Goal: Task Accomplishment & Management: Use online tool/utility

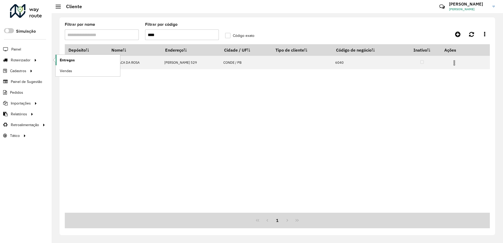
click at [72, 60] on span "Entregas" at bounding box center [67, 60] width 15 height 6
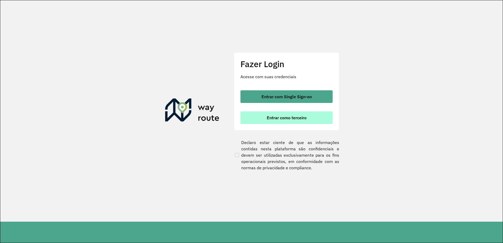
click at [314, 121] on button "Entrar como terceiro" at bounding box center [286, 117] width 92 height 13
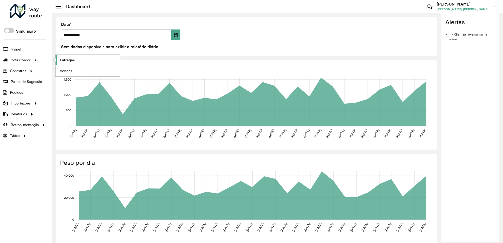
click at [67, 59] on span "Entregas" at bounding box center [67, 60] width 15 height 6
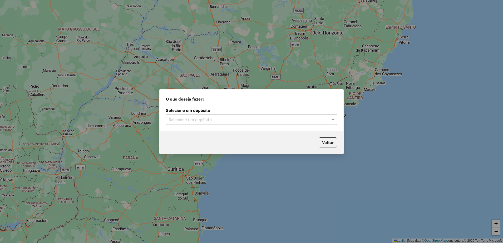
click at [198, 119] on input "text" at bounding box center [245, 120] width 155 height 6
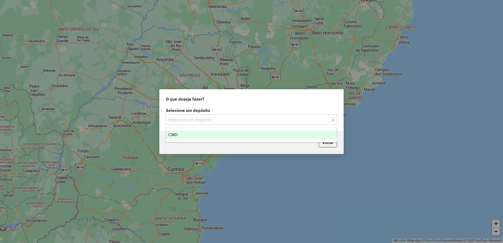
click at [187, 136] on div "CMD" at bounding box center [251, 134] width 171 height 9
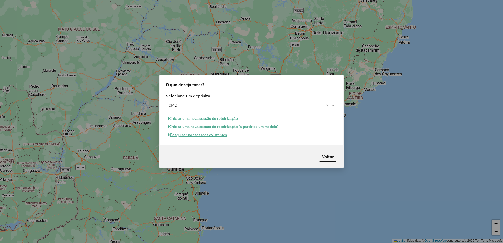
drag, startPoint x: 187, startPoint y: 136, endPoint x: 179, endPoint y: 154, distance: 20.5
click at [179, 154] on div "Voltar" at bounding box center [251, 156] width 184 height 23
click at [184, 118] on button "Iniciar uma nova sessão de roteirização" at bounding box center [203, 118] width 74 height 8
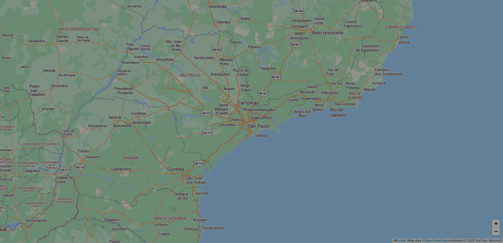
select select "*"
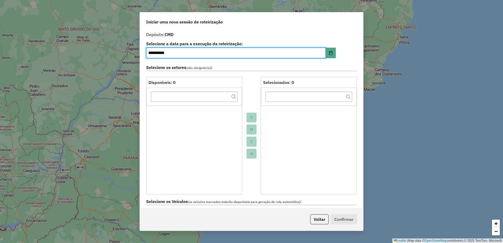
click at [152, 52] on input "**********" at bounding box center [235, 53] width 179 height 11
type input "**********"
click at [248, 94] on div at bounding box center [251, 135] width 18 height 117
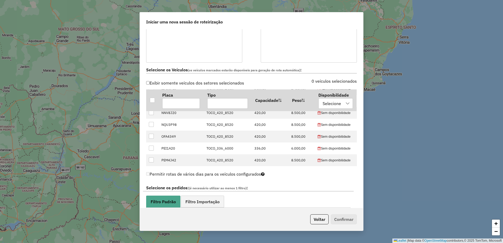
scroll to position [66, 0]
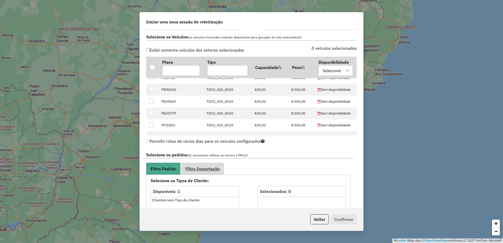
click at [219, 170] on span "Filtro Importação" at bounding box center [202, 169] width 34 height 4
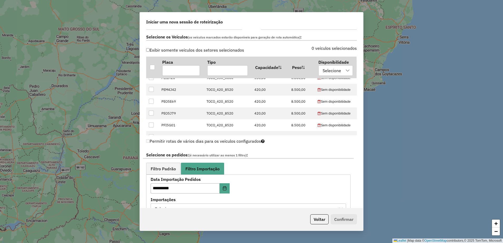
scroll to position [263, 0]
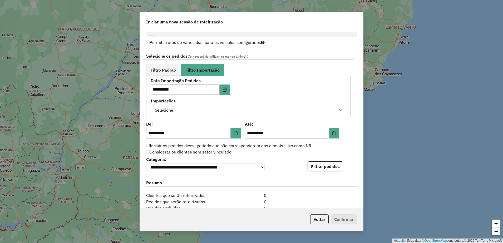
click at [229, 112] on div "Selecione" at bounding box center [244, 110] width 183 height 10
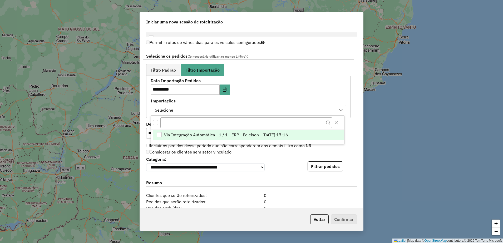
scroll to position [4, 24]
click at [207, 134] on span "Via Integração Automática - 1 / 1 - ERP - Edielson - 13/08/2025 17:16" at bounding box center [226, 135] width 124 height 6
click at [290, 157] on div "**********" at bounding box center [251, 163] width 211 height 16
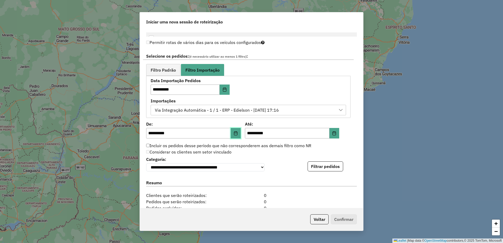
click at [234, 132] on icon "Choose Date" at bounding box center [235, 133] width 4 height 4
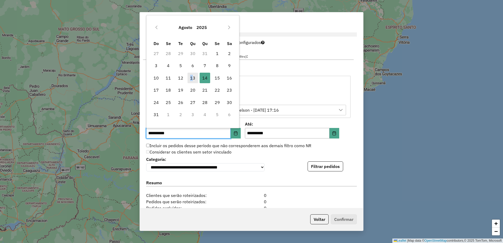
click at [192, 77] on span "13" at bounding box center [192, 78] width 11 height 11
type input "**********"
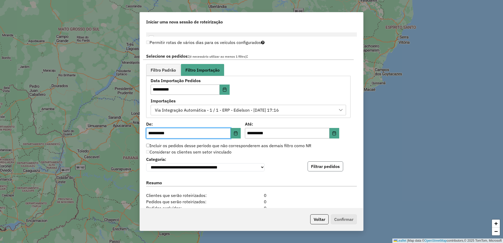
click at [334, 168] on button "Filtrar pedidos" at bounding box center [325, 166] width 36 height 10
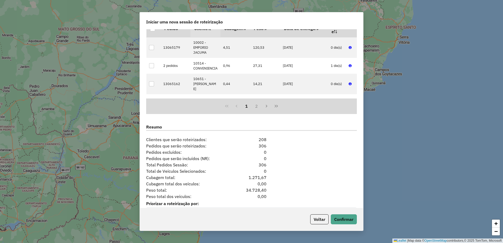
scroll to position [444, 0]
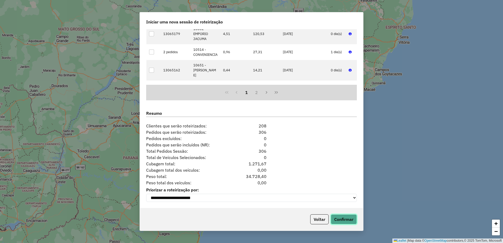
click at [342, 216] on button "Confirmar" at bounding box center [344, 219] width 26 height 10
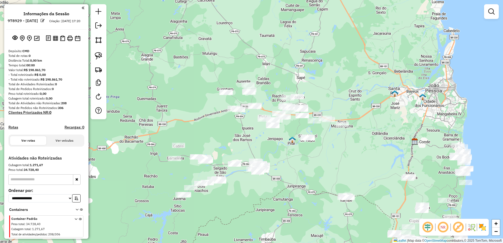
drag, startPoint x: 201, startPoint y: 111, endPoint x: 266, endPoint y: 136, distance: 69.7
click at [266, 136] on div "Janela de atendimento Grade de atendimento Capacidade Transportadoras Veículos …" at bounding box center [251, 121] width 503 height 243
click at [102, 52] on link at bounding box center [99, 56] width 12 height 12
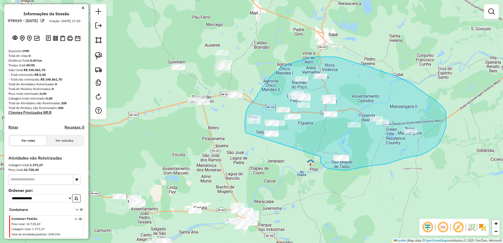
drag, startPoint x: 321, startPoint y: 157, endPoint x: 247, endPoint y: 135, distance: 77.2
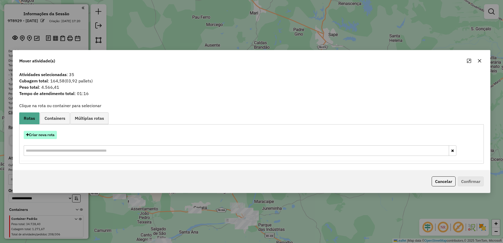
click at [37, 135] on button "Criar nova rota" at bounding box center [40, 135] width 33 height 8
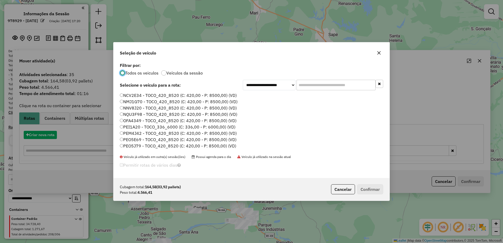
scroll to position [3, 2]
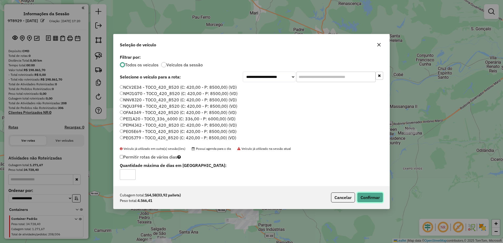
click at [373, 195] on button "Confirmar" at bounding box center [370, 197] width 26 height 10
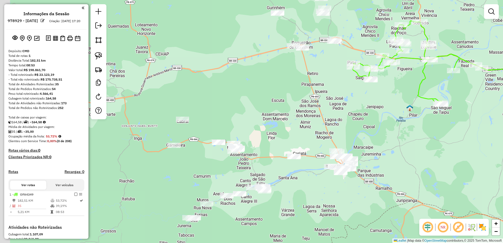
drag, startPoint x: 277, startPoint y: 174, endPoint x: 376, endPoint y: 119, distance: 113.0
click at [376, 119] on div "Janela de atendimento Grade de atendimento Capacidade Transportadoras Veículos …" at bounding box center [251, 121] width 503 height 243
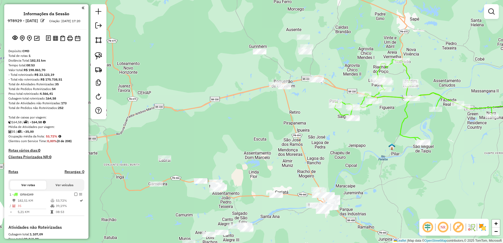
drag, startPoint x: 351, startPoint y: 133, endPoint x: 331, endPoint y: 156, distance: 30.8
click at [331, 156] on div "Janela de atendimento Grade de atendimento Capacidade Transportadoras Veículos …" at bounding box center [251, 121] width 503 height 243
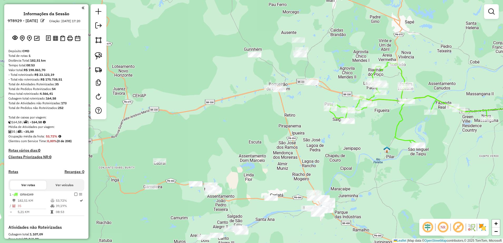
drag, startPoint x: 97, startPoint y: 57, endPoint x: 108, endPoint y: 55, distance: 10.9
click at [97, 57] on img at bounding box center [98, 55] width 7 height 7
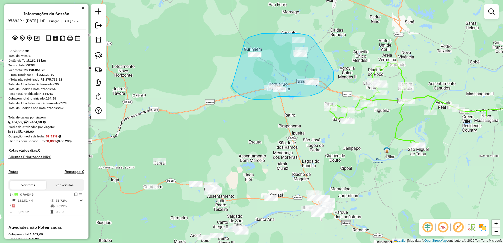
drag, startPoint x: 231, startPoint y: 86, endPoint x: 244, endPoint y: 43, distance: 44.8
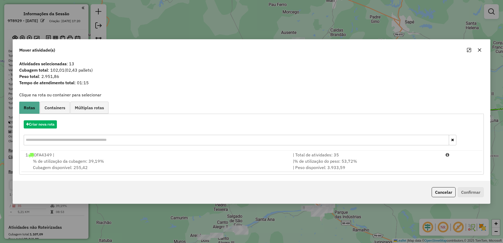
click at [479, 49] on icon "button" at bounding box center [479, 49] width 3 height 3
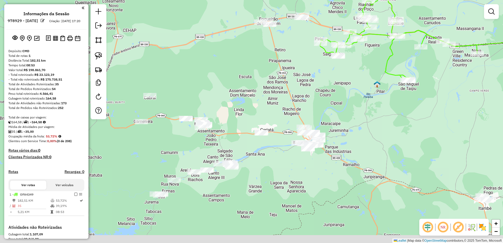
drag, startPoint x: 313, startPoint y: 144, endPoint x: 321, endPoint y: 67, distance: 77.2
click at [320, 68] on div "Janela de atendimento Grade de atendimento Capacidade Transportadoras Veículos …" at bounding box center [251, 121] width 503 height 243
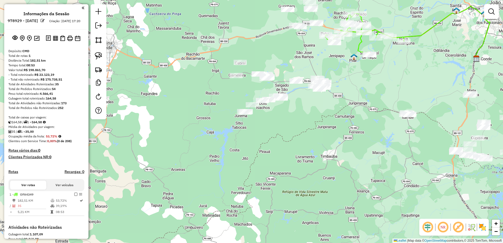
drag, startPoint x: 387, startPoint y: 118, endPoint x: 369, endPoint y: 101, distance: 25.5
click at [369, 101] on div "Janela de atendimento Grade de atendimento Capacidade Transportadoras Veículos …" at bounding box center [251, 121] width 503 height 243
click at [97, 56] on img at bounding box center [98, 55] width 7 height 7
drag, startPoint x: 306, startPoint y: 91, endPoint x: 315, endPoint y: 68, distance: 24.1
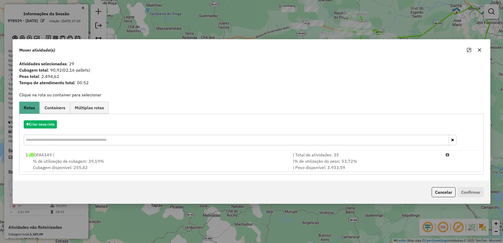
click at [482, 49] on button "button" at bounding box center [479, 50] width 8 height 8
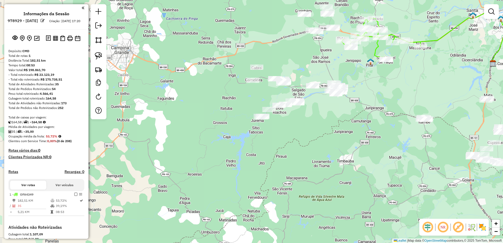
drag, startPoint x: 389, startPoint y: 97, endPoint x: 401, endPoint y: 101, distance: 12.2
click at [401, 101] on div "Janela de atendimento Grade de atendimento Capacidade Transportadoras Veículos …" at bounding box center [251, 121] width 503 height 243
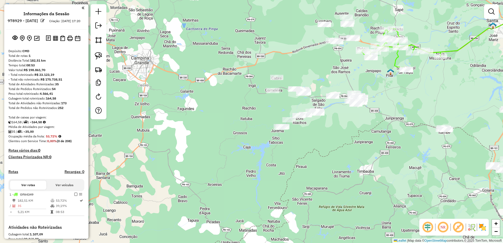
drag, startPoint x: 331, startPoint y: 127, endPoint x: 336, endPoint y: 128, distance: 5.8
click at [336, 128] on div "Janela de atendimento Grade de atendimento Capacidade Transportadoras Veículos …" at bounding box center [251, 121] width 503 height 243
click at [101, 54] on img at bounding box center [98, 55] width 7 height 7
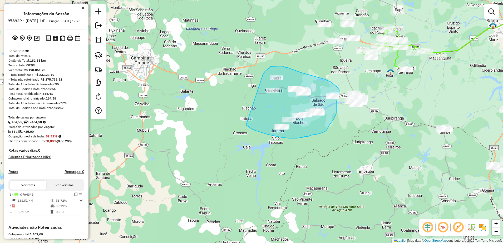
drag, startPoint x: 246, startPoint y: 125, endPoint x: 263, endPoint y: 75, distance: 53.1
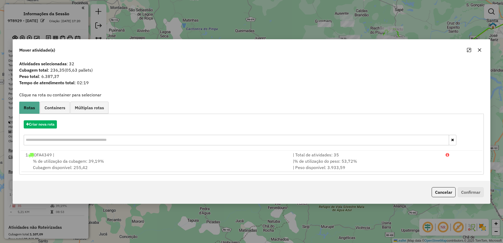
click at [479, 48] on icon "button" at bounding box center [479, 50] width 4 height 4
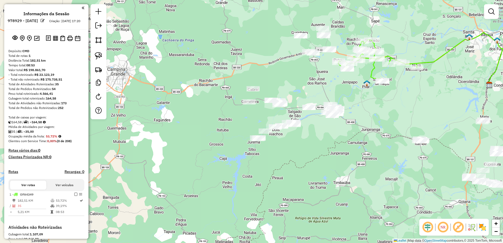
drag, startPoint x: 316, startPoint y: 147, endPoint x: 282, endPoint y: 151, distance: 33.5
click at [292, 158] on div "Janela de atendimento Grade de atendimento Capacidade Transportadoras Veículos …" at bounding box center [251, 121] width 503 height 243
click at [94, 59] on link at bounding box center [99, 56] width 12 height 12
drag, startPoint x: 320, startPoint y: 98, endPoint x: 346, endPoint y: 102, distance: 26.2
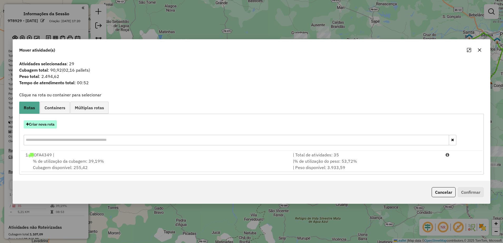
click at [39, 126] on button "Criar nova rota" at bounding box center [40, 124] width 33 height 8
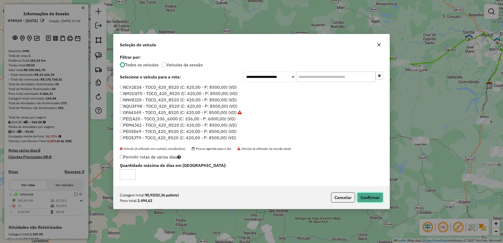
click at [359, 195] on button "Confirmar" at bounding box center [370, 197] width 26 height 10
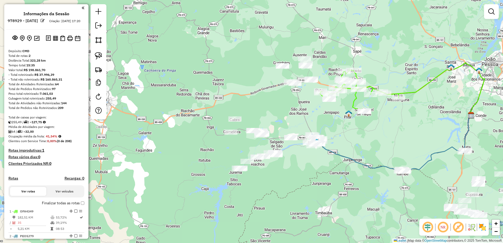
drag, startPoint x: 310, startPoint y: 146, endPoint x: 299, endPoint y: 168, distance: 23.8
click at [299, 168] on div "Janela de atendimento Grade de atendimento Capacidade Transportadoras Veículos …" at bounding box center [251, 121] width 503 height 243
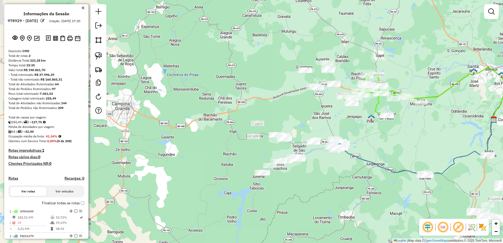
drag, startPoint x: 362, startPoint y: 137, endPoint x: 382, endPoint y: 134, distance: 19.8
click at [382, 134] on div "Janela de atendimento Grade de atendimento Capacidade Transportadoras Veículos …" at bounding box center [251, 121] width 503 height 243
click at [99, 56] on img at bounding box center [98, 55] width 7 height 7
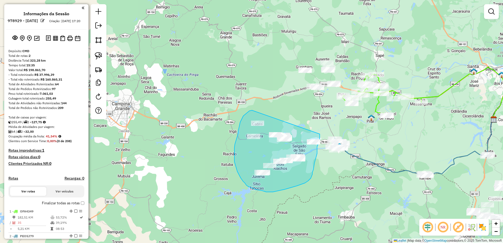
drag, startPoint x: 252, startPoint y: 110, endPoint x: 319, endPoint y: 134, distance: 71.7
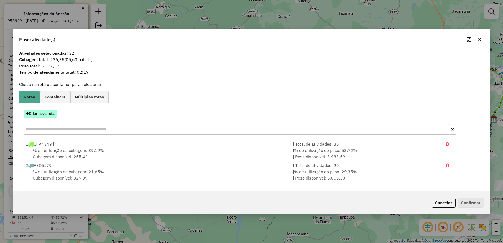
click at [52, 113] on button "Criar nova rota" at bounding box center [40, 113] width 33 height 8
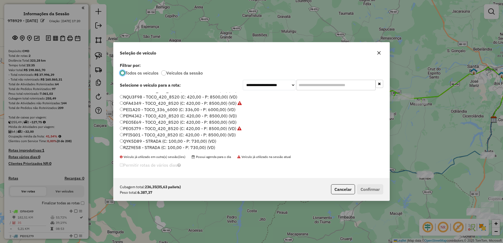
scroll to position [18, 0]
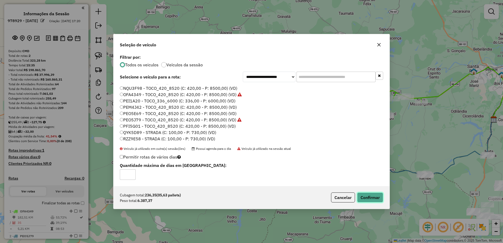
click at [381, 199] on button "Confirmar" at bounding box center [370, 197] width 26 height 10
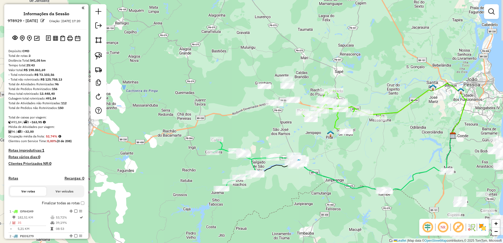
drag, startPoint x: 293, startPoint y: 113, endPoint x: 258, endPoint y: 120, distance: 35.3
click at [265, 122] on div "Janela de atendimento Grade de atendimento Capacidade Transportadoras Veículos …" at bounding box center [251, 121] width 503 height 243
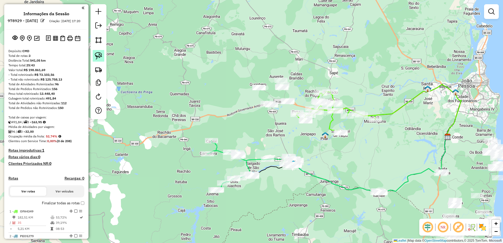
click at [96, 55] on img at bounding box center [98, 55] width 7 height 7
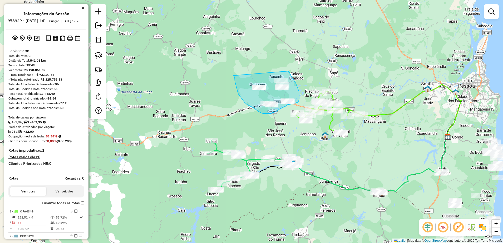
drag, startPoint x: 236, startPoint y: 87, endPoint x: 287, endPoint y: 70, distance: 53.6
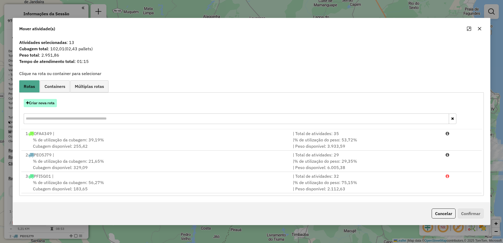
click at [50, 102] on button "Criar nova rota" at bounding box center [40, 103] width 33 height 8
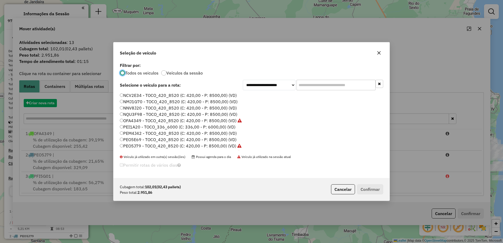
scroll to position [3, 2]
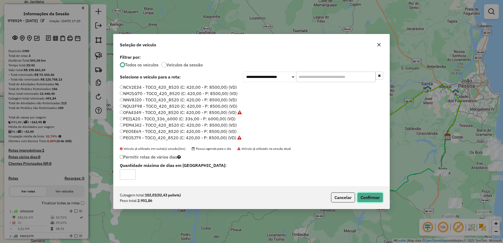
click at [371, 199] on button "Confirmar" at bounding box center [370, 197] width 26 height 10
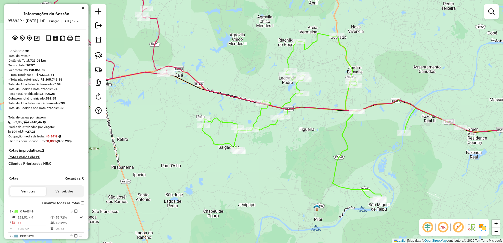
drag, startPoint x: 366, startPoint y: 144, endPoint x: 311, endPoint y: 152, distance: 56.2
click at [311, 152] on div "Janela de atendimento Grade de atendimento Capacidade Transportadoras Veículos …" at bounding box center [251, 121] width 503 height 243
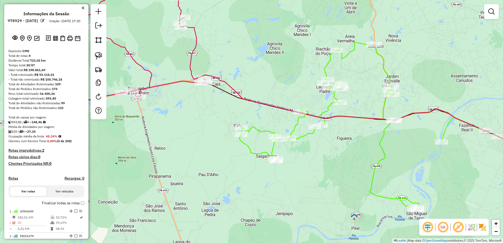
drag, startPoint x: 308, startPoint y: 151, endPoint x: 346, endPoint y: 159, distance: 38.4
click at [346, 159] on div "Janela de atendimento Grade de atendimento Capacidade Transportadoras Veículos …" at bounding box center [251, 121] width 503 height 243
click at [101, 55] on img at bounding box center [98, 55] width 7 height 7
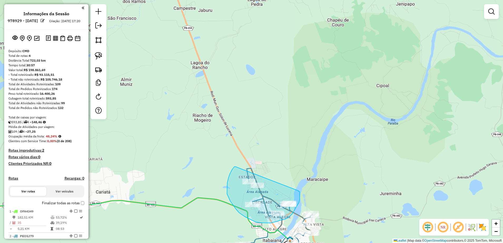
drag, startPoint x: 235, startPoint y: 167, endPoint x: 298, endPoint y: 191, distance: 67.6
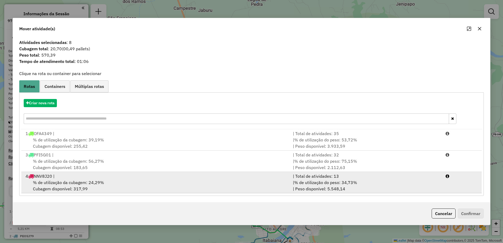
click at [83, 180] on span "% de utilização da cubagem: 24,29%" at bounding box center [68, 182] width 71 height 5
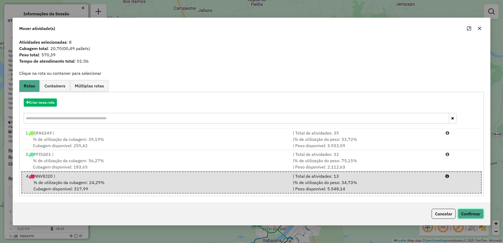
click at [471, 216] on button "Confirmar" at bounding box center [470, 214] width 26 height 10
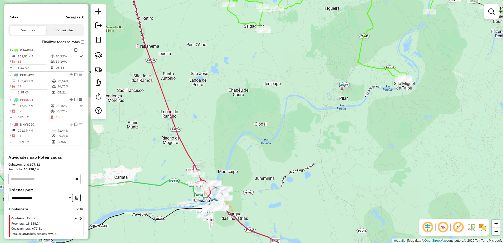
scroll to position [164, 0]
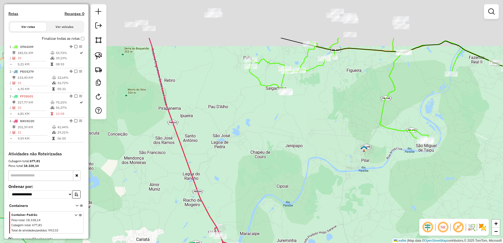
drag, startPoint x: 268, startPoint y: 136, endPoint x: 293, endPoint y: 185, distance: 55.6
click at [293, 185] on div "Janela de atendimento Grade de atendimento Capacidade Transportadoras Veículos …" at bounding box center [251, 121] width 503 height 243
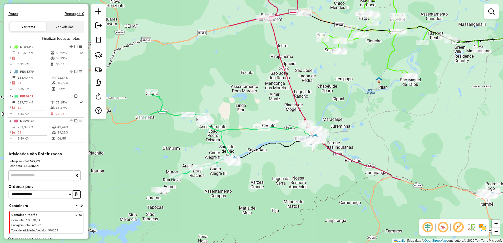
drag, startPoint x: 282, startPoint y: 161, endPoint x: 332, endPoint y: 74, distance: 100.8
click at [332, 74] on div "Janela de atendimento Grade de atendimento Capacidade Transportadoras Veículos …" at bounding box center [251, 121] width 503 height 243
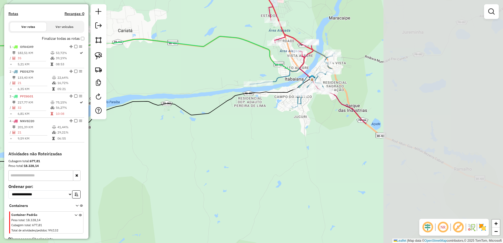
drag, startPoint x: 379, startPoint y: 149, endPoint x: 188, endPoint y: 162, distance: 191.5
click at [188, 162] on div "Janela de atendimento Grade de atendimento Capacidade Transportadoras Veículos …" at bounding box center [251, 121] width 503 height 243
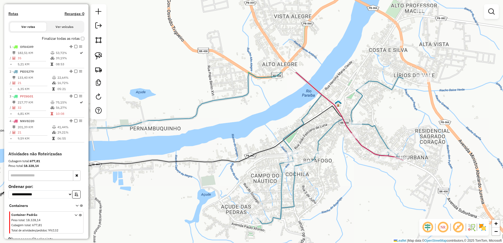
drag, startPoint x: 308, startPoint y: 113, endPoint x: 159, endPoint y: 208, distance: 177.0
click at [159, 208] on div "Janela de atendimento Grade de atendimento Capacidade Transportadoras Veículos …" at bounding box center [251, 121] width 503 height 243
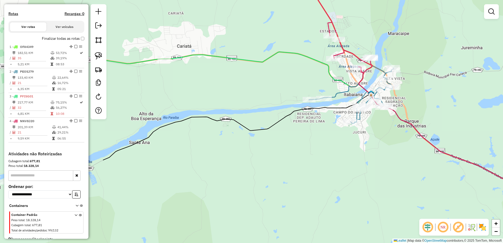
drag, startPoint x: 175, startPoint y: 176, endPoint x: 328, endPoint y: 116, distance: 164.5
click at [328, 116] on div "Janela de atendimento Grade de atendimento Capacidade Transportadoras Veículos …" at bounding box center [251, 121] width 503 height 243
drag, startPoint x: 100, startPoint y: 53, endPoint x: 116, endPoint y: 56, distance: 17.0
click at [100, 52] on img at bounding box center [98, 55] width 7 height 7
drag, startPoint x: 296, startPoint y: 89, endPoint x: 334, endPoint y: 95, distance: 38.6
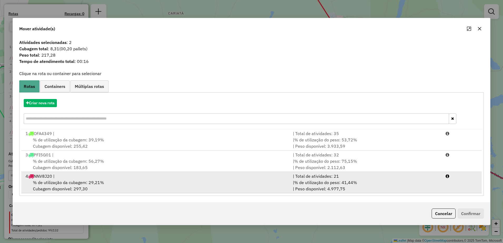
click at [93, 184] on span "% de utilização da cubagem: 29,21%" at bounding box center [68, 182] width 71 height 5
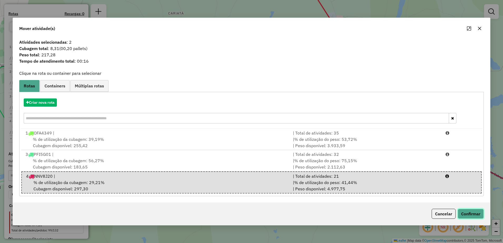
click at [474, 214] on button "Confirmar" at bounding box center [470, 214] width 26 height 10
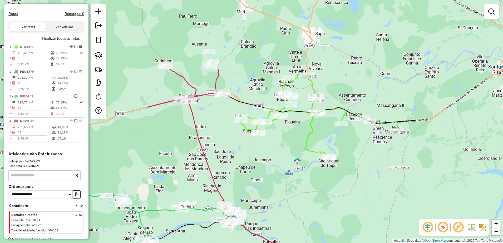
drag, startPoint x: 444, startPoint y: 118, endPoint x: 306, endPoint y: 211, distance: 166.2
click at [306, 211] on div "Janela de atendimento Grade de atendimento Capacidade Transportadoras Veículos …" at bounding box center [251, 121] width 503 height 243
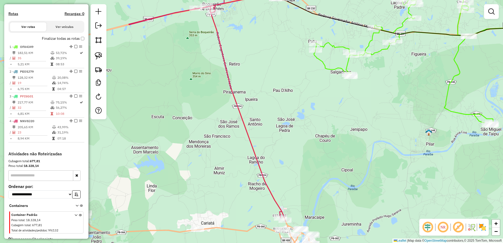
drag, startPoint x: 238, startPoint y: 159, endPoint x: 363, endPoint y: 45, distance: 168.8
click at [359, 49] on div "Janela de atendimento Grade de atendimento Capacidade Transportadoras Veículos …" at bounding box center [251, 121] width 503 height 243
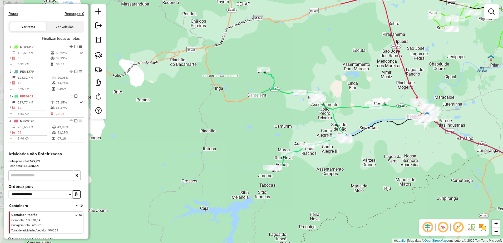
drag, startPoint x: 276, startPoint y: 177, endPoint x: 376, endPoint y: 144, distance: 105.2
click at [376, 144] on div "Janela de atendimento Grade de atendimento Capacidade Transportadoras Veículos …" at bounding box center [251, 121] width 503 height 243
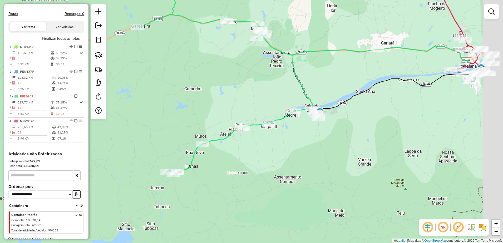
drag, startPoint x: 341, startPoint y: 168, endPoint x: 266, endPoint y: 175, distance: 75.3
click at [266, 175] on div "Janela de atendimento Grade de atendimento Capacidade Transportadoras Veículos …" at bounding box center [251, 121] width 503 height 243
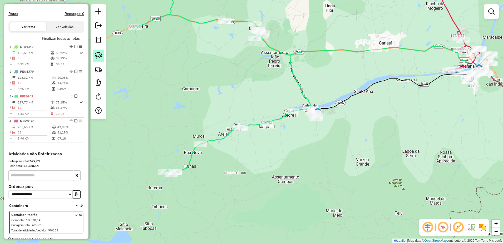
click at [102, 58] on img at bounding box center [98, 55] width 7 height 7
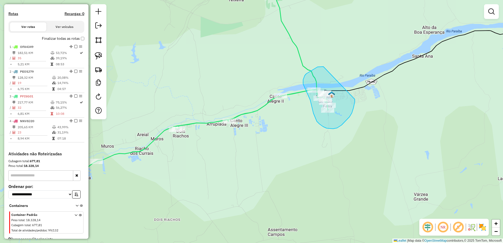
drag, startPoint x: 321, startPoint y: 67, endPoint x: 354, endPoint y: 99, distance: 46.9
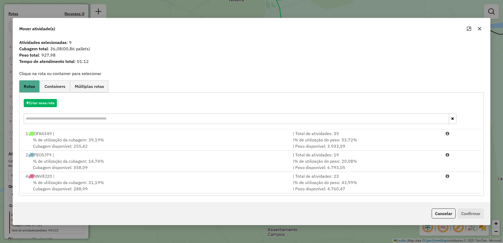
click at [479, 27] on icon "button" at bounding box center [479, 29] width 4 height 4
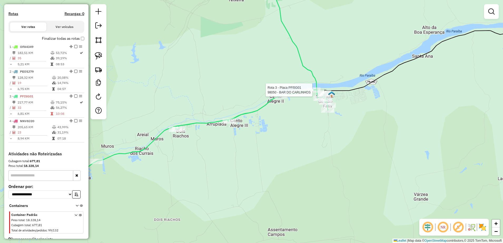
select select "**********"
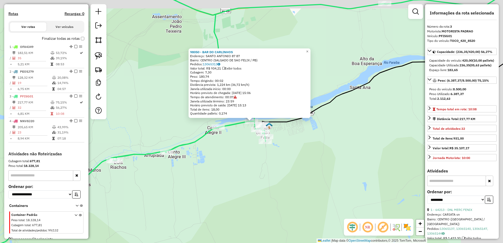
scroll to position [177, 0]
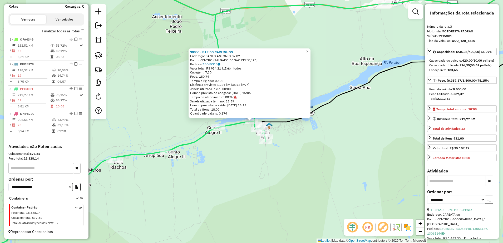
click at [324, 110] on div "98050 - BAR DO CARLINHOS Endereço: SANTO ANTONIO 87 87 Bairro: CENTRO (SALGADO …" at bounding box center [251, 121] width 503 height 243
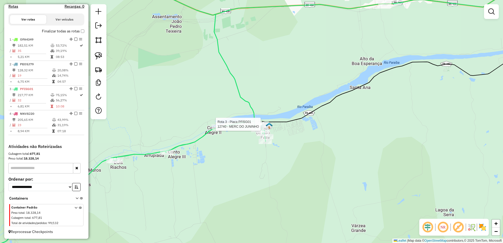
select select "**********"
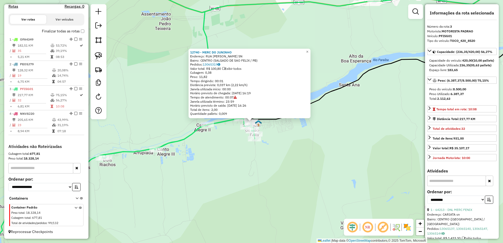
click at [295, 129] on div "12740 - MERC DO JUNINHO Endereço: RUA FELIX TRAJANO NEVES SN Bairro: CENTRO (SA…" at bounding box center [251, 121] width 503 height 243
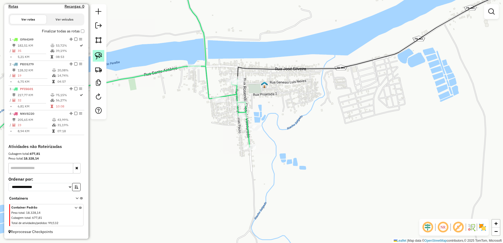
click at [99, 55] on img at bounding box center [98, 55] width 7 height 7
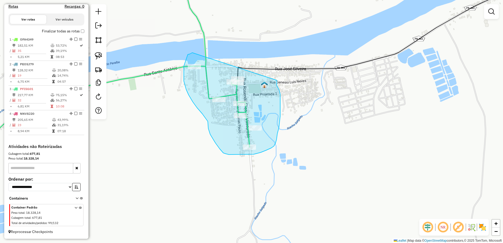
drag, startPoint x: 190, startPoint y: 54, endPoint x: 277, endPoint y: 80, distance: 90.6
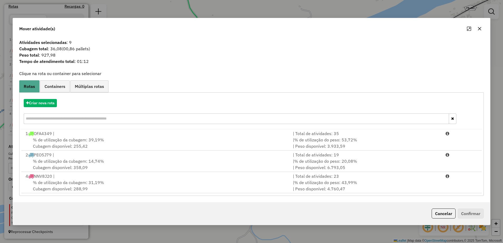
click at [478, 31] on button "button" at bounding box center [479, 28] width 8 height 8
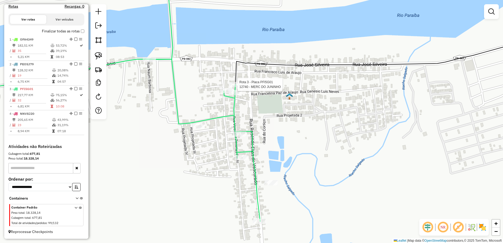
select select "**********"
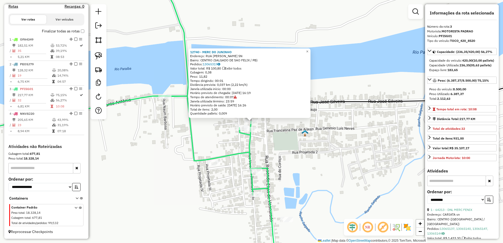
drag, startPoint x: 280, startPoint y: 122, endPoint x: 275, endPoint y: 123, distance: 4.7
click at [280, 123] on div "12740 - MERC DO JUNINHO Endereço: RUA FELIX TRAJANO NEVES SN Bairro: CENTRO (SA…" at bounding box center [251, 121] width 503 height 243
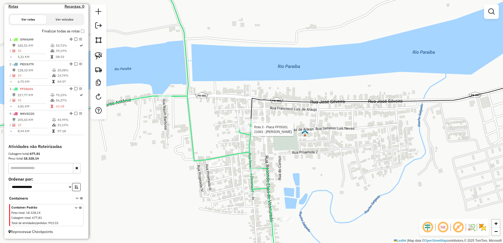
select select "**********"
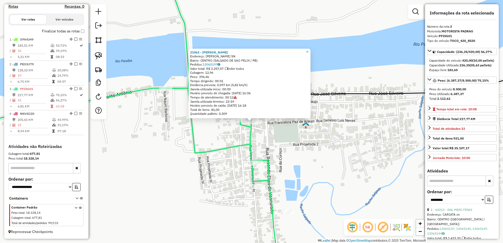
click at [293, 127] on div "21063 - DARA RODRIGUES Endereço: Emiliano Ferreira Campos SN Bairro: CENTRO (SA…" at bounding box center [251, 121] width 503 height 243
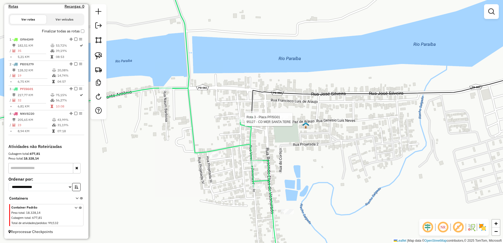
select select "**********"
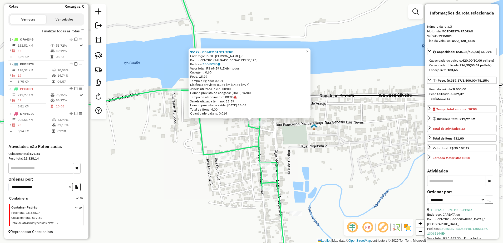
click at [281, 136] on div "95127 - CD MER SANTA TERE Endereço: PROF. FELIX GUERRA, 8 Bairro: CENTRO (SALGA…" at bounding box center [251, 121] width 503 height 243
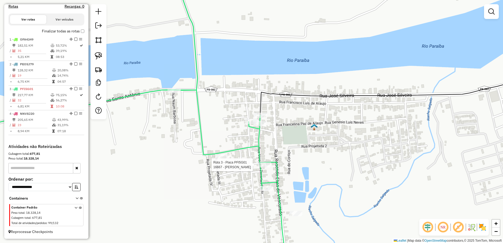
select select "**********"
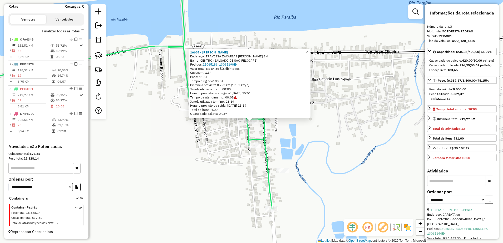
click at [281, 149] on div "16667 - HALLYSSON BARBEIRO Endereço: TRAVESSA ZACARIAS PAULO BARBEA SN Bairro: …" at bounding box center [251, 121] width 503 height 243
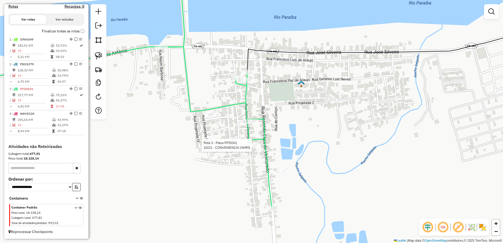
select select "**********"
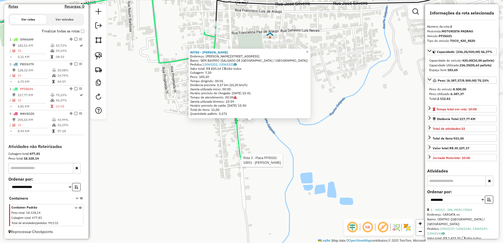
click at [242, 163] on div at bounding box center [239, 160] width 13 height 5
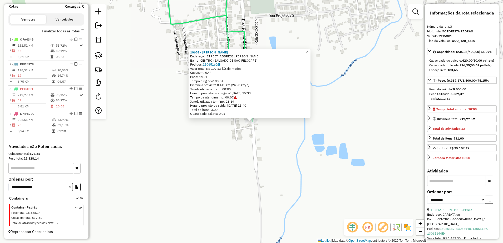
click at [283, 145] on div "10651 - JOSUE LANCHES Endereço: RUA ROSENDO ELIAS 212 Bairro: CENTRO (SALGADO D…" at bounding box center [251, 121] width 503 height 243
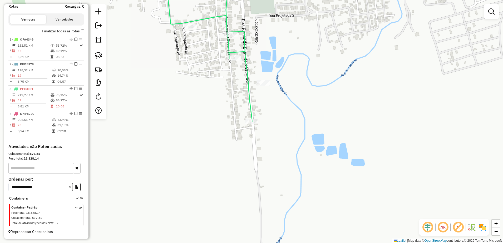
drag, startPoint x: 284, startPoint y: 129, endPoint x: 317, endPoint y: 171, distance: 53.2
click at [316, 171] on div "Janela de atendimento Grade de atendimento Capacidade Transportadoras Veículos …" at bounding box center [251, 121] width 503 height 243
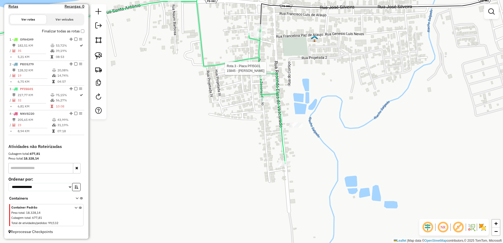
select select "**********"
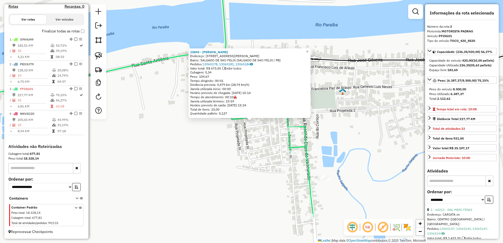
click at [253, 150] on div "15845 - MERC SOUSA Endereço: RUA JOSE G DE ARQUINO 26 Bairro: SALGADO DE SAO FE…" at bounding box center [251, 121] width 503 height 243
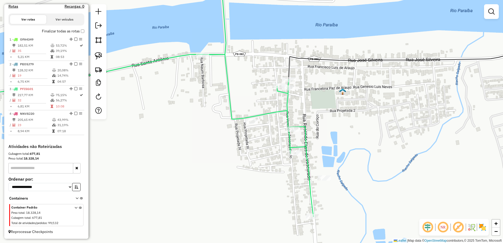
click at [214, 140] on div "Janela de atendimento Grade de atendimento Capacidade Transportadoras Veículos …" at bounding box center [251, 121] width 503 height 243
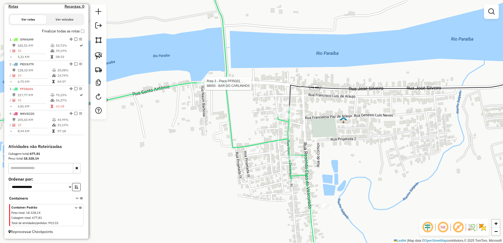
select select "**********"
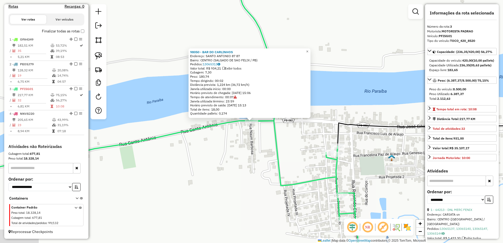
click at [238, 149] on div "98050 - BAR DO CARLINHOS Endereço: SANTO ANTONIO 87 87 Bairro: CENTRO (SALGADO …" at bounding box center [251, 121] width 503 height 243
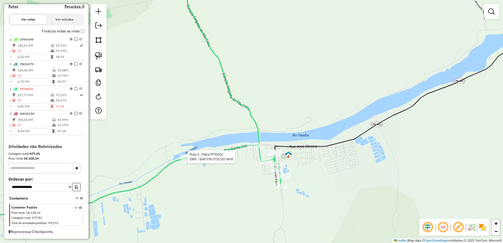
select select "**********"
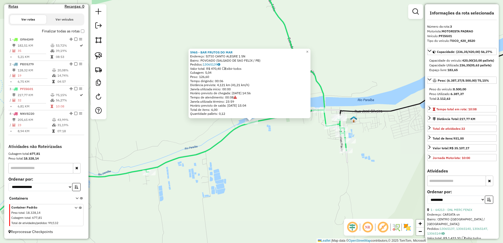
click at [277, 140] on div "5965 - BAR FRUTOS DO MAR Endereço: SITIO CANTO ALEGRE 1 SN Bairro: POVOADO (SAL…" at bounding box center [251, 121] width 503 height 243
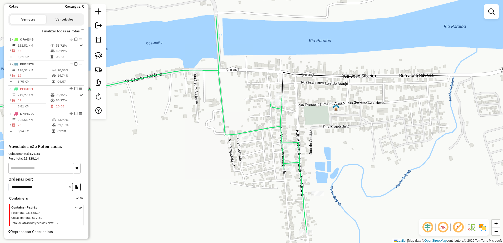
drag, startPoint x: 337, startPoint y: 128, endPoint x: 232, endPoint y: 168, distance: 112.0
click at [232, 168] on div "Janela de atendimento Grade de atendimento Capacidade Transportadoras Veículos …" at bounding box center [251, 121] width 503 height 243
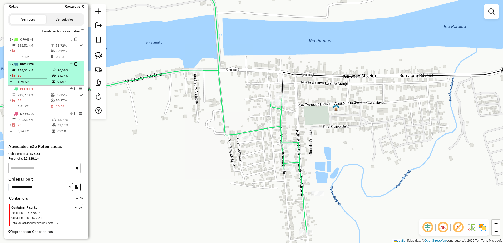
click at [41, 71] on td "128,32 KM" at bounding box center [34, 70] width 34 height 5
select select "**********"
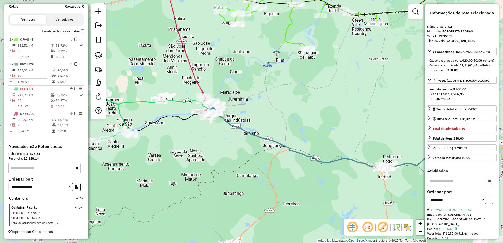
drag, startPoint x: 188, startPoint y: 162, endPoint x: 300, endPoint y: 153, distance: 112.7
click at [300, 153] on icon at bounding box center [367, 113] width 303 height 114
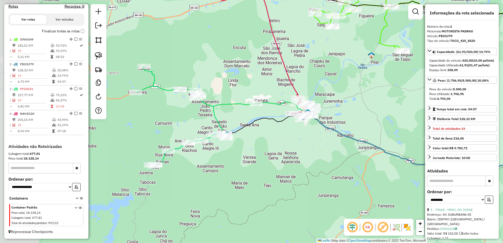
drag, startPoint x: 186, startPoint y: 137, endPoint x: 284, endPoint y: 138, distance: 98.2
click at [284, 138] on div "Janela de atendimento Grade de atendimento Capacidade Transportadoras Veículos …" at bounding box center [251, 121] width 503 height 243
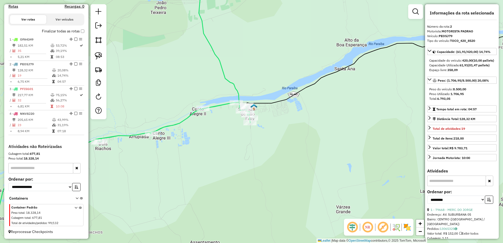
drag, startPoint x: 253, startPoint y: 148, endPoint x: 249, endPoint y: 154, distance: 7.7
click at [248, 154] on div "Janela de atendimento Grade de atendimento Capacidade Transportadoras Veículos …" at bounding box center [251, 121] width 503 height 243
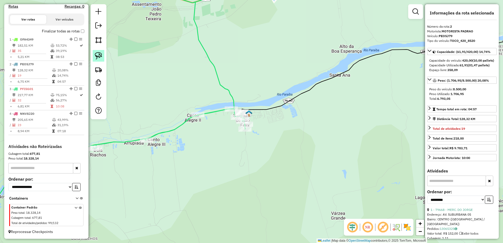
click at [97, 55] on img at bounding box center [98, 55] width 7 height 7
drag, startPoint x: 219, startPoint y: 103, endPoint x: 260, endPoint y: 113, distance: 42.4
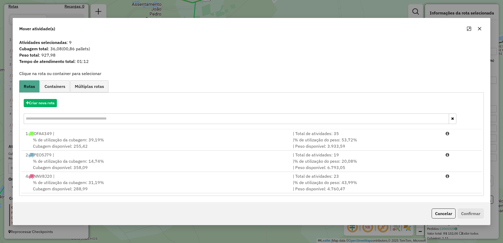
click at [478, 30] on icon "button" at bounding box center [479, 28] width 3 height 3
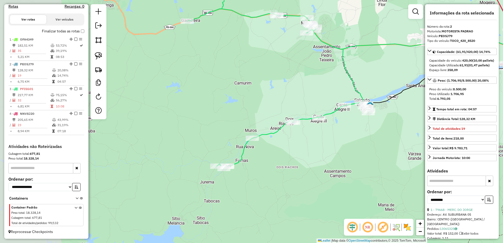
drag, startPoint x: 226, startPoint y: 155, endPoint x: 320, endPoint y: 142, distance: 94.3
click at [320, 142] on div "Janela de atendimento Grade de atendimento Capacidade Transportadoras Veículos …" at bounding box center [251, 121] width 503 height 243
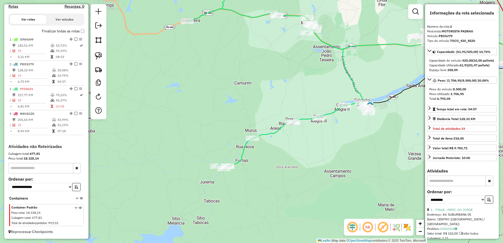
click at [101, 55] on img at bounding box center [98, 55] width 7 height 7
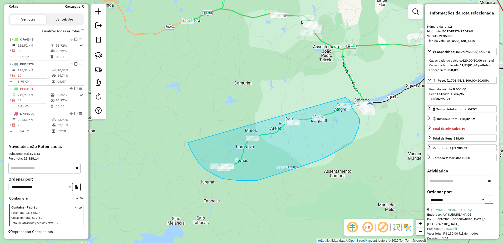
drag, startPoint x: 191, startPoint y: 150, endPoint x: 345, endPoint y: 97, distance: 162.9
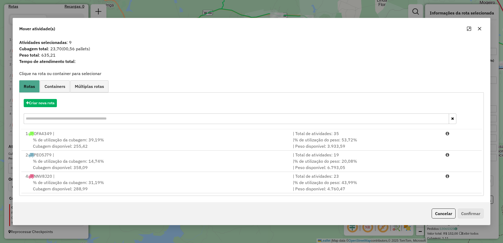
click at [477, 29] on button "button" at bounding box center [479, 28] width 8 height 8
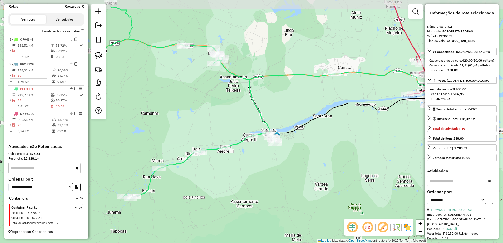
drag, startPoint x: 390, startPoint y: 58, endPoint x: 293, endPoint y: 86, distance: 101.1
click at [303, 86] on div "Janela de atendimento Grade de atendimento Capacidade Transportadoras Veículos …" at bounding box center [251, 121] width 503 height 243
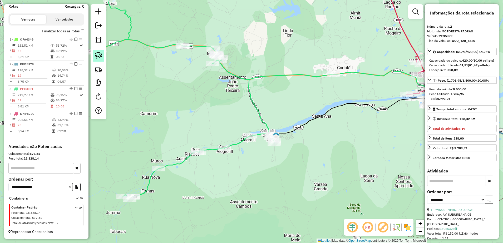
click at [101, 53] on img at bounding box center [98, 55] width 7 height 7
drag, startPoint x: 266, startPoint y: 117, endPoint x: 289, endPoint y: 143, distance: 35.2
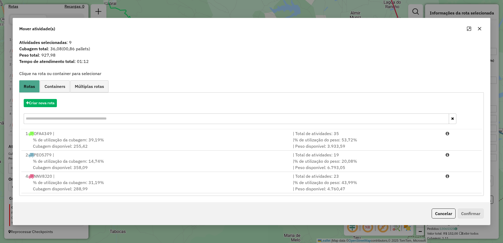
click at [480, 29] on icon "button" at bounding box center [479, 28] width 3 height 3
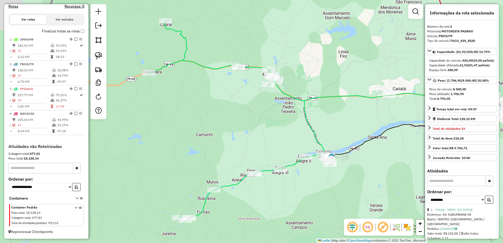
drag, startPoint x: 299, startPoint y: 102, endPoint x: 357, endPoint y: 120, distance: 60.4
click at [356, 120] on div "Janela de atendimento Grade de atendimento Capacidade Transportadoras Veículos …" at bounding box center [251, 121] width 503 height 243
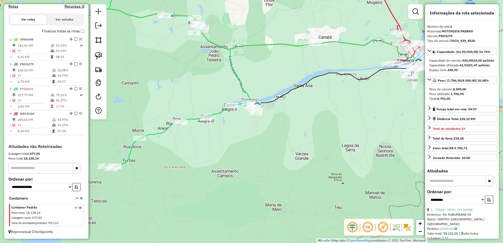
drag, startPoint x: 363, startPoint y: 133, endPoint x: 287, endPoint y: 94, distance: 85.2
click at [287, 94] on icon at bounding box center [366, 82] width 224 height 43
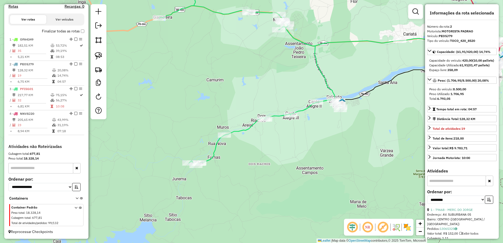
drag, startPoint x: 232, startPoint y: 166, endPoint x: 317, endPoint y: 162, distance: 85.1
click at [316, 162] on div "Janela de atendimento Grade de atendimento Capacidade Transportadoras Veículos …" at bounding box center [251, 121] width 503 height 243
click at [100, 56] on img at bounding box center [98, 55] width 7 height 7
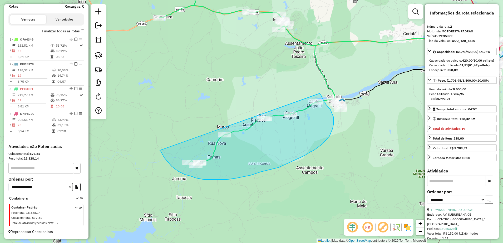
drag, startPoint x: 160, startPoint y: 150, endPoint x: 319, endPoint y: 93, distance: 169.3
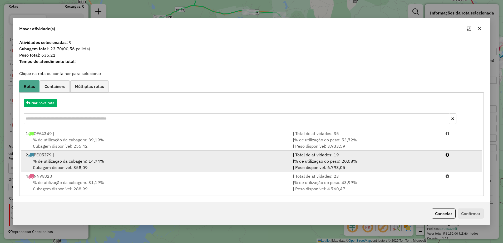
click at [81, 161] on span "% de utilização da cubagem: 14,74%" at bounding box center [68, 160] width 71 height 5
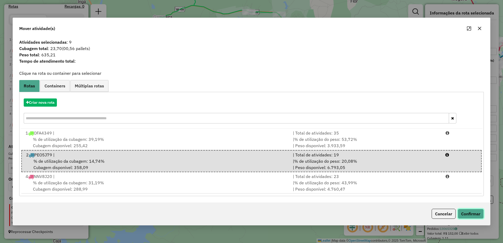
click at [466, 210] on button "Confirmar" at bounding box center [470, 214] width 26 height 10
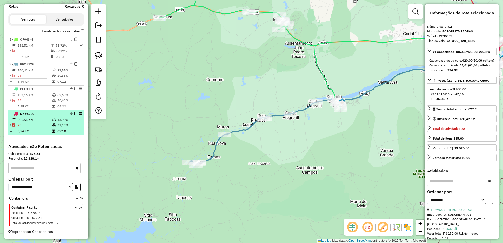
click at [41, 122] on td "23" at bounding box center [34, 124] width 34 height 5
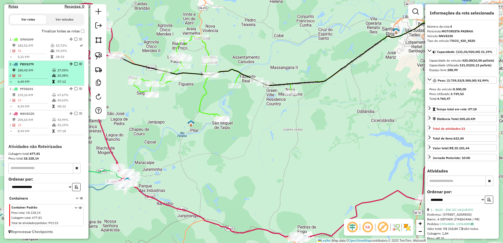
click at [33, 66] on div "2 - PEO5J79" at bounding box center [37, 64] width 56 height 5
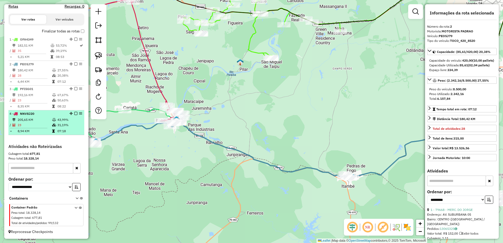
click at [37, 127] on td "23" at bounding box center [34, 124] width 34 height 5
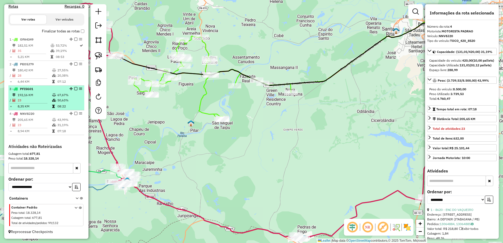
click at [29, 95] on td "192,16 KM" at bounding box center [34, 94] width 34 height 5
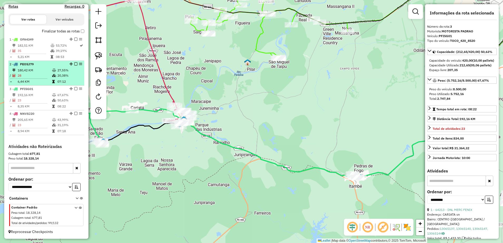
click at [34, 66] on div "2 - PEO5J79" at bounding box center [37, 64] width 56 height 5
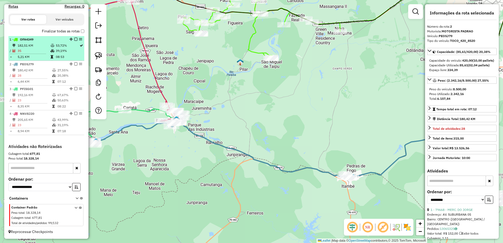
click at [35, 50] on td "35" at bounding box center [33, 50] width 33 height 5
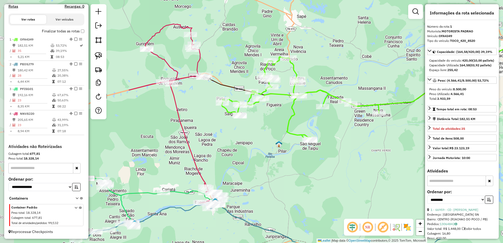
drag, startPoint x: 170, startPoint y: 192, endPoint x: 307, endPoint y: 166, distance: 139.2
click at [307, 166] on div "Janela de atendimento Grade de atendimento Capacidade Transportadoras Veículos …" at bounding box center [251, 121] width 503 height 243
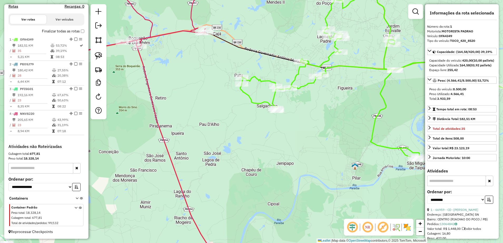
drag, startPoint x: 237, startPoint y: 152, endPoint x: 194, endPoint y: 120, distance: 53.7
click at [243, 131] on div "Janela de atendimento Grade de atendimento Capacidade Transportadoras Veículos …" at bounding box center [251, 121] width 503 height 243
click at [95, 56] on img at bounding box center [98, 55] width 7 height 7
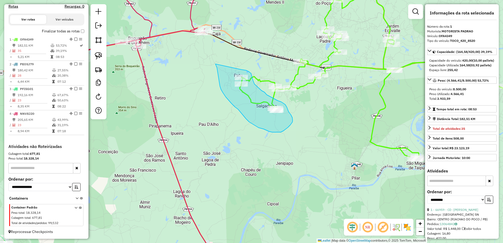
drag, startPoint x: 215, startPoint y: 64, endPoint x: 241, endPoint y: 69, distance: 26.1
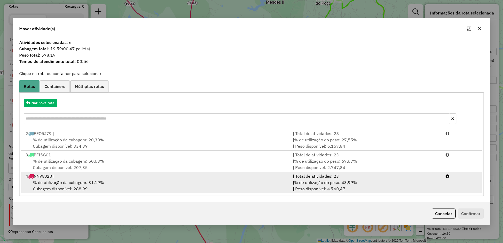
click at [90, 184] on span "% de utilização da cubagem: 31,19%" at bounding box center [68, 182] width 71 height 5
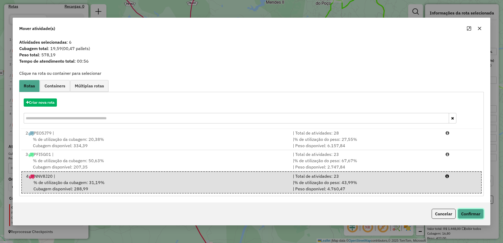
click at [467, 211] on button "Confirmar" at bounding box center [470, 214] width 26 height 10
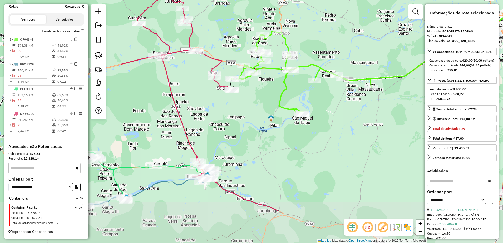
drag, startPoint x: 240, startPoint y: 193, endPoint x: 225, endPoint y: 128, distance: 66.7
click at [225, 128] on div "Janela de atendimento Grade de atendimento Capacidade Transportadoras Veículos …" at bounding box center [251, 121] width 503 height 243
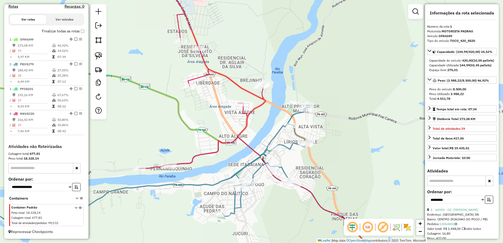
drag, startPoint x: 289, startPoint y: 160, endPoint x: 207, endPoint y: 171, distance: 82.8
click at [207, 171] on div "Janela de atendimento Grade de atendimento Capacidade Transportadoras Veículos …" at bounding box center [251, 121] width 503 height 243
click at [97, 53] on img at bounding box center [98, 55] width 7 height 7
drag, startPoint x: 262, startPoint y: 74, endPoint x: 280, endPoint y: 86, distance: 22.2
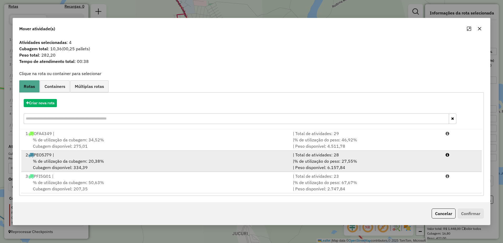
click at [108, 165] on div "% de utilização da cubagem: 20,38% Cubagem disponível: 334,39" at bounding box center [155, 164] width 267 height 13
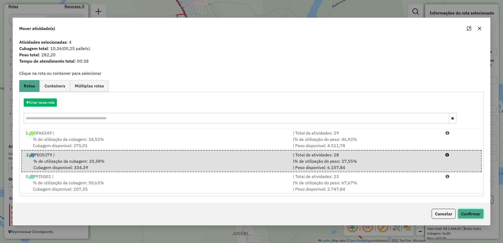
click at [467, 214] on button "Confirmar" at bounding box center [470, 214] width 26 height 10
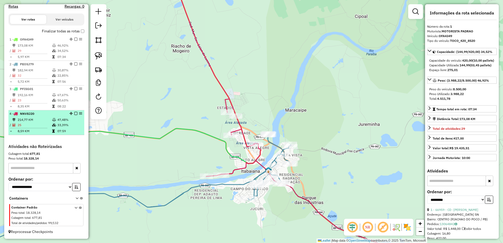
click at [33, 117] on td "214,77 KM" at bounding box center [34, 119] width 34 height 5
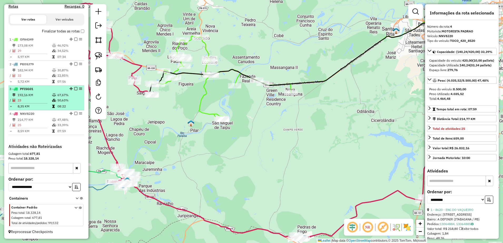
click at [35, 97] on td "192,16 KM" at bounding box center [34, 94] width 34 height 5
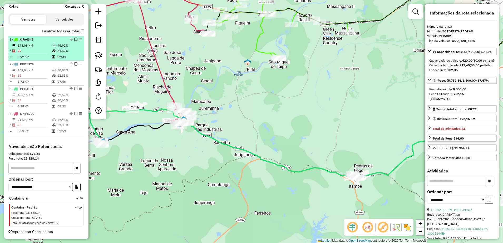
click at [29, 46] on td "173,08 KM" at bounding box center [34, 45] width 34 height 5
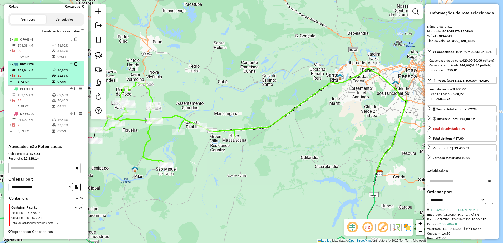
click at [31, 70] on td "182,94 KM" at bounding box center [34, 70] width 34 height 5
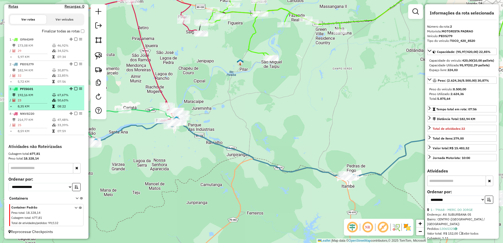
click at [37, 92] on td "192,16 KM" at bounding box center [34, 94] width 34 height 5
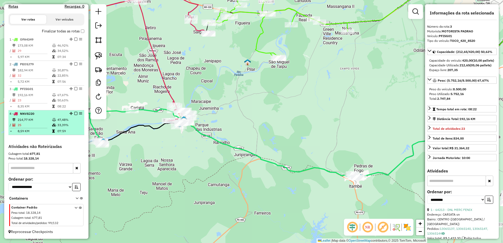
click at [40, 118] on td "214,77 KM" at bounding box center [34, 119] width 34 height 5
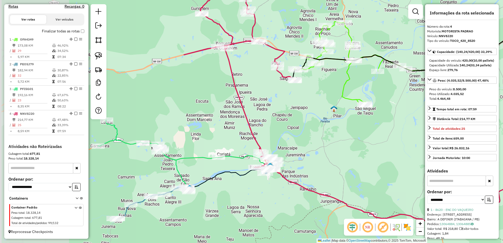
drag, startPoint x: 173, startPoint y: 147, endPoint x: 339, endPoint y: 120, distance: 167.9
click at [339, 120] on div "Janela de atendimento Grade de atendimento Capacidade Transportadoras Veículos …" at bounding box center [251, 121] width 503 height 243
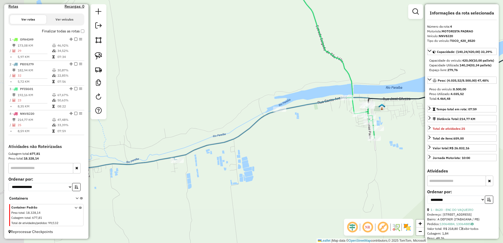
drag, startPoint x: 196, startPoint y: 162, endPoint x: 283, endPoint y: 144, distance: 88.7
click at [283, 144] on div "Janela de atendimento Grade de atendimento Capacidade Transportadoras Veículos …" at bounding box center [251, 121] width 503 height 243
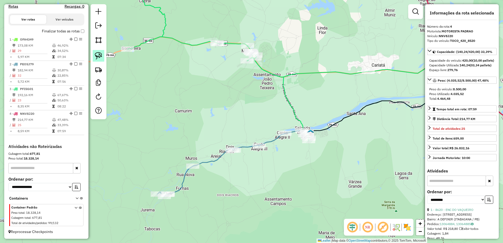
click at [101, 53] on img at bounding box center [98, 55] width 7 height 7
drag, startPoint x: 250, startPoint y: 136, endPoint x: 286, endPoint y: 126, distance: 37.0
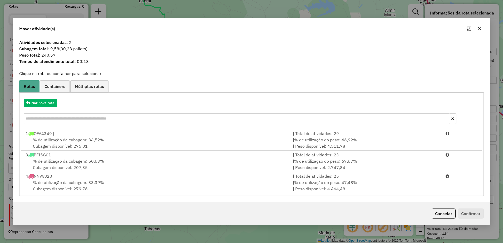
click at [480, 27] on icon "button" at bounding box center [479, 29] width 4 height 4
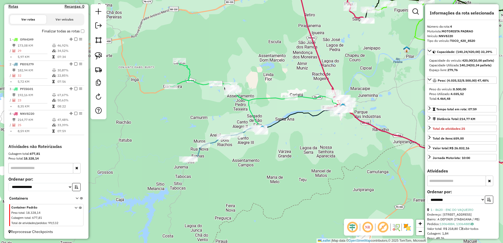
drag, startPoint x: 195, startPoint y: 116, endPoint x: 183, endPoint y: 116, distance: 11.6
click at [187, 116] on div "Janela de atendimento Grade de atendimento Capacidade Transportadoras Veículos …" at bounding box center [251, 121] width 503 height 243
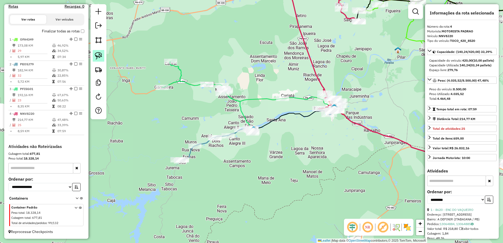
click at [95, 58] on img at bounding box center [98, 55] width 7 height 7
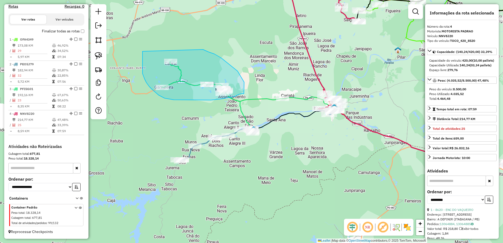
drag, startPoint x: 142, startPoint y: 58, endPoint x: 203, endPoint y: 49, distance: 61.2
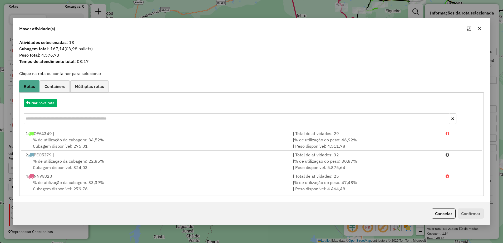
click at [480, 30] on icon "button" at bounding box center [479, 28] width 3 height 3
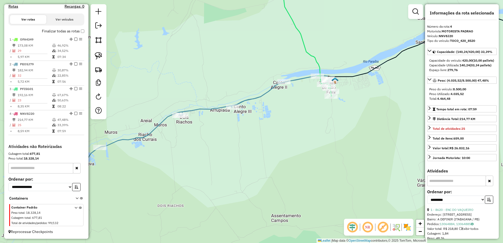
drag, startPoint x: 286, startPoint y: 139, endPoint x: 346, endPoint y: 122, distance: 62.6
click at [345, 122] on div "Janela de atendimento Grade de atendimento Capacidade Transportadoras Veículos …" at bounding box center [251, 121] width 503 height 243
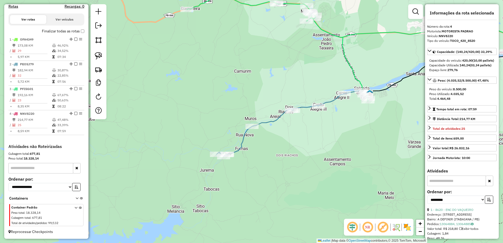
click at [100, 48] on div at bounding box center [99, 61] width 16 height 115
click at [99, 55] on img at bounding box center [98, 55] width 7 height 7
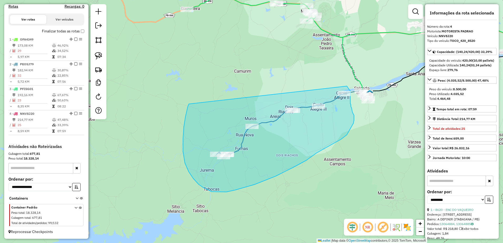
drag, startPoint x: 185, startPoint y: 117, endPoint x: 346, endPoint y: 85, distance: 163.7
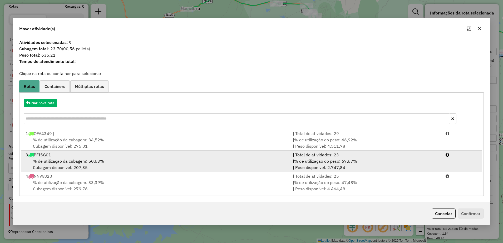
click at [86, 160] on span "% de utilização da cubagem: 50,63%" at bounding box center [68, 160] width 71 height 5
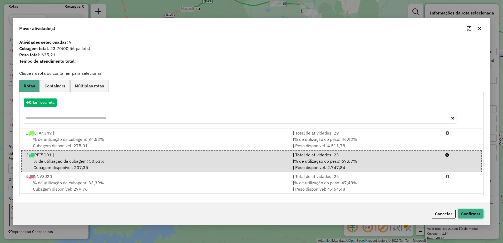
click at [462, 215] on button "Confirmar" at bounding box center [470, 214] width 26 height 10
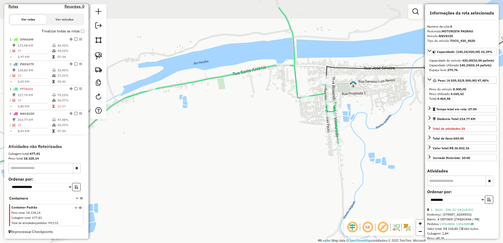
drag, startPoint x: 365, startPoint y: 77, endPoint x: 356, endPoint y: 109, distance: 33.1
click at [356, 109] on div "Janela de atendimento Grade de atendimento Capacidade Transportadoras Veículos …" at bounding box center [251, 121] width 503 height 243
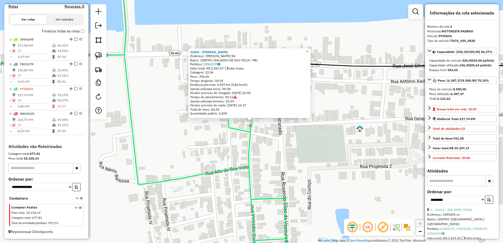
click at [320, 129] on div "21063 - DARA RODRIGUES Endereço: Emiliano Ferreira Campos SN Bairro: CENTRO (SA…" at bounding box center [251, 121] width 503 height 243
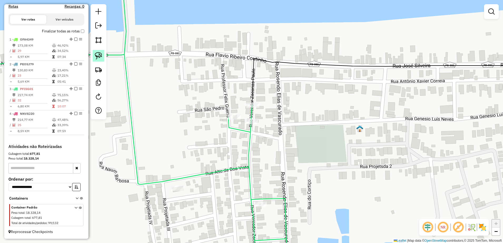
click at [100, 55] on img at bounding box center [98, 55] width 7 height 7
drag, startPoint x: 246, startPoint y: 112, endPoint x: 263, endPoint y: 119, distance: 18.9
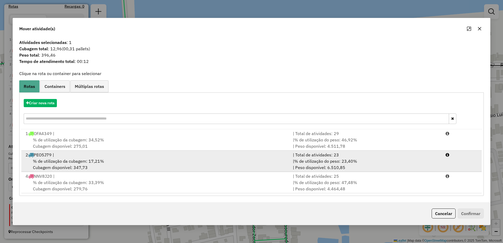
click at [96, 158] on span "% de utilização da cubagem: 17,21%" at bounding box center [68, 160] width 71 height 5
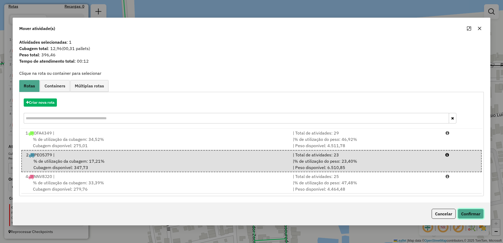
click at [478, 210] on button "Confirmar" at bounding box center [470, 214] width 26 height 10
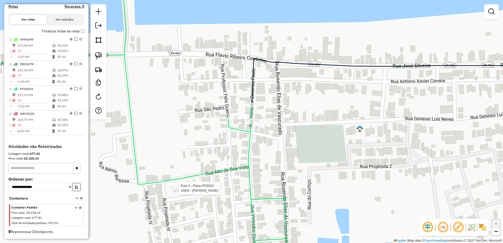
select select "**********"
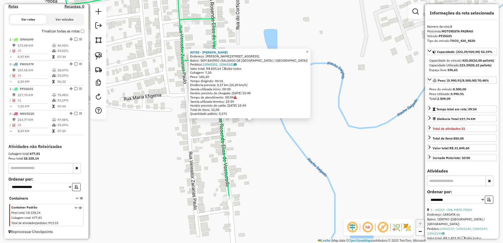
click at [286, 173] on div "80785 - Espaco Lazer Endereço: R ROSENDO ELIAS 145 Bairro: SEM BAIRRO (SALGADO …" at bounding box center [251, 121] width 503 height 243
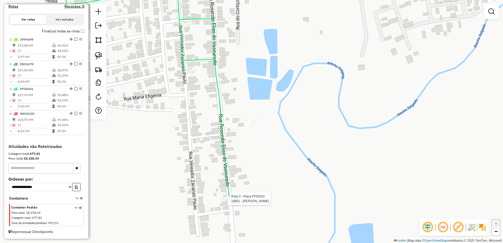
select select "**********"
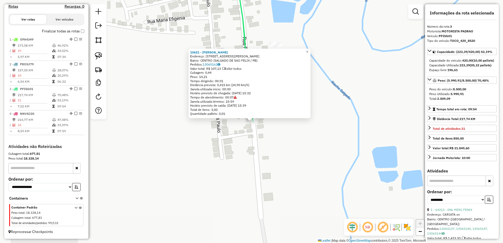
click at [297, 180] on div "10651 - JOSUE LANCHES Endereço: RUA ROSENDO ELIAS 212 Bairro: CENTRO (SALGADO D…" at bounding box center [251, 121] width 503 height 243
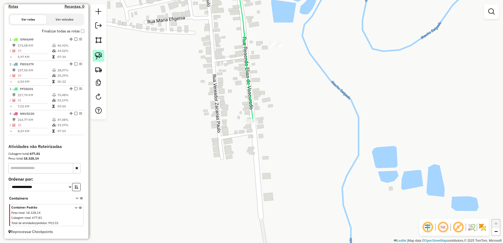
click at [102, 54] on link at bounding box center [99, 56] width 12 height 12
drag, startPoint x: 275, startPoint y: 34, endPoint x: 292, endPoint y: 43, distance: 19.1
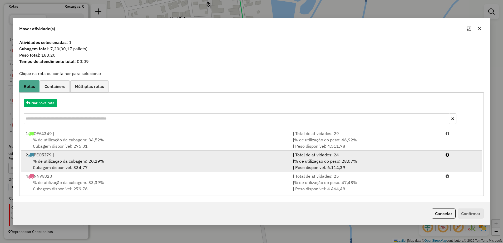
click at [67, 156] on div "2 PEO5J79 |" at bounding box center [155, 155] width 267 height 6
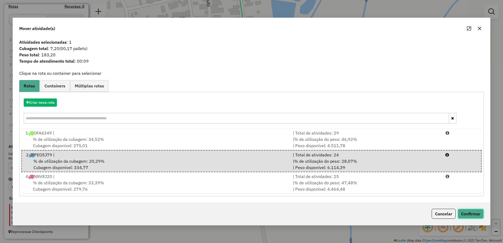
click at [466, 211] on button "Confirmar" at bounding box center [470, 214] width 26 height 10
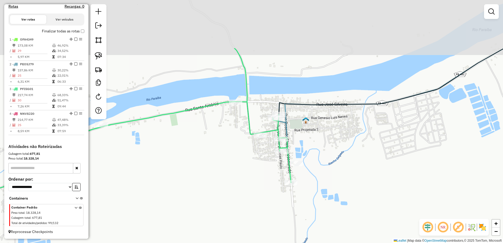
drag, startPoint x: 246, startPoint y: 102, endPoint x: 274, endPoint y: 179, distance: 82.3
click at [274, 179] on div "Janela de atendimento Grade de atendimento Capacidade Transportadoras Veículos …" at bounding box center [251, 121] width 503 height 243
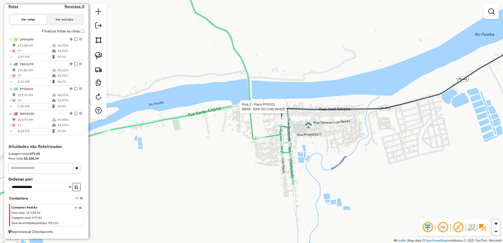
select select "**********"
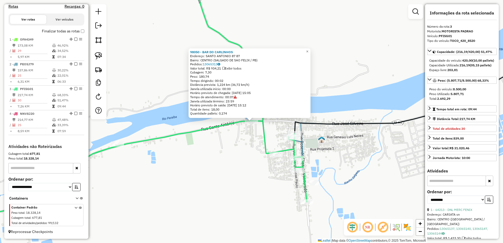
click at [249, 146] on div "98050 - BAR DO CARLINHOS Endereço: SANTO ANTONIO 87 87 Bairro: CENTRO (SALGADO …" at bounding box center [251, 121] width 503 height 243
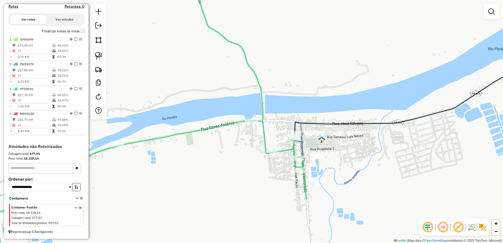
drag, startPoint x: 97, startPoint y: 53, endPoint x: 159, endPoint y: 71, distance: 64.6
click at [97, 53] on img at bounding box center [98, 55] width 7 height 7
drag, startPoint x: 229, startPoint y: 117, endPoint x: 267, endPoint y: 120, distance: 37.5
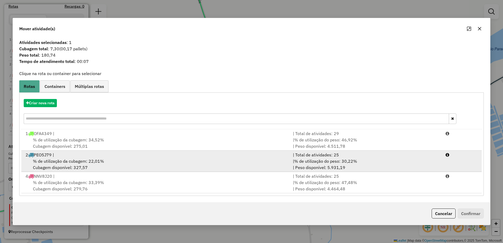
click at [140, 162] on div "% de utilização da cubagem: 22,01% Cubagem disponível: 327,57" at bounding box center [155, 164] width 267 height 13
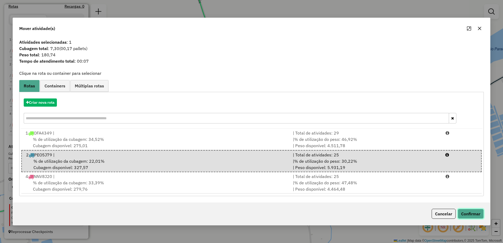
click at [476, 217] on button "Confirmar" at bounding box center [470, 214] width 26 height 10
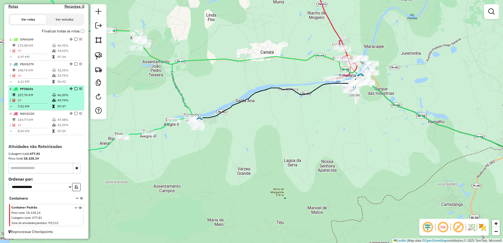
click at [34, 94] on td "217,74 KM" at bounding box center [34, 94] width 34 height 5
select select "**********"
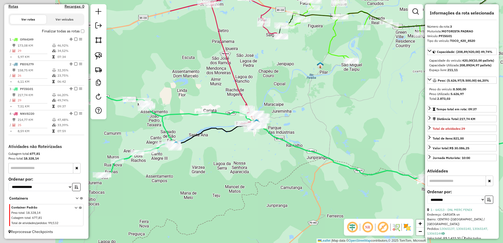
drag, startPoint x: 153, startPoint y: 168, endPoint x: 264, endPoint y: 171, distance: 110.8
click at [264, 171] on div "Janela de atendimento Grade de atendimento Capacidade Transportadoras Veículos …" at bounding box center [251, 121] width 503 height 243
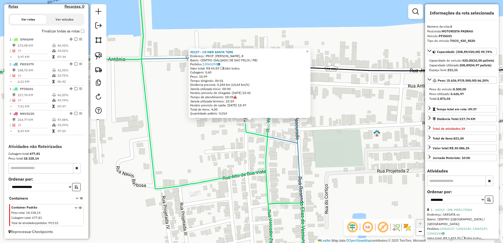
click at [255, 155] on div "Rota 3 - Placa PFI5G01 95127 - CD MER SANTA TERE 95127 - CD MER SANTA TERE Ende…" at bounding box center [251, 121] width 503 height 243
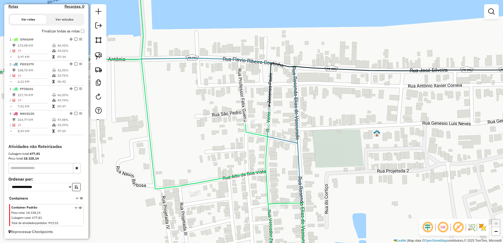
click at [269, 106] on icon at bounding box center [411, 86] width 284 height 47
select select "**********"
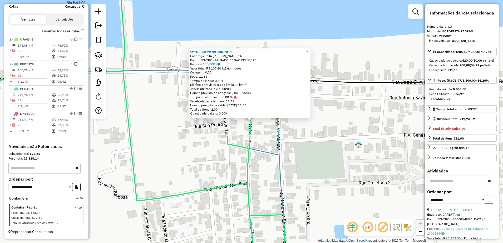
click at [289, 152] on div "12740 - MERC DO JUNINHO Endereço: RUA FELIX TRAJANO NEVES SN Bairro: CENTRO (SA…" at bounding box center [251, 121] width 503 height 243
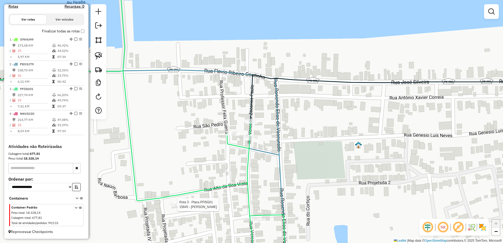
select select "**********"
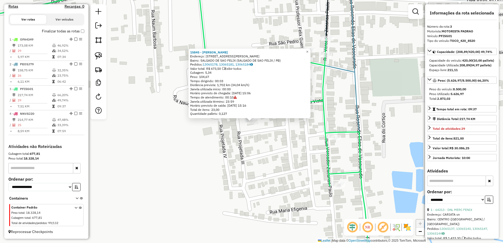
click at [231, 183] on div "15845 - MERC SOUSA Endereço: RUA JOSE G DE ARQUINO 26 Bairro: SALGADO DE SAO FE…" at bounding box center [251, 121] width 503 height 243
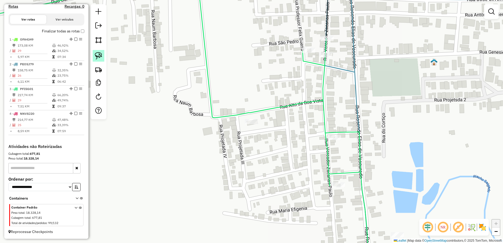
click at [100, 57] on img at bounding box center [98, 55] width 7 height 7
drag, startPoint x: 225, startPoint y: 112, endPoint x: 277, endPoint y: 121, distance: 53.4
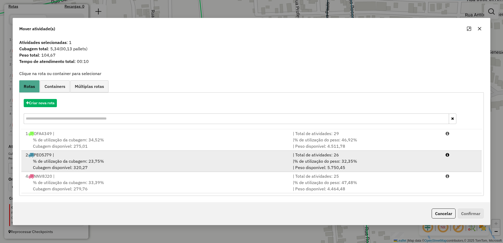
click at [117, 160] on div "% de utilização da cubagem: 23,75% Cubagem disponível: 320,27" at bounding box center [155, 164] width 267 height 13
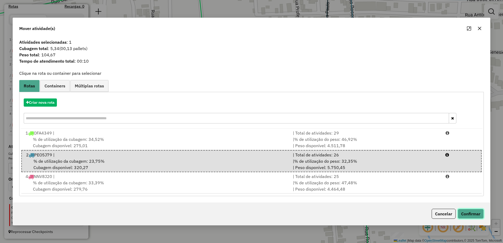
click at [481, 214] on button "Confirmar" at bounding box center [470, 214] width 26 height 10
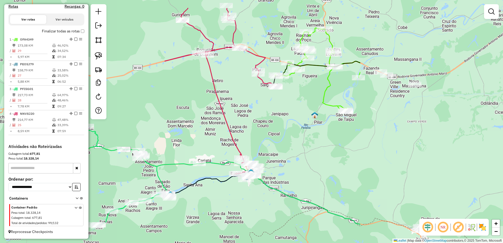
drag, startPoint x: 362, startPoint y: 171, endPoint x: 223, endPoint y: 207, distance: 143.4
click at [223, 207] on div "Janela de atendimento Grade de atendimento Capacidade Transportadoras Veículos …" at bounding box center [251, 121] width 503 height 243
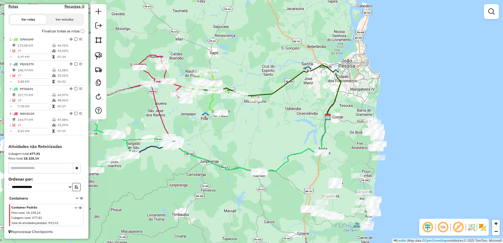
drag, startPoint x: 308, startPoint y: 201, endPoint x: 214, endPoint y: 187, distance: 95.1
click at [214, 187] on div "Janela de atendimento Grade de atendimento Capacidade Transportadoras Veículos …" at bounding box center [251, 121] width 503 height 243
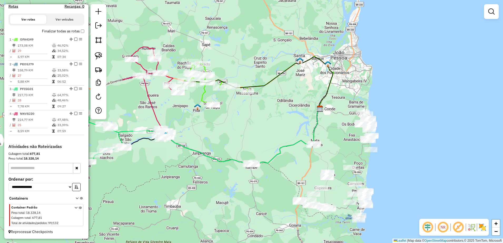
drag, startPoint x: 286, startPoint y: 177, endPoint x: 276, endPoint y: 164, distance: 16.0
click at [276, 165] on div "Janela de atendimento Grade de atendimento Capacidade Transportadoras Veículos …" at bounding box center [251, 121] width 503 height 243
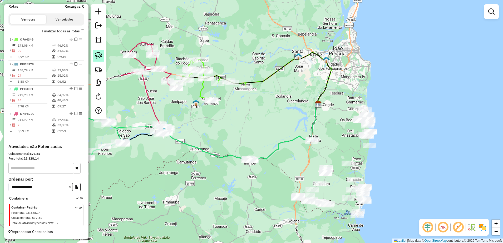
click at [101, 54] on img at bounding box center [98, 55] width 7 height 7
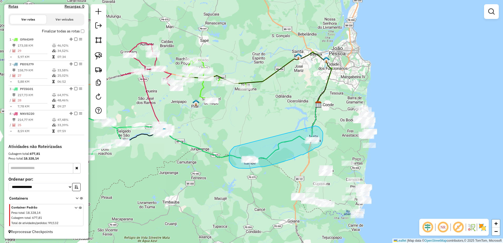
drag, startPoint x: 229, startPoint y: 157, endPoint x: 315, endPoint y: 126, distance: 91.7
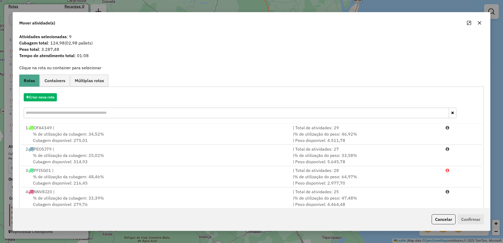
click at [477, 23] on icon "button" at bounding box center [479, 23] width 4 height 4
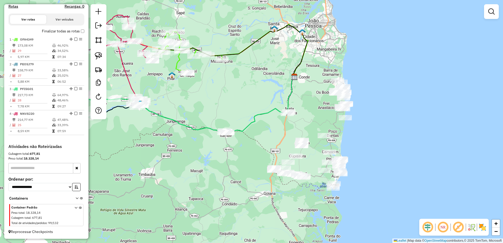
drag, startPoint x: 339, startPoint y: 147, endPoint x: 302, endPoint y: 107, distance: 54.0
click at [302, 107] on div "Janela de atendimento Grade de atendimento Capacidade Transportadoras Veículos …" at bounding box center [251, 121] width 503 height 243
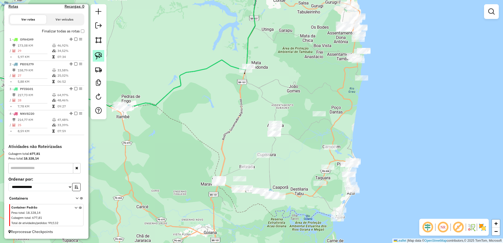
click at [102, 56] on img at bounding box center [98, 55] width 7 height 7
drag, startPoint x: 268, startPoint y: 114, endPoint x: 293, endPoint y: 133, distance: 31.1
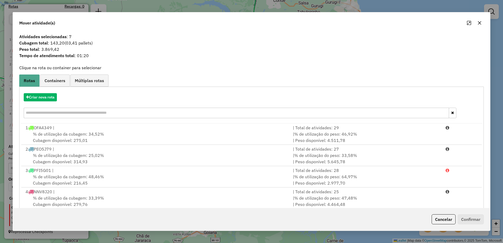
click at [479, 21] on icon "button" at bounding box center [479, 23] width 4 height 4
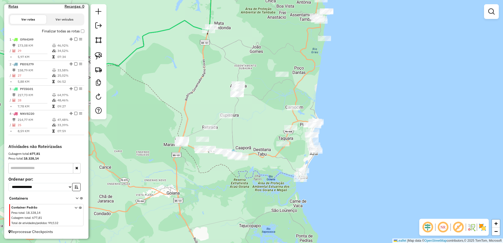
drag, startPoint x: 361, startPoint y: 115, endPoint x: 316, endPoint y: 77, distance: 58.7
click at [324, 76] on div "Janela de atendimento Grade de atendimento Capacidade Transportadoras Veículos …" at bounding box center [251, 121] width 503 height 243
click at [99, 55] on img at bounding box center [98, 55] width 7 height 7
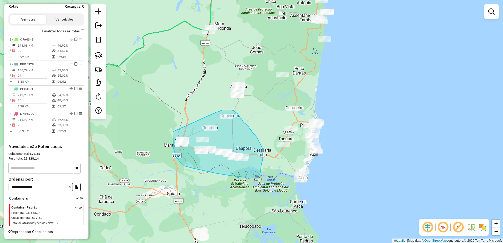
drag, startPoint x: 173, startPoint y: 132, endPoint x: 214, endPoint y: 113, distance: 45.6
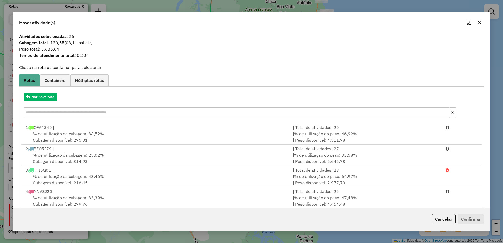
drag, startPoint x: 479, startPoint y: 22, endPoint x: 473, endPoint y: 24, distance: 6.1
click at [479, 22] on icon "button" at bounding box center [479, 22] width 3 height 3
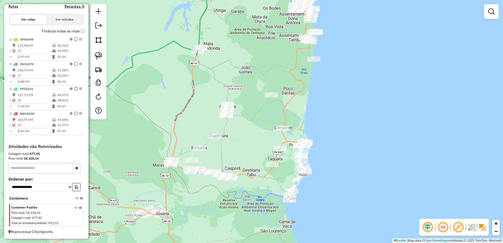
drag, startPoint x: 326, startPoint y: 86, endPoint x: 288, endPoint y: 149, distance: 73.5
click at [293, 152] on div "Janela de atendimento Grade de atendimento Capacidade Transportadoras Veículos …" at bounding box center [251, 121] width 503 height 243
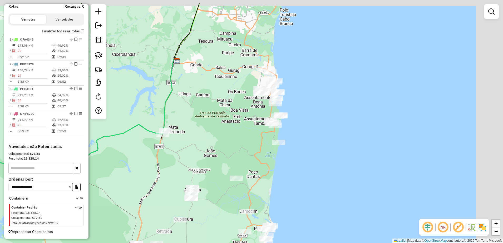
drag, startPoint x: 281, startPoint y: 92, endPoint x: 250, endPoint y: 119, distance: 41.4
click at [250, 119] on div "Janela de atendimento Grade de atendimento Capacidade Transportadoras Veículos …" at bounding box center [251, 121] width 503 height 243
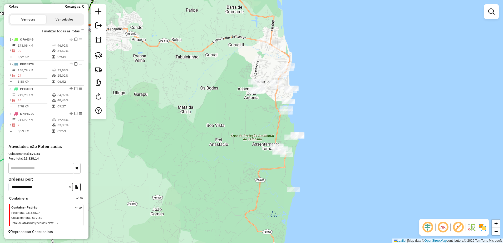
drag, startPoint x: 247, startPoint y: 119, endPoint x: 220, endPoint y: 150, distance: 40.6
click at [221, 150] on div "Janela de atendimento Grade de atendimento Capacidade Transportadoras Veículos …" at bounding box center [251, 121] width 503 height 243
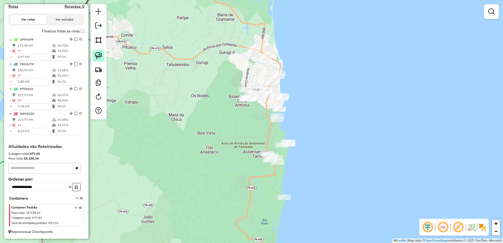
click at [98, 54] on img at bounding box center [98, 55] width 7 height 7
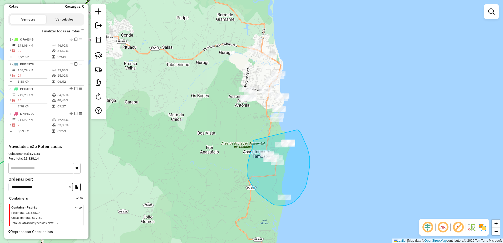
drag, startPoint x: 253, startPoint y: 140, endPoint x: 295, endPoint y: 128, distance: 43.7
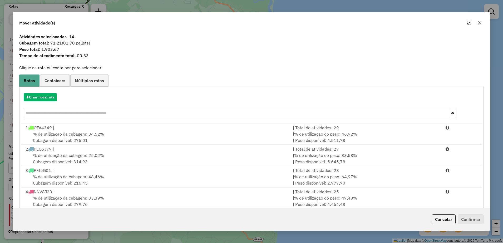
click at [480, 21] on icon "button" at bounding box center [479, 23] width 4 height 4
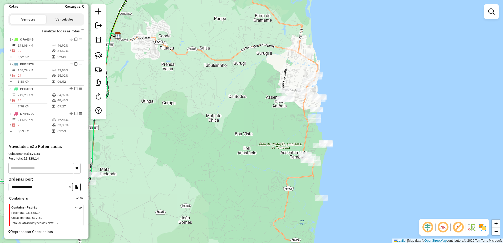
drag, startPoint x: 404, startPoint y: 104, endPoint x: 408, endPoint y: 103, distance: 4.0
click at [408, 103] on div "Janela de atendimento Grade de atendimento Capacidade Transportadoras Veículos …" at bounding box center [251, 121] width 503 height 243
click at [101, 52] on img at bounding box center [98, 55] width 7 height 7
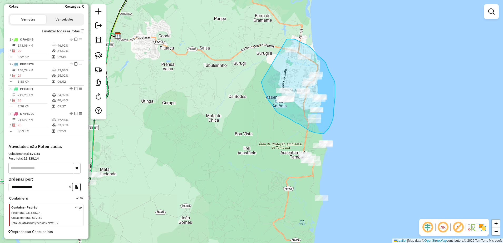
drag, startPoint x: 261, startPoint y: 82, endPoint x: 287, endPoint y: 39, distance: 49.9
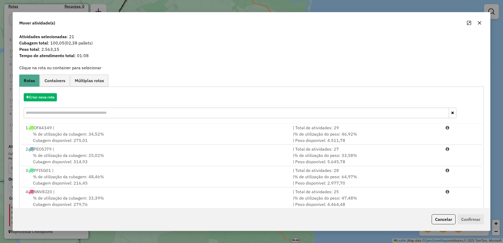
click at [478, 23] on icon "button" at bounding box center [479, 22] width 3 height 3
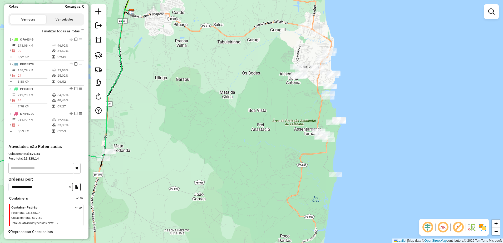
drag, startPoint x: 387, startPoint y: 101, endPoint x: 406, endPoint y: 87, distance: 22.6
click at [406, 87] on div "Janela de atendimento Grade de atendimento Capacidade Transportadoras Veículos …" at bounding box center [251, 121] width 503 height 243
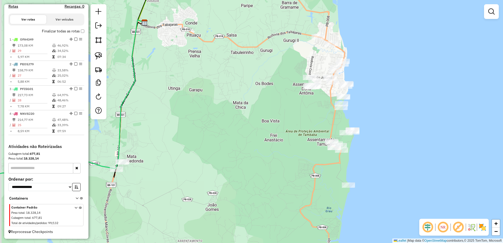
drag, startPoint x: 394, startPoint y: 94, endPoint x: 401, endPoint y: 104, distance: 12.4
click at [401, 104] on div "Janela de atendimento Grade de atendimento Capacidade Transportadoras Veículos …" at bounding box center [251, 121] width 503 height 243
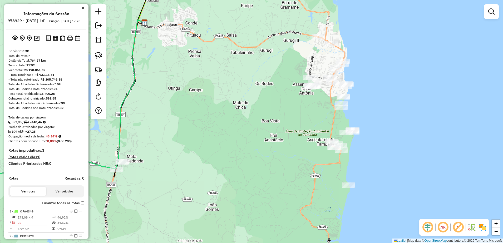
scroll to position [177, 0]
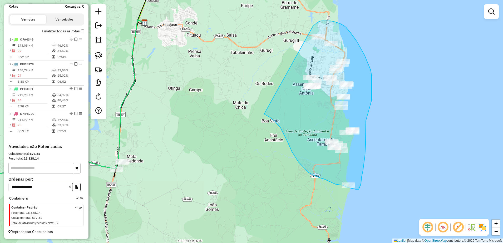
drag, startPoint x: 292, startPoint y: 151, endPoint x: 313, endPoint y: 26, distance: 126.8
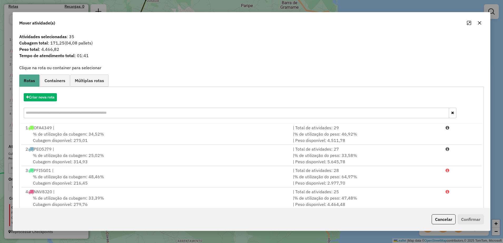
click at [478, 20] on button "button" at bounding box center [479, 23] width 8 height 8
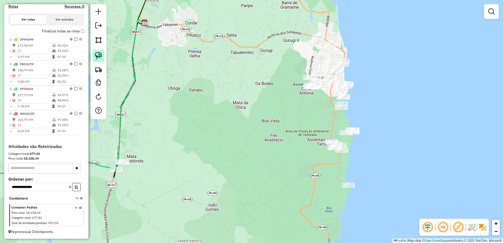
click at [93, 55] on link at bounding box center [99, 56] width 12 height 12
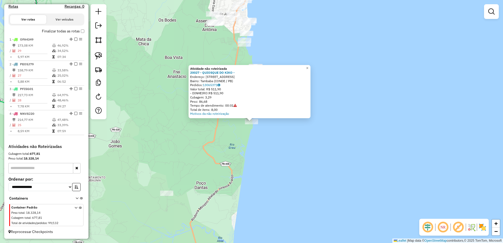
click at [259, 157] on div "Atividade não roteirizada 20027 - QUIOSQUE DO KIKO - Endereço: [STREET_ADDRESS]…" at bounding box center [251, 121] width 503 height 243
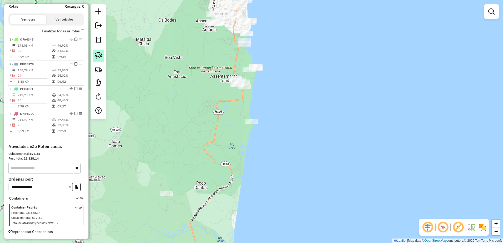
click at [98, 52] on img at bounding box center [98, 55] width 7 height 7
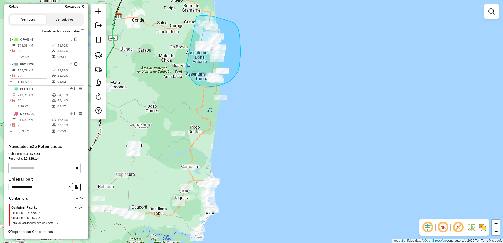
drag, startPoint x: 186, startPoint y: 64, endPoint x: 196, endPoint y: 17, distance: 48.9
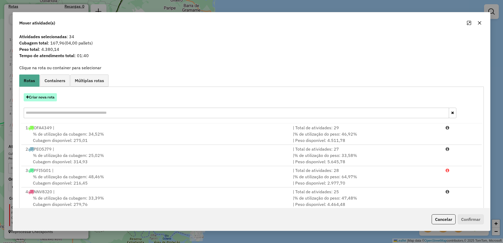
click at [52, 98] on button "Criar nova rota" at bounding box center [40, 97] width 33 height 8
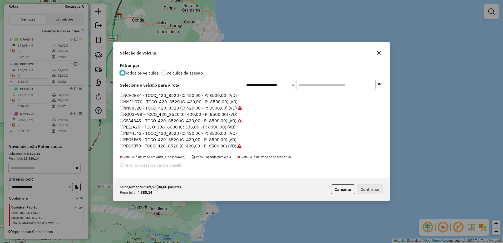
scroll to position [3, 2]
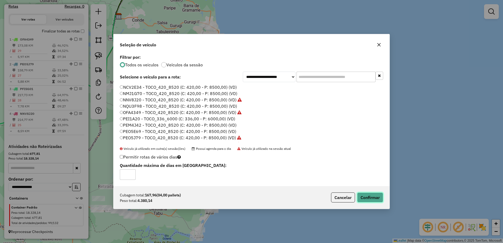
click at [368, 199] on button "Confirmar" at bounding box center [370, 197] width 26 height 10
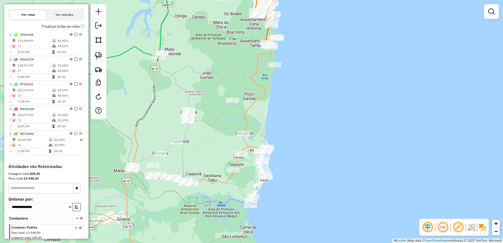
drag, startPoint x: 227, startPoint y: 157, endPoint x: 281, endPoint y: 124, distance: 63.5
click at [281, 124] on div "Janela de atendimento Grade de atendimento Capacidade Transportadoras Veículos …" at bounding box center [251, 121] width 503 height 243
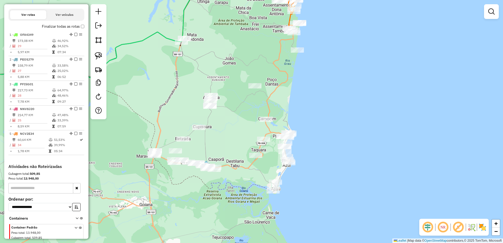
drag, startPoint x: 302, startPoint y: 117, endPoint x: 326, endPoint y: 99, distance: 29.4
click at [326, 101] on div "Janela de atendimento Grade de atendimento Capacidade Transportadoras Veículos …" at bounding box center [251, 121] width 503 height 243
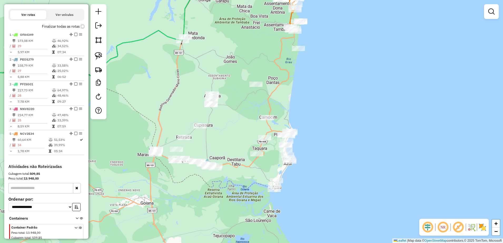
drag, startPoint x: 102, startPoint y: 57, endPoint x: 134, endPoint y: 71, distance: 35.4
click at [102, 57] on img at bounding box center [98, 55] width 7 height 7
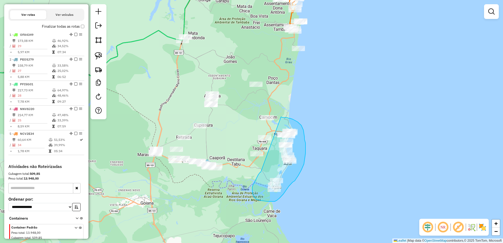
drag, startPoint x: 253, startPoint y: 185, endPoint x: 281, endPoint y: 117, distance: 74.0
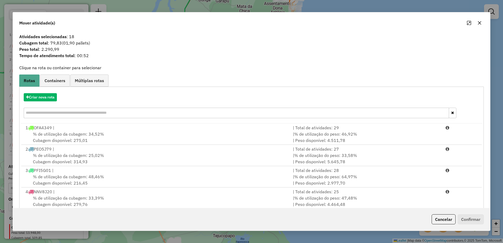
click at [477, 24] on icon "button" at bounding box center [479, 23] width 4 height 4
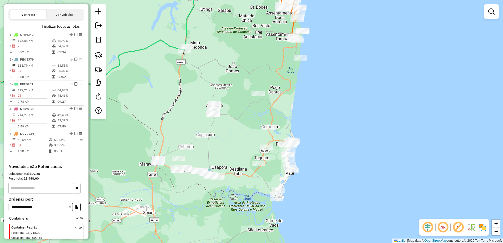
drag, startPoint x: 240, startPoint y: 173, endPoint x: 241, endPoint y: 183, distance: 10.3
click at [241, 183] on div "Janela de atendimento Grade de atendimento Capacidade Transportadoras Veículos …" at bounding box center [251, 121] width 503 height 243
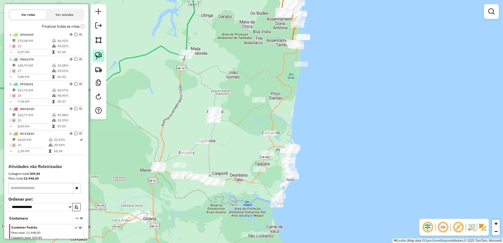
click at [100, 57] on img at bounding box center [98, 55] width 7 height 7
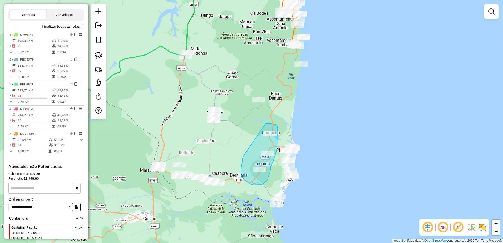
drag, startPoint x: 243, startPoint y: 158, endPoint x: 265, endPoint y: 124, distance: 40.7
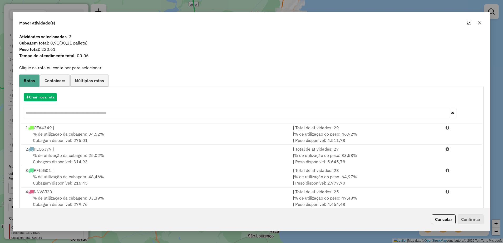
click at [479, 20] on button "button" at bounding box center [479, 23] width 8 height 8
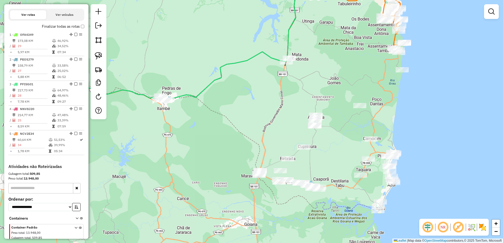
drag, startPoint x: 315, startPoint y: 122, endPoint x: 401, endPoint y: 122, distance: 85.8
click at [402, 126] on div "Janela de atendimento Grade de atendimento Capacidade Transportadoras Veículos …" at bounding box center [251, 121] width 503 height 243
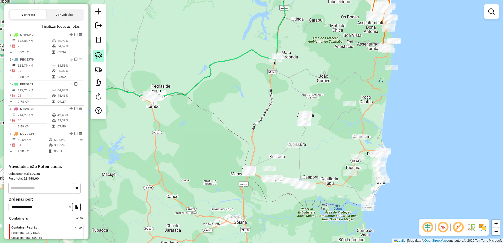
click at [98, 53] on img at bounding box center [98, 55] width 7 height 7
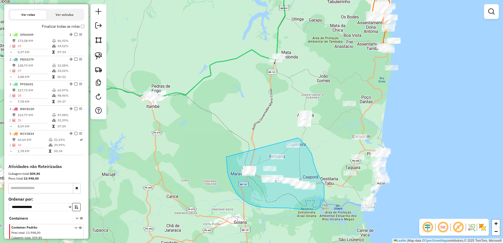
drag, startPoint x: 226, startPoint y: 157, endPoint x: 290, endPoint y: 137, distance: 67.1
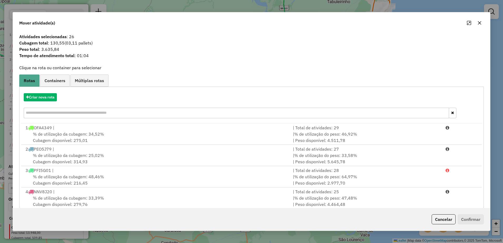
click at [479, 22] on icon "button" at bounding box center [479, 23] width 4 height 4
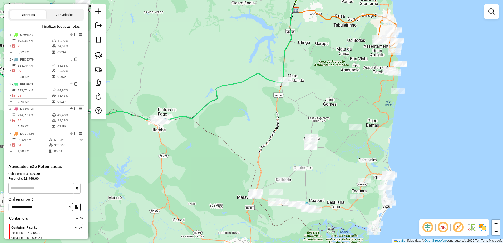
drag, startPoint x: 327, startPoint y: 73, endPoint x: 332, endPoint y: 97, distance: 25.2
click at [332, 97] on div "Janela de atendimento Grade de atendimento Capacidade Transportadoras Veículos …" at bounding box center [251, 121] width 503 height 243
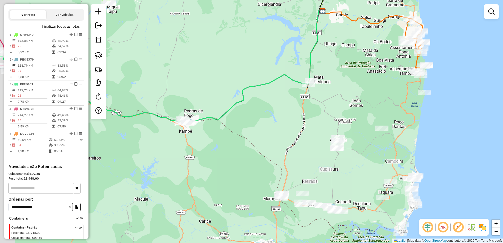
drag, startPoint x: 328, startPoint y: 98, endPoint x: 356, endPoint y: 98, distance: 27.4
click at [356, 98] on div "Janela de atendimento Grade de atendimento Capacidade Transportadoras Veículos …" at bounding box center [251, 121] width 503 height 243
click at [100, 54] on img at bounding box center [98, 55] width 7 height 7
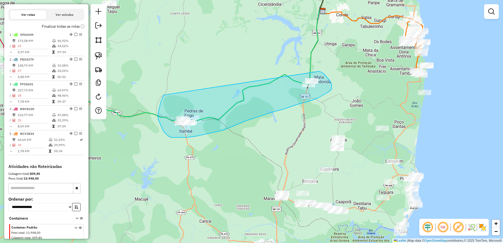
drag, startPoint x: 160, startPoint y: 124, endPoint x: 319, endPoint y: 71, distance: 167.3
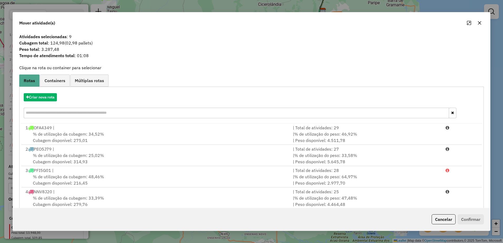
click at [482, 24] on button "button" at bounding box center [479, 23] width 8 height 8
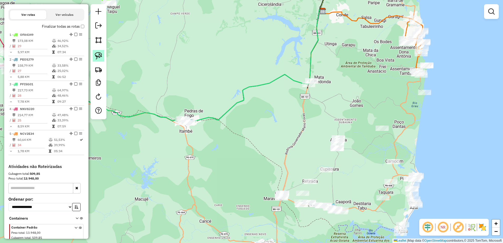
click at [102, 55] on link at bounding box center [99, 56] width 12 height 12
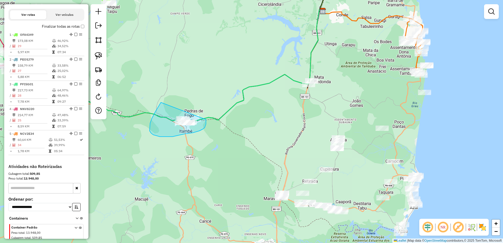
drag, startPoint x: 155, startPoint y: 112, endPoint x: 206, endPoint y: 119, distance: 51.1
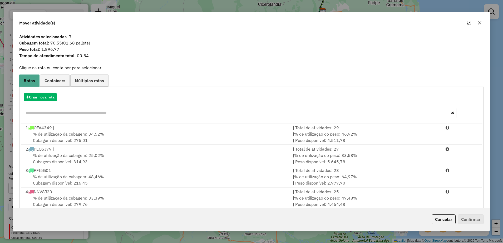
click at [481, 24] on icon "button" at bounding box center [479, 23] width 4 height 4
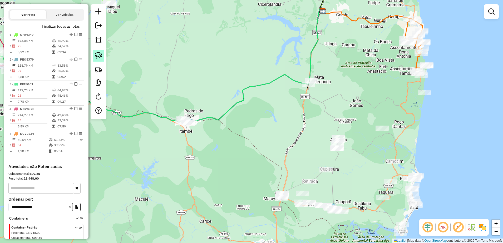
click at [101, 52] on img at bounding box center [98, 55] width 7 height 7
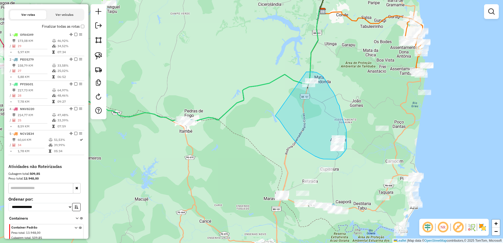
drag, startPoint x: 279, startPoint y: 120, endPoint x: 305, endPoint y: 72, distance: 54.6
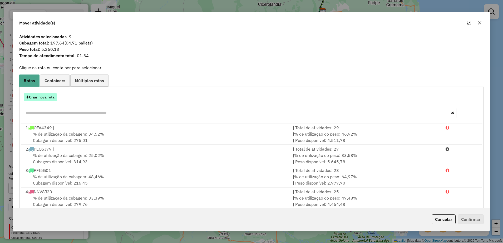
click at [45, 96] on button "Criar nova rota" at bounding box center [40, 97] width 33 height 8
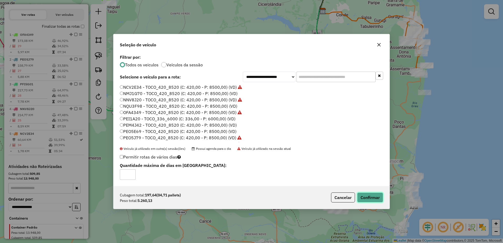
click at [371, 197] on button "Confirmar" at bounding box center [370, 197] width 26 height 10
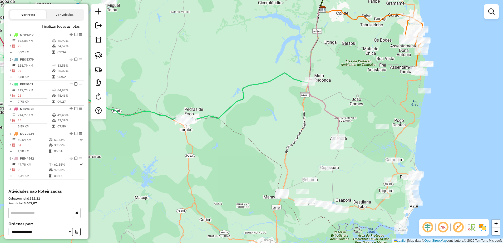
drag, startPoint x: 363, startPoint y: 189, endPoint x: 364, endPoint y: 174, distance: 14.5
click at [363, 175] on div "Janela de atendimento Grade de atendimento Capacidade Transportadoras Veículos …" at bounding box center [251, 121] width 503 height 243
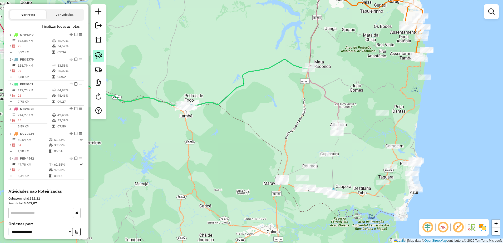
click at [98, 53] on img at bounding box center [98, 55] width 7 height 7
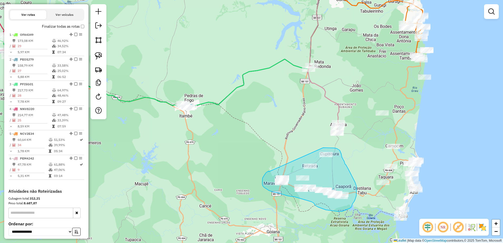
drag, startPoint x: 269, startPoint y: 172, endPoint x: 323, endPoint y: 148, distance: 59.1
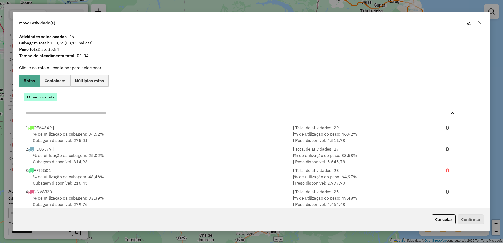
click at [46, 95] on button "Criar nova rota" at bounding box center [40, 97] width 33 height 8
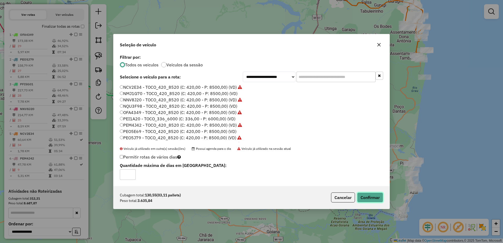
click at [370, 196] on button "Confirmar" at bounding box center [370, 197] width 26 height 10
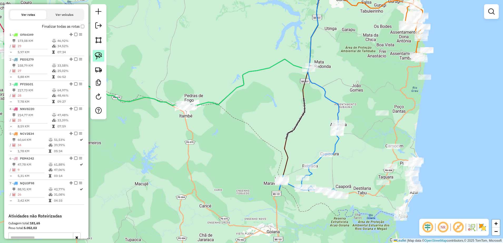
click at [99, 55] on img at bounding box center [98, 55] width 7 height 7
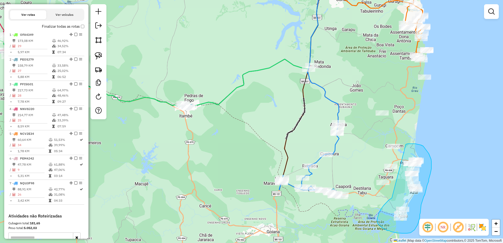
drag, startPoint x: 388, startPoint y: 200, endPoint x: 406, endPoint y: 144, distance: 58.4
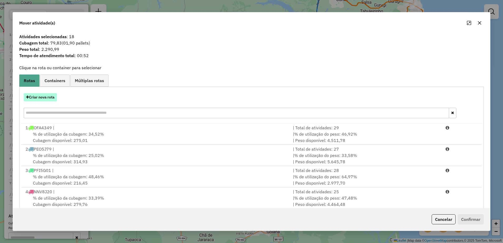
click at [44, 97] on button "Criar nova rota" at bounding box center [40, 97] width 33 height 8
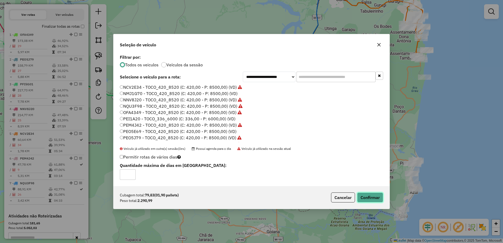
click at [369, 196] on button "Confirmar" at bounding box center [370, 197] width 26 height 10
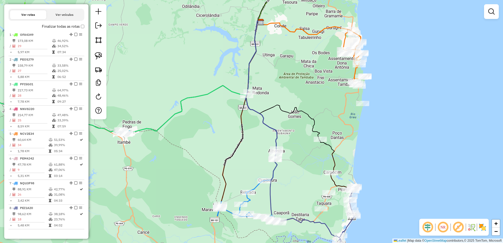
drag, startPoint x: 390, startPoint y: 98, endPoint x: 326, endPoint y: 128, distance: 70.5
click at [326, 128] on div "Janela de atendimento Grade de atendimento Capacidade Transportadoras Veículos …" at bounding box center [251, 121] width 503 height 243
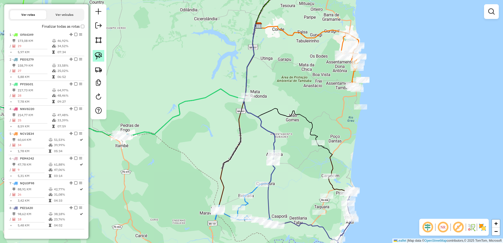
click at [102, 55] on img at bounding box center [98, 55] width 7 height 7
drag, startPoint x: 353, startPoint y: 118, endPoint x: 354, endPoint y: 101, distance: 17.7
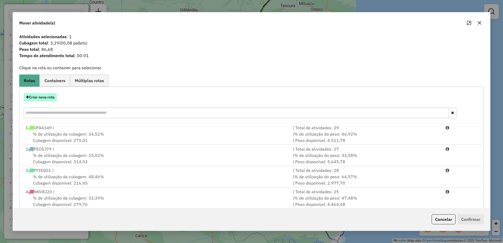
click at [51, 98] on button "Criar nova rota" at bounding box center [40, 97] width 33 height 8
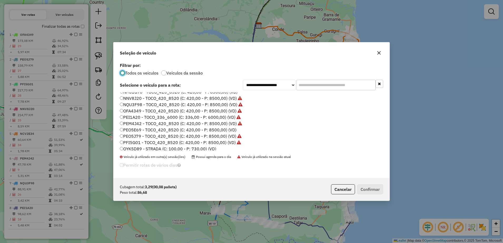
scroll to position [18, 0]
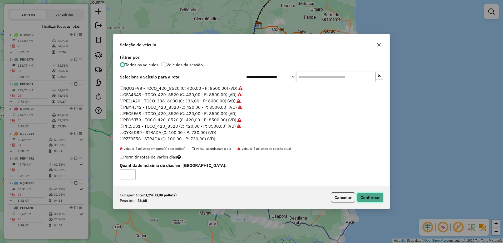
click at [366, 197] on button "Confirmar" at bounding box center [370, 197] width 26 height 10
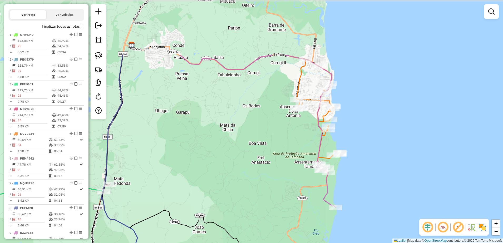
drag, startPoint x: 376, startPoint y: 98, endPoint x: 348, endPoint y: 177, distance: 83.8
click at [348, 177] on div "Janela de atendimento Grade de atendimento Capacidade Transportadoras Veículos …" at bounding box center [251, 121] width 503 height 243
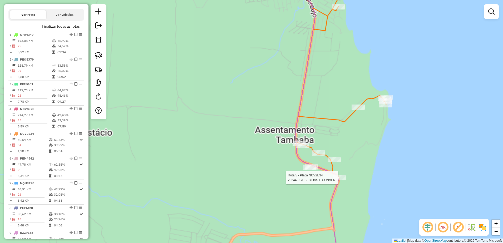
select select "**********"
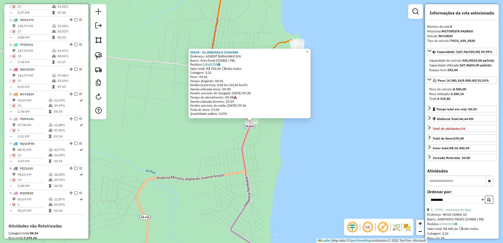
scroll to position [300, 0]
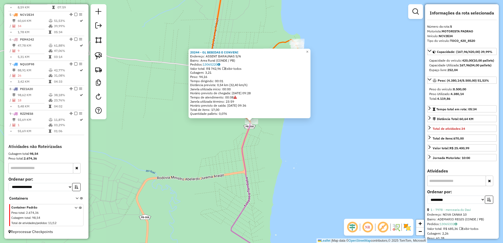
click at [299, 148] on div "20244 - GL BEBIDAS E CONVENI Endereço: ASSENT BARAUNAS S/N Bairro: Area Rural (…" at bounding box center [251, 121] width 503 height 243
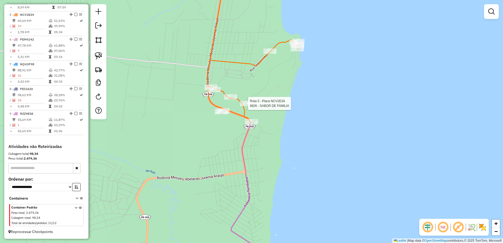
select select "**********"
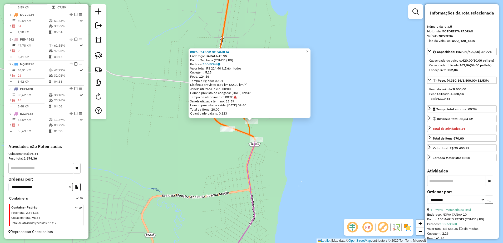
click at [234, 136] on div "Rota 5 - Placa NCV2E34 8826 - SABOR DE FAMILIA 8826 - SABOR DE FAMILIA Endereço…" at bounding box center [251, 121] width 503 height 243
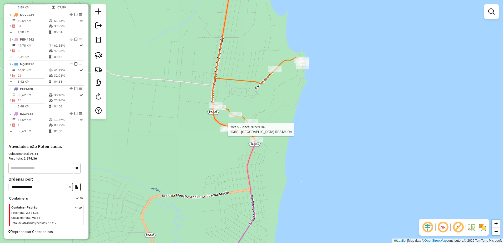
click at [225, 132] on div at bounding box center [225, 129] width 13 height 5
select select "**********"
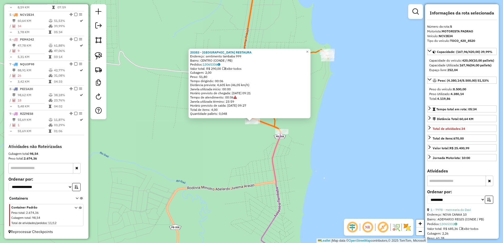
click at [247, 146] on div "20383 - [GEOGRAPHIC_DATA] RESTAURA Endereço: sentimento tambaba 999 Bairro: CEN…" at bounding box center [251, 121] width 503 height 243
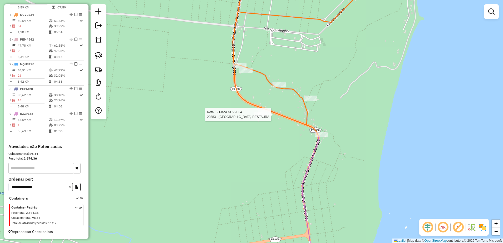
select select "**********"
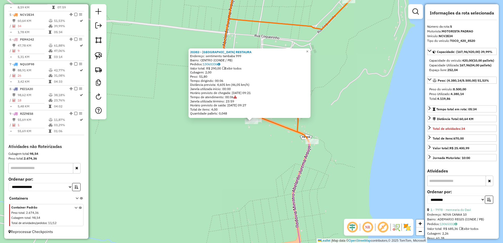
click at [264, 131] on div "20383 - [GEOGRAPHIC_DATA] RESTAURA Endereço: sentimento tambaba 999 Bairro: CEN…" at bounding box center [251, 121] width 503 height 243
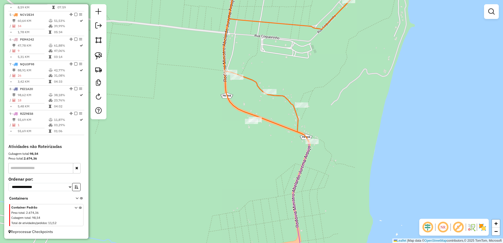
click at [251, 123] on div at bounding box center [251, 121] width 13 height 5
select select "**********"
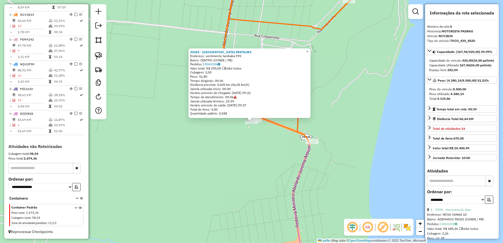
click at [260, 136] on div "20383 - [GEOGRAPHIC_DATA] RESTAURA Endereço: sentimento tambaba 999 Bairro: CEN…" at bounding box center [251, 121] width 503 height 243
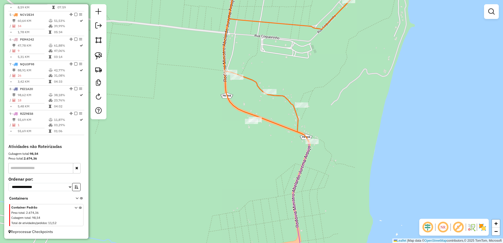
drag, startPoint x: 95, startPoint y: 56, endPoint x: 129, endPoint y: 68, distance: 35.6
click at [95, 56] on img at bounding box center [98, 55] width 7 height 7
drag, startPoint x: 232, startPoint y: 117, endPoint x: 264, endPoint y: 111, distance: 32.5
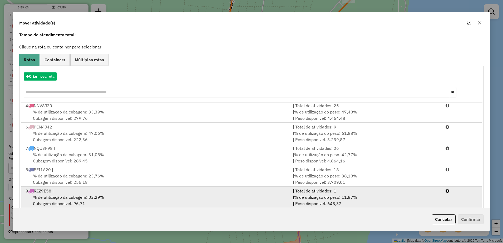
scroll to position [30, 0]
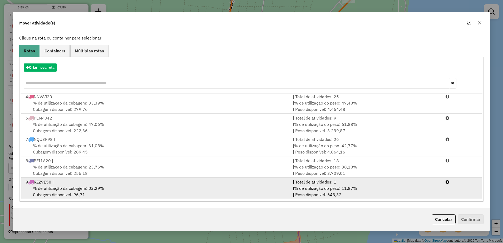
click at [98, 190] on span "% de utilização da cubagem: 03,29%" at bounding box center [68, 188] width 71 height 5
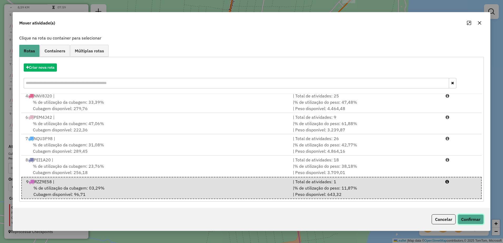
click at [482, 220] on button "Confirmar" at bounding box center [470, 219] width 26 height 10
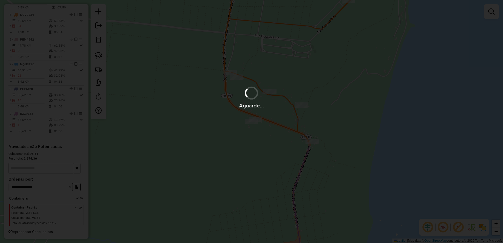
scroll to position [0, 0]
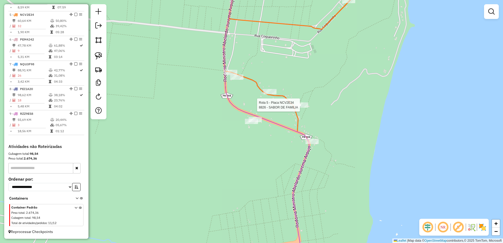
select select "**********"
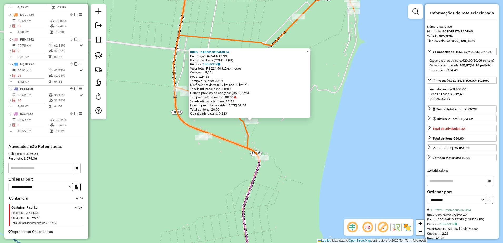
click at [293, 140] on div "8826 - SABOR DE FAMILIA Endereço: BARAUNAS SN Bairro: Tambaba (CONDE / PB) Pedi…" at bounding box center [251, 121] width 503 height 243
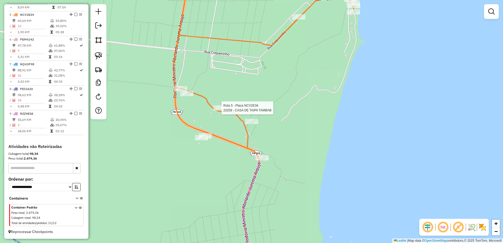
select select "**********"
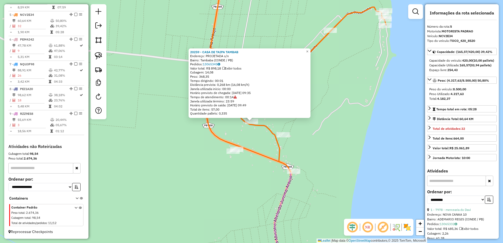
click at [217, 123] on div "20259 - CASA DE TAIPA TAMBAB Endereço: PROJETADA s/n Bairro: Tambaba (CONDE / P…" at bounding box center [251, 121] width 503 height 243
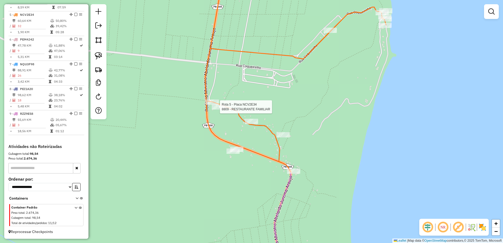
select select "**********"
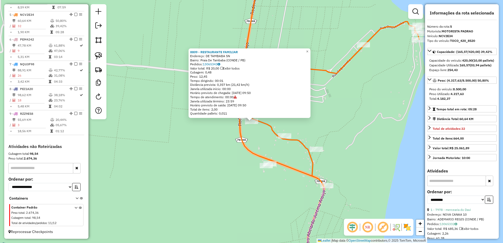
click at [229, 129] on div "8809 - RESTAURANTE FAMILIAR Endereço: DE TAMBABA SN Bairro: [GEOGRAPHIC_DATA] (…" at bounding box center [251, 121] width 503 height 243
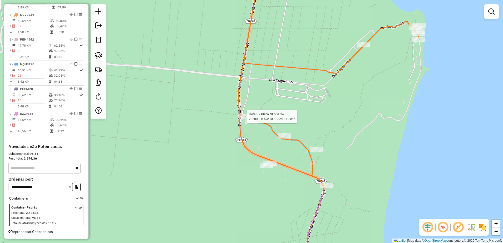
select select "**********"
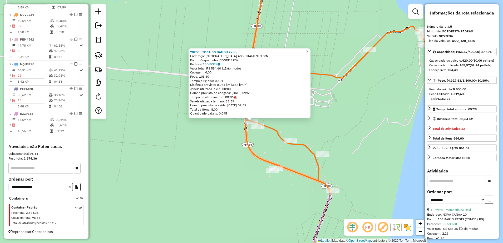
click at [246, 138] on icon at bounding box center [334, 83] width 181 height 215
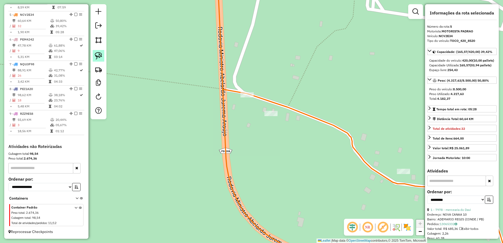
click at [101, 55] on img at bounding box center [98, 55] width 7 height 7
drag, startPoint x: 275, startPoint y: 102, endPoint x: 289, endPoint y: 116, distance: 19.4
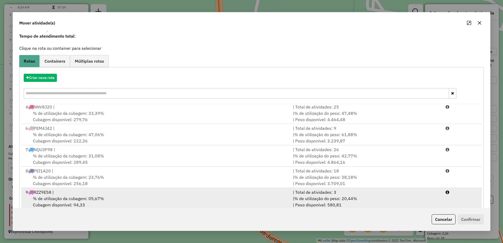
scroll to position [30, 0]
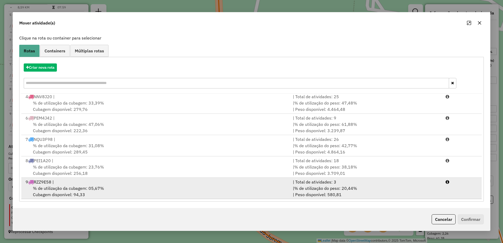
click at [95, 184] on div "9 RZZ9E58 |" at bounding box center [155, 182] width 267 height 6
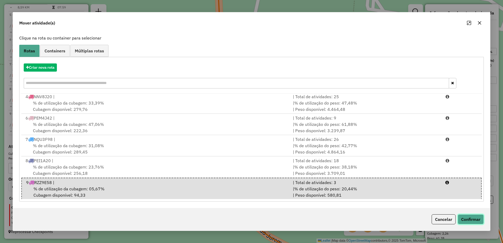
click at [466, 217] on button "Confirmar" at bounding box center [470, 219] width 26 height 10
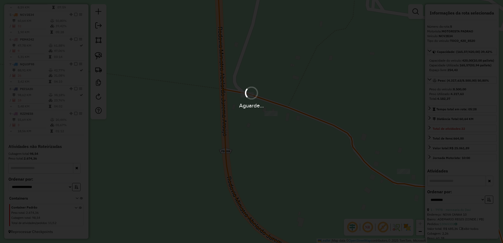
scroll to position [0, 0]
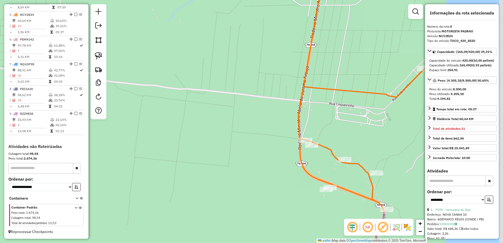
drag, startPoint x: 358, startPoint y: 106, endPoint x: 308, endPoint y: 128, distance: 55.3
click at [318, 132] on div "Janela de atendimento Grade de atendimento Capacidade Transportadoras Veículos …" at bounding box center [251, 121] width 503 height 243
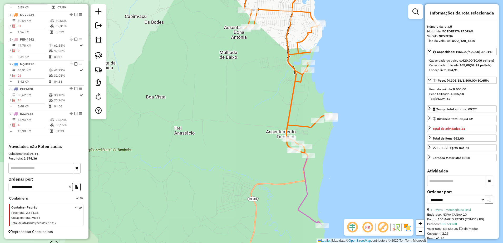
drag, startPoint x: 348, startPoint y: 133, endPoint x: 319, endPoint y: 141, distance: 29.7
click at [319, 141] on div "Janela de atendimento Grade de atendimento Capacidade Transportadoras Veículos …" at bounding box center [251, 121] width 503 height 243
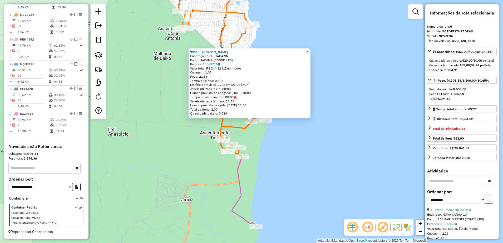
click at [265, 146] on div "99996 - ROCHA MAR Endereço: PROJETADA SN Bairro: JACUMA (CONDE / PB) Pedidos: 1…" at bounding box center [251, 121] width 503 height 243
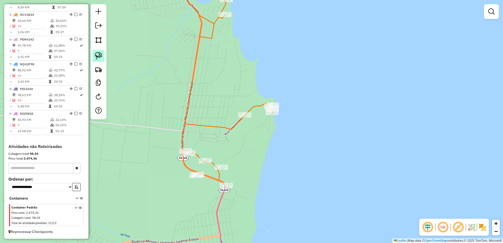
click at [98, 54] on img at bounding box center [98, 55] width 7 height 7
drag, startPoint x: 232, startPoint y: 108, endPoint x: 259, endPoint y: 118, distance: 28.7
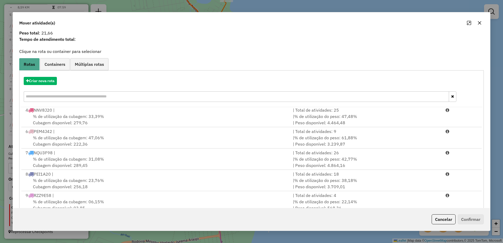
scroll to position [30, 0]
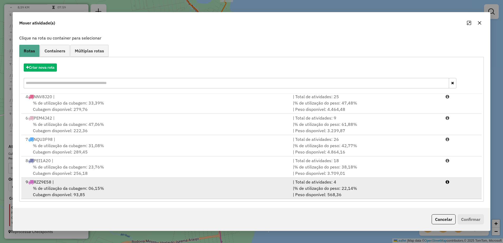
click at [142, 189] on div "% de utilização da cubagem: 06,15% Cubagem disponível: 93,85" at bounding box center [155, 191] width 267 height 13
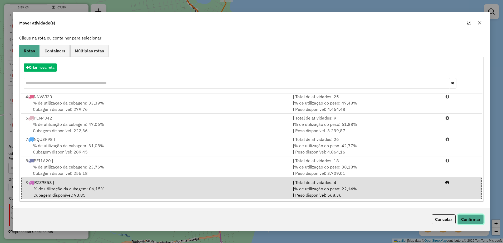
click at [465, 220] on button "Confirmar" at bounding box center [470, 219] width 26 height 10
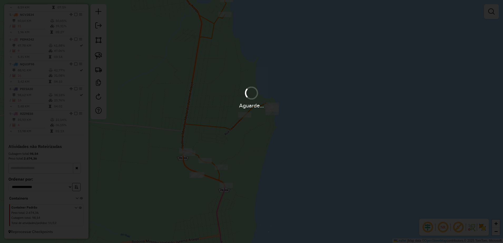
scroll to position [0, 0]
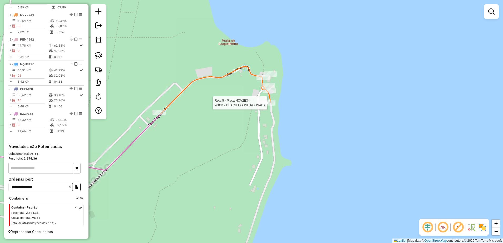
click at [270, 106] on div at bounding box center [268, 102] width 13 height 5
select select "**********"
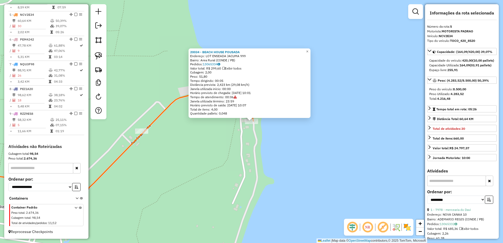
click at [248, 143] on div "20034 - BEACH HOUSE POUSADA Endereço: LOT ENSEADA JACUMA 999 Bairro: Area Rural…" at bounding box center [251, 121] width 503 height 243
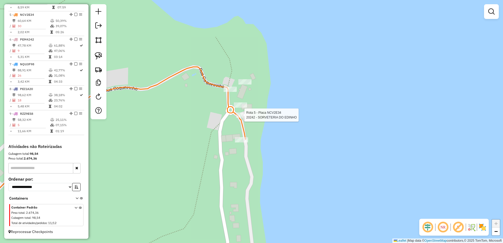
select select "**********"
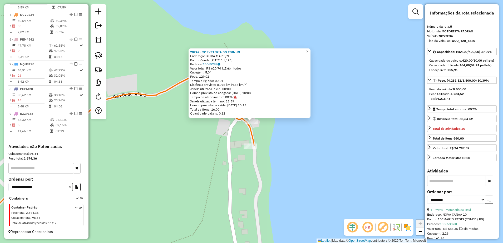
click at [274, 136] on div "20242 - SORVETERIA DO EDINHO Endereço: BEIRA MAR S/N Bairro: Conde (PITIMBU / P…" at bounding box center [251, 121] width 503 height 243
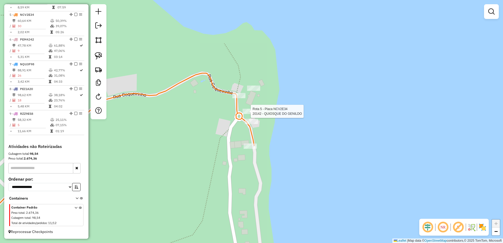
select select "**********"
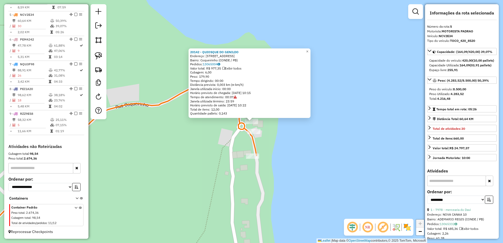
click at [292, 145] on div "20142 - QUIOSQUE DO GENILDO Endereço: R [GEOGRAPHIC_DATA] 999 Bairro: Coqueirin…" at bounding box center [251, 121] width 503 height 243
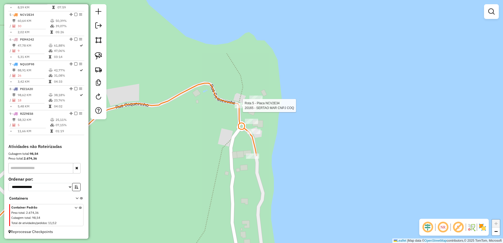
select select "**********"
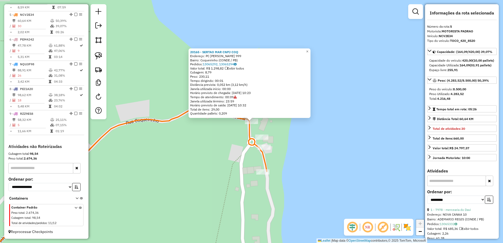
click at [228, 147] on div "20165 - SERTAO MAR CNPJ COQ Endereço: PC COQUEIRINHO 999 Bairro: Coqueirinho (C…" at bounding box center [251, 121] width 503 height 243
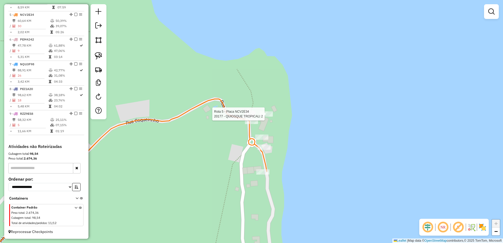
select select "**********"
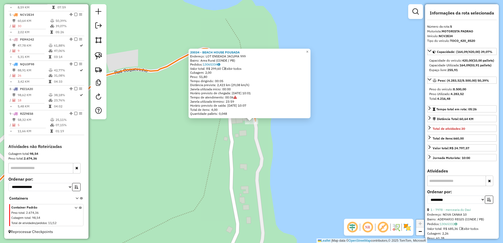
drag, startPoint x: 241, startPoint y: 165, endPoint x: 236, endPoint y: 160, distance: 6.9
click at [241, 165] on div "20034 - BEACH HOUSE POUSADA Endereço: LOT ENSEADA JACUMA 999 Bairro: Area Rural…" at bounding box center [251, 121] width 503 height 243
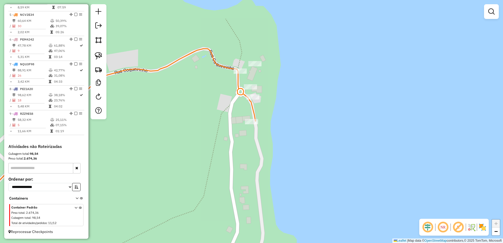
drag, startPoint x: 98, startPoint y: 55, endPoint x: 117, endPoint y: 64, distance: 20.7
click at [98, 55] on img at bounding box center [98, 55] width 7 height 7
drag, startPoint x: 219, startPoint y: 125, endPoint x: 254, endPoint y: 117, distance: 36.1
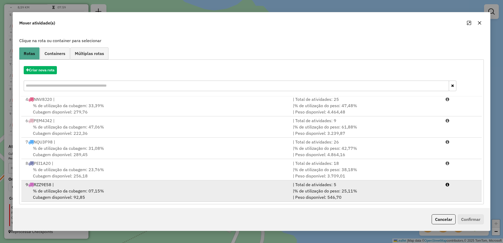
scroll to position [30, 0]
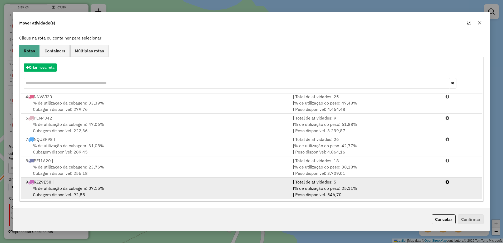
click at [114, 187] on div "% de utilização da cubagem: 07,15% Cubagem disponível: 92,85" at bounding box center [155, 191] width 267 height 13
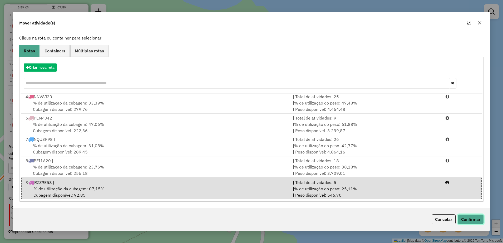
click at [463, 220] on button "Confirmar" at bounding box center [470, 219] width 26 height 10
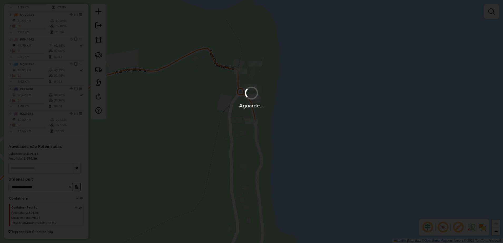
scroll to position [0, 0]
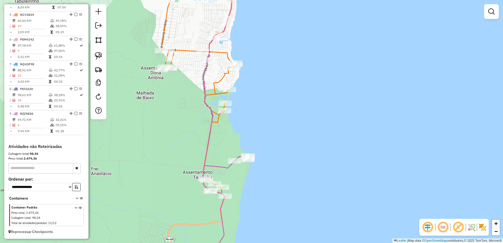
drag, startPoint x: 238, startPoint y: 111, endPoint x: 224, endPoint y: 151, distance: 41.8
click at [224, 151] on div "Janela de atendimento Grade de atendimento Capacidade Transportadoras Veículos …" at bounding box center [251, 121] width 503 height 243
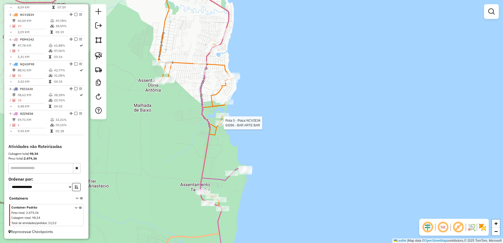
select select "**********"
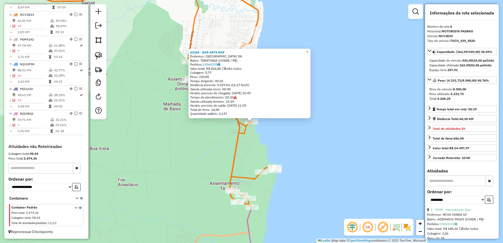
click at [243, 150] on div "63266 - BAR ARTE BAR Endereço: [GEOGRAPHIC_DATA] SN Bairro: TABATINGA (CONDE / …" at bounding box center [251, 121] width 503 height 243
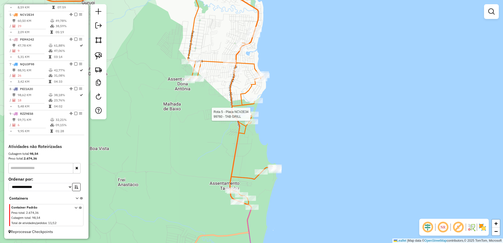
select select "**********"
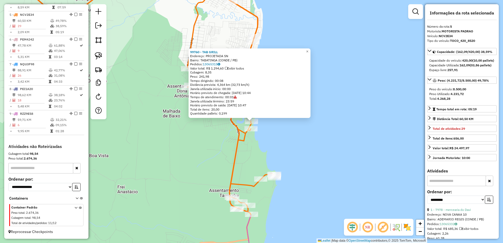
click at [269, 133] on div "99760 - TAB GRILL Endereço: PROJETADA SN Bairro: TABATINGA (CONDE / PB) Pedidos…" at bounding box center [251, 121] width 503 height 243
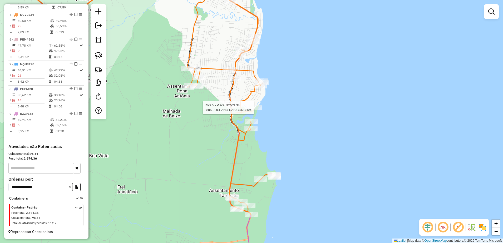
click at [254, 110] on div at bounding box center [255, 107] width 13 height 5
select select "**********"
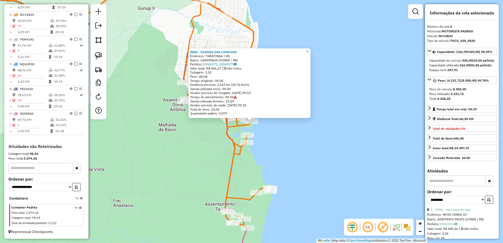
click at [277, 139] on div "8806 - OCEANO DAS CONCHAS Endereço: TABATINGA I SN Bairro: CARAPIBUS (CONDE / P…" at bounding box center [251, 121] width 503 height 243
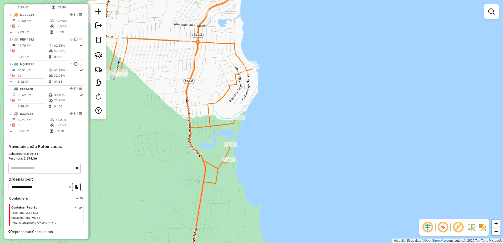
click at [100, 56] on img at bounding box center [98, 55] width 7 height 7
drag, startPoint x: 232, startPoint y: 108, endPoint x: 265, endPoint y: 115, distance: 33.8
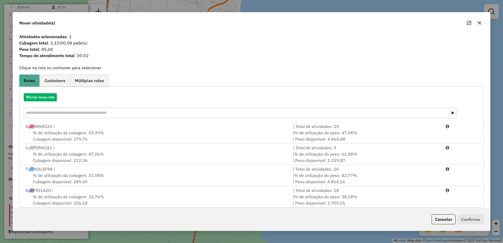
scroll to position [30, 0]
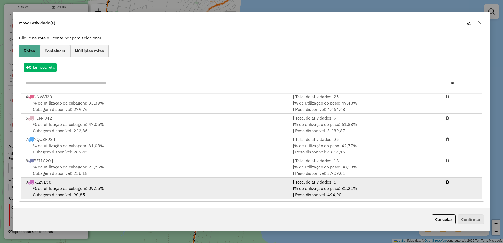
click at [132, 191] on div "% de utilização da cubagem: 09,15% Cubagem disponível: 90,85" at bounding box center [155, 191] width 267 height 13
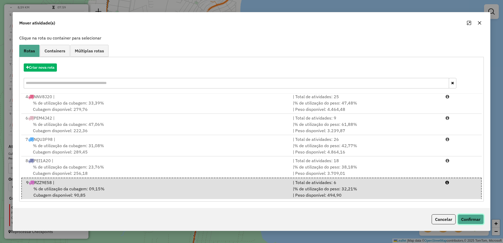
click at [474, 216] on button "Confirmar" at bounding box center [470, 219] width 26 height 10
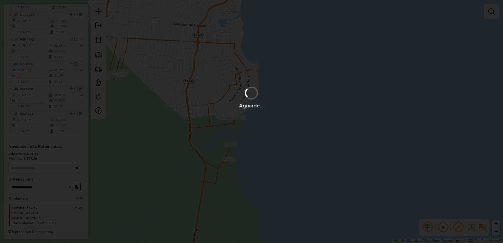
scroll to position [0, 0]
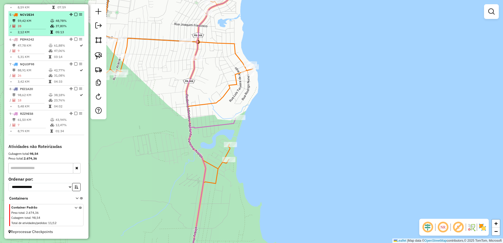
click at [35, 22] on td "59,42 KM" at bounding box center [33, 20] width 33 height 5
select select "**********"
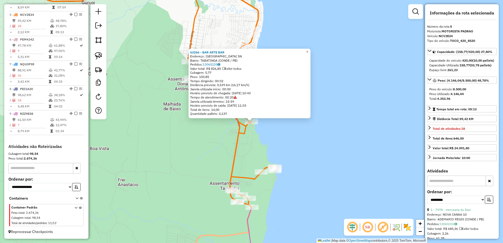
drag, startPoint x: 274, startPoint y: 149, endPoint x: 263, endPoint y: 133, distance: 19.1
click at [274, 148] on div "63266 - BAR ARTE BAR Endereço: [GEOGRAPHIC_DATA] SN Bairro: TABATINGA (CONDE / …" at bounding box center [251, 121] width 503 height 243
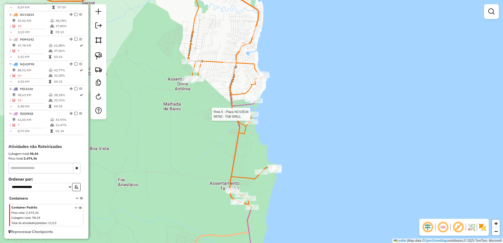
select select "**********"
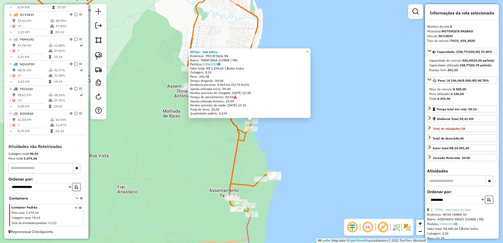
click at [289, 137] on div "99760 - TAB GRILL Endereço: PROJETADA SN Bairro: TABATINGA (CONDE / PB) Pedidos…" at bounding box center [251, 121] width 503 height 243
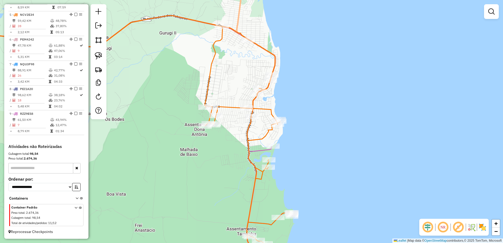
drag, startPoint x: 287, startPoint y: 134, endPoint x: 300, endPoint y: 164, distance: 32.8
click at [301, 169] on div "Janela de atendimento Grade de atendimento Capacidade Transportadoras Veículos …" at bounding box center [251, 121] width 503 height 243
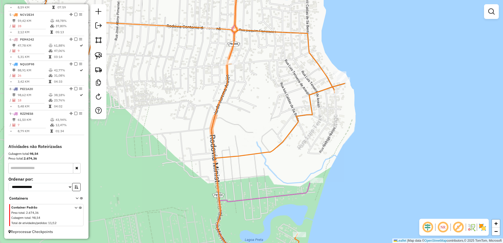
drag, startPoint x: 280, startPoint y: 121, endPoint x: 279, endPoint y: 166, distance: 45.0
click at [287, 174] on div "Janela de atendimento Grade de atendimento Capacidade Transportadoras Veículos …" at bounding box center [251, 121] width 503 height 243
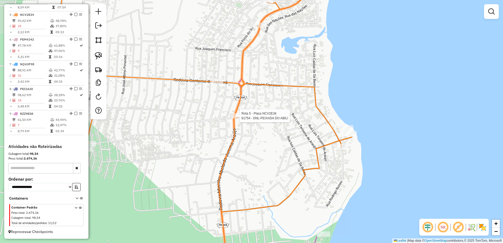
select select "**********"
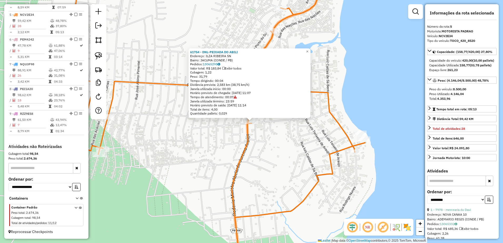
click at [271, 152] on div "61754 - DNL-PEIXADA DO ABILI Endereço: ILZA RIBEIRA SN Bairro: JACUMA (CONDE / …" at bounding box center [251, 121] width 503 height 243
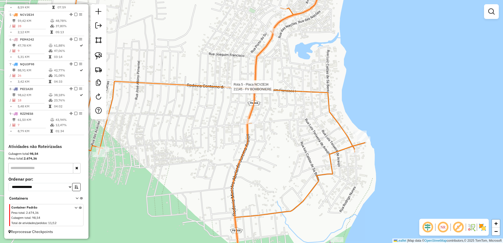
select select "**********"
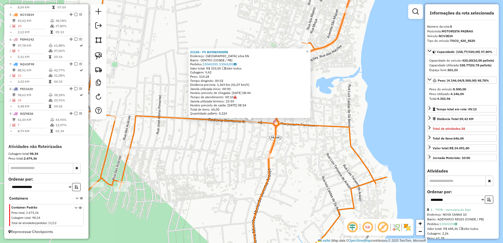
click at [246, 157] on div "21145 - FV BOMBONIERE Endereço: [GEOGRAPHIC_DATA] silva SN Bairro: CENTRO (COND…" at bounding box center [251, 121] width 503 height 243
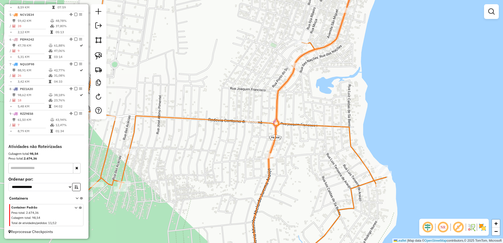
drag, startPoint x: 102, startPoint y: 56, endPoint x: 117, endPoint y: 61, distance: 16.1
click at [102, 56] on img at bounding box center [98, 55] width 7 height 7
drag, startPoint x: 271, startPoint y: 149, endPoint x: 288, endPoint y: 152, distance: 18.0
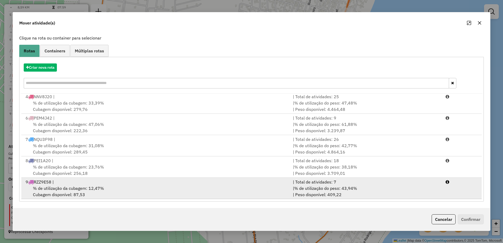
scroll to position [65, 0]
click at [99, 192] on div "% de utilização da cubagem: 12,47% Cubagem disponível: 87,53" at bounding box center [155, 191] width 267 height 13
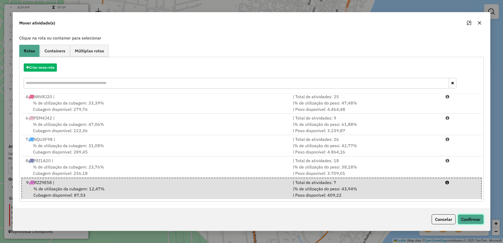
click at [461, 218] on button "Confirmar" at bounding box center [470, 219] width 26 height 10
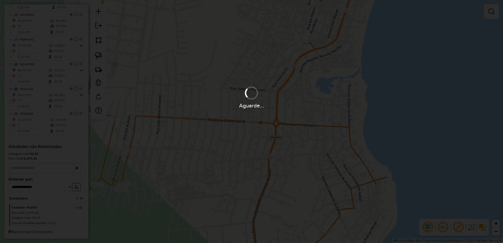
scroll to position [0, 0]
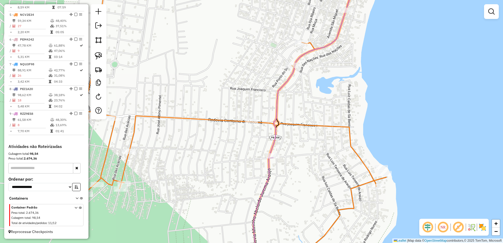
click at [374, 189] on div at bounding box center [375, 186] width 13 height 5
select select "**********"
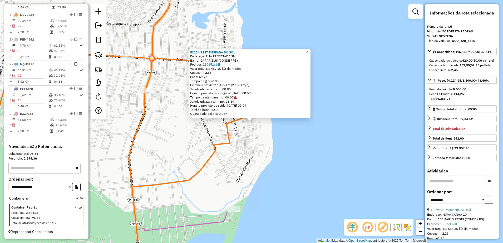
click at [250, 148] on div "5317 - REST ENSEADA DO SOL Endereço: RUA PROJETADA SN Bairro: CARAPIBUS (CONDE …" at bounding box center [251, 121] width 503 height 243
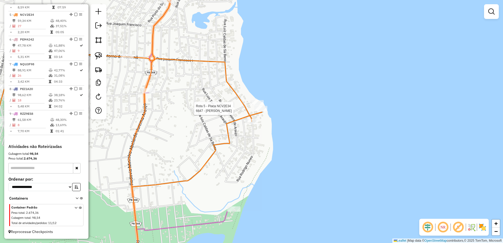
select select "**********"
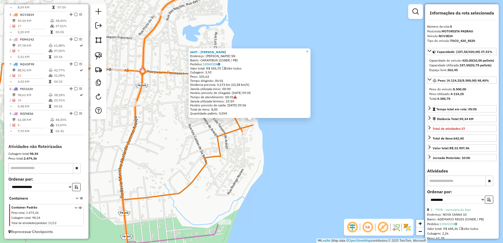
click at [254, 137] on div "6647 - [PERSON_NAME]: [PERSON_NAME] SN Bairro: CARAPIBUS (CONDE / PB) Pedidos: …" at bounding box center [251, 121] width 503 height 243
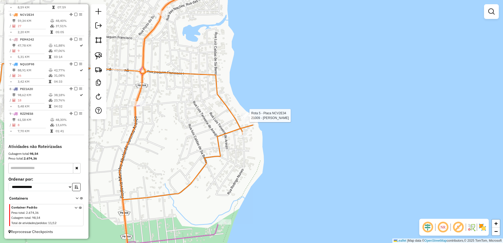
select select "**********"
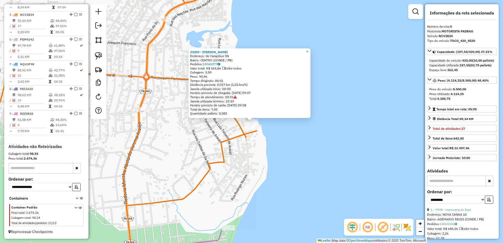
click at [282, 161] on div "21009 - [PERSON_NAME]: de Carapibus SN Bairro: CENTRO (CONDE / PB) Pedidos: 130…" at bounding box center [251, 121] width 503 height 243
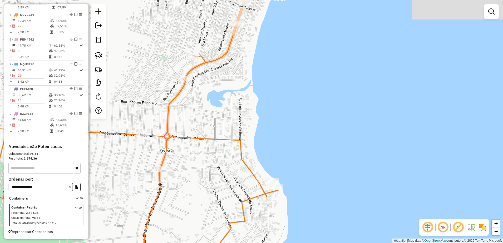
drag, startPoint x: 189, startPoint y: 51, endPoint x: 227, endPoint y: 150, distance: 106.1
click at [227, 150] on div "Janela de atendimento Grade de atendimento Capacidade Transportadoras Veículos …" at bounding box center [251, 121] width 503 height 243
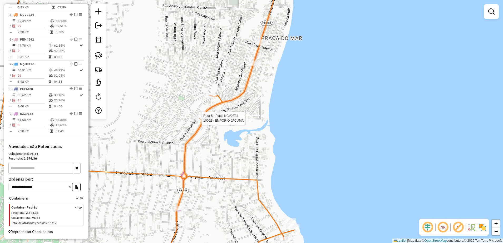
select select "**********"
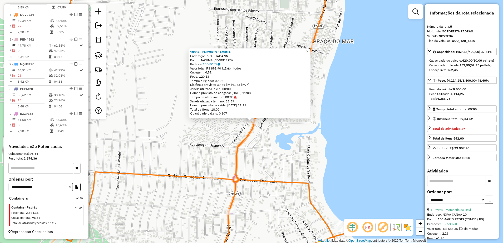
click at [264, 153] on div "10002 - EMPORIO JACUMA Endereço: PROJETADA SN Bairro: JACUMA (CONDE / PB) Pedid…" at bounding box center [251, 121] width 503 height 243
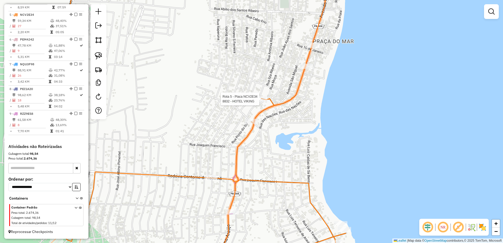
select select "**********"
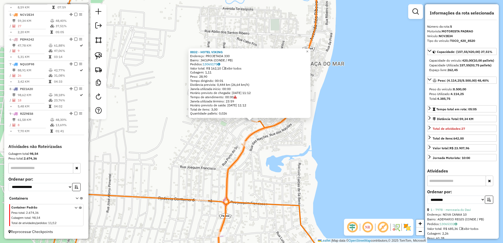
click at [287, 141] on div "8832 - HOTEL VIKING Endereço: PROJETADA 330 Bairro: JACUMA (CONDE / PB) Pedidos…" at bounding box center [251, 121] width 503 height 243
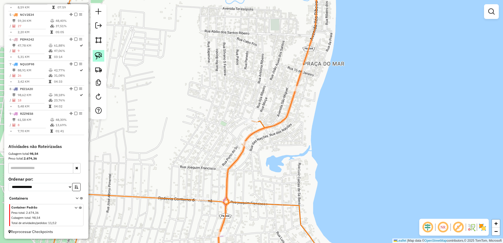
click at [97, 53] on img at bounding box center [98, 55] width 7 height 7
drag, startPoint x: 239, startPoint y: 106, endPoint x: 269, endPoint y: 121, distance: 33.4
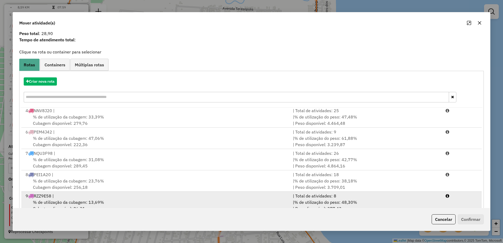
scroll to position [30, 0]
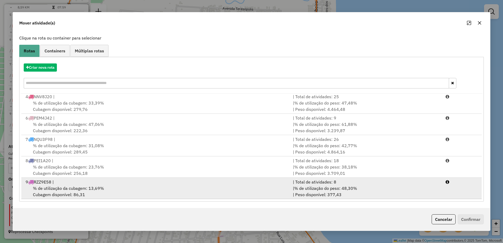
drag, startPoint x: 158, startPoint y: 194, endPoint x: 161, endPoint y: 193, distance: 3.5
click at [158, 193] on div "% de utilização da cubagem: 13,69% Cubagem disponível: 86,31" at bounding box center [155, 191] width 267 height 13
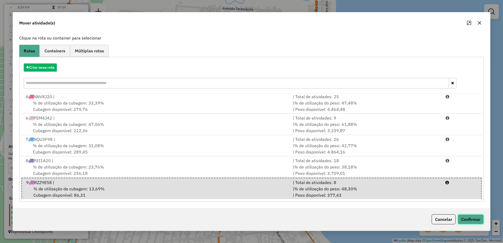
click at [476, 217] on button "Confirmar" at bounding box center [470, 219] width 26 height 10
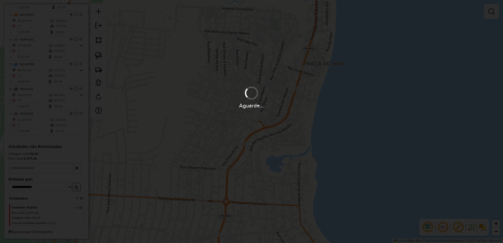
scroll to position [0, 0]
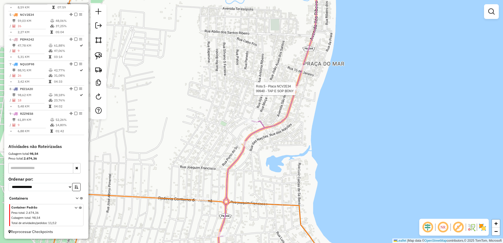
select select "**********"
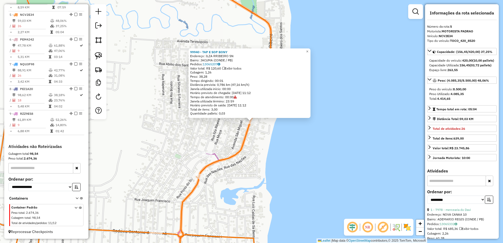
click at [269, 144] on div "99940 - TAP E SOP BONY Endereço: ILZA RRIBEIRO SN Bairro: JACUMA (CONDE / PB) P…" at bounding box center [251, 121] width 503 height 243
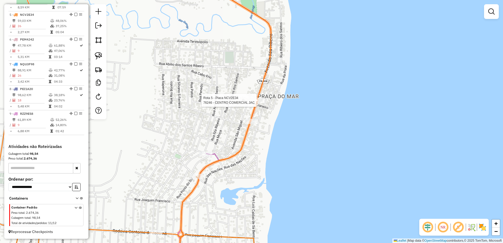
select select "**********"
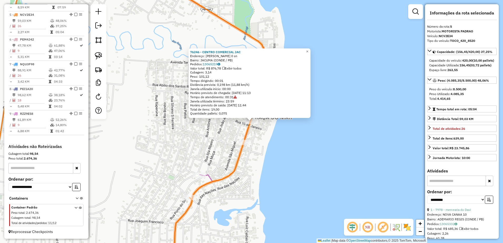
click at [258, 147] on div "Rota 5 - Placa NCV2E34 99940 - TAP E SOP BONY 76246 - CENTRO COMERCIAL JAC Ende…" at bounding box center [251, 121] width 503 height 243
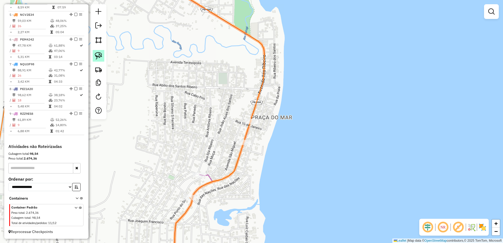
click at [95, 56] on img at bounding box center [98, 55] width 7 height 7
drag, startPoint x: 247, startPoint y: 158, endPoint x: 259, endPoint y: 142, distance: 20.1
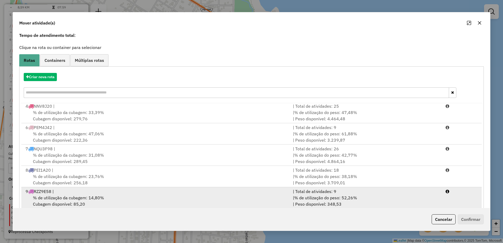
scroll to position [30, 0]
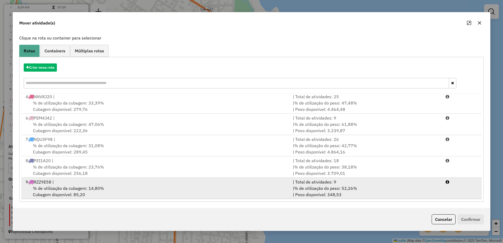
click at [150, 191] on div "% de utilização da cubagem: 14,80% Cubagem disponível: 85,20" at bounding box center [155, 191] width 267 height 13
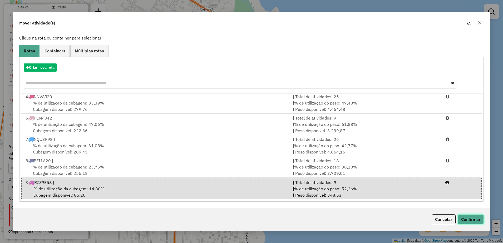
click at [462, 218] on button "Confirmar" at bounding box center [470, 219] width 26 height 10
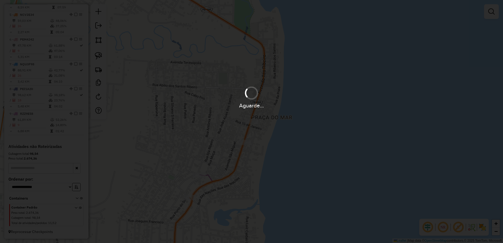
scroll to position [0, 0]
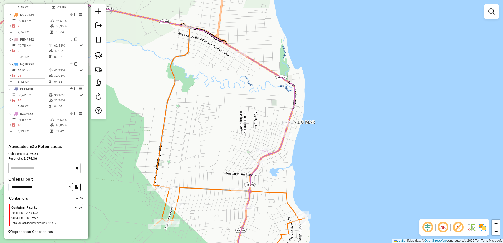
click at [351, 121] on div "Janela de atendimento Grade de atendimento Capacidade Transportadoras Veículos …" at bounding box center [251, 121] width 503 height 243
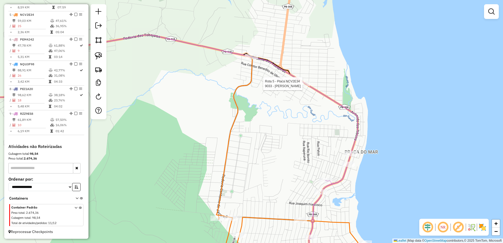
select select "**********"
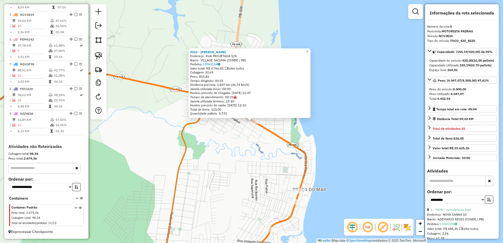
click at [257, 155] on div "9033 - DEP [PERSON_NAME]: RUA PROJETADA S/[GEOGRAPHIC_DATA]: VILLAGE JACUMA (CO…" at bounding box center [251, 121] width 503 height 243
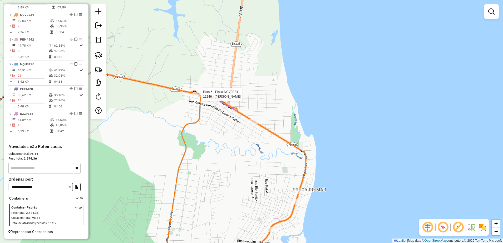
select select "**********"
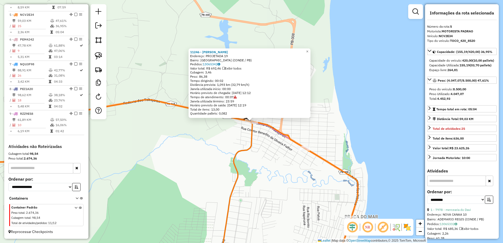
click at [266, 165] on div "11246 - [PERSON_NAME] Endereço: PROJETADA 19 Bairro: [GEOGRAPHIC_DATA] (CONDE /…" at bounding box center [251, 121] width 503 height 243
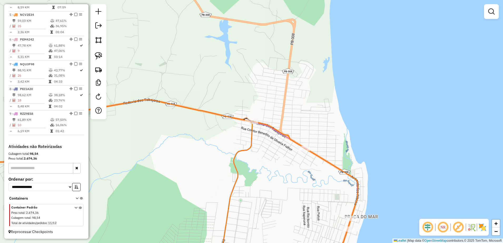
drag, startPoint x: 266, startPoint y: 182, endPoint x: 277, endPoint y: 119, distance: 63.0
click at [276, 122] on div "Janela de atendimento Grade de atendimento Capacidade Transportadoras Veículos …" at bounding box center [251, 121] width 503 height 243
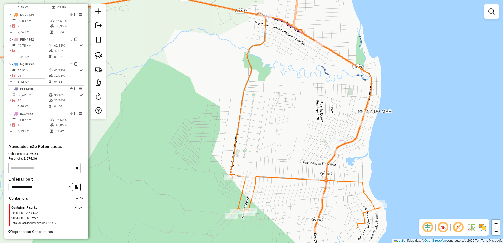
drag, startPoint x: 287, startPoint y: 173, endPoint x: 291, endPoint y: 121, distance: 52.5
click at [291, 122] on div "Janela de atendimento Grade de atendimento Capacidade Transportadoras Veículos …" at bounding box center [251, 121] width 503 height 243
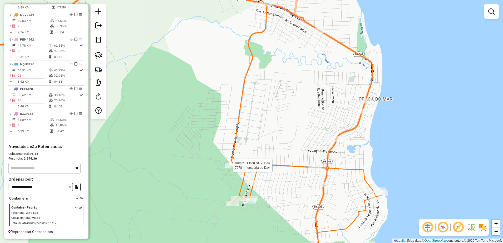
select select "**********"
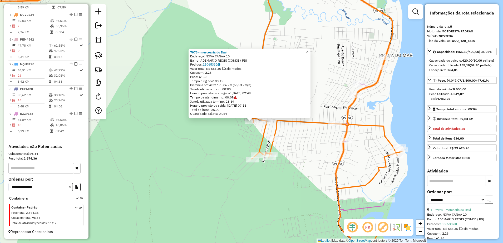
click at [307, 152] on div "7978 - mercearia do Davi Endereço: NOVA CANAA 10 Bairro: ADEMARIO REGIS (CONDE …" at bounding box center [251, 121] width 503 height 243
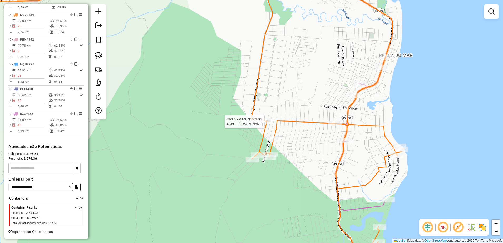
select select "**********"
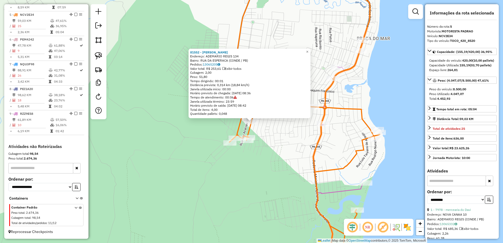
click at [275, 140] on div "81552 - [PERSON_NAME]: ADEMARIO REGIS 134 Bairro: [STREET_ADDRESS] Pedidos: 130…" at bounding box center [251, 121] width 503 height 243
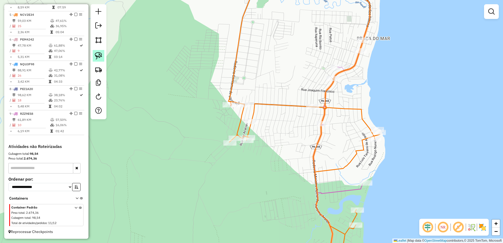
drag, startPoint x: 98, startPoint y: 52, endPoint x: 103, endPoint y: 54, distance: 6.0
click at [98, 52] on link at bounding box center [99, 56] width 12 height 12
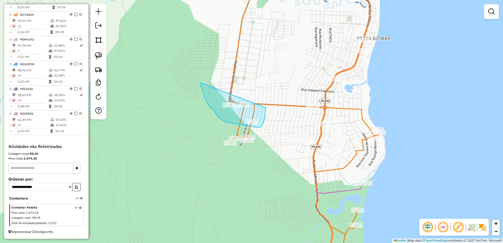
drag, startPoint x: 202, startPoint y: 89, endPoint x: 266, endPoint y: 107, distance: 66.4
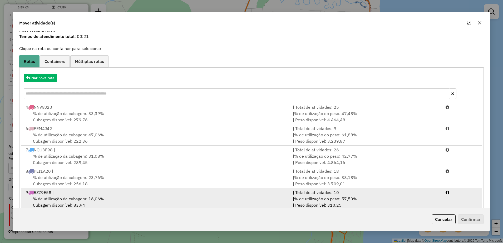
scroll to position [30, 0]
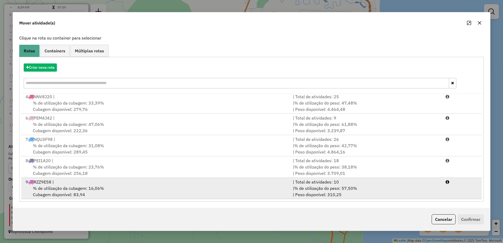
drag, startPoint x: 106, startPoint y: 186, endPoint x: 114, endPoint y: 186, distance: 7.6
click at [106, 186] on div "% de utilização da cubagem: 16,06% Cubagem disponível: 83,94" at bounding box center [155, 191] width 267 height 13
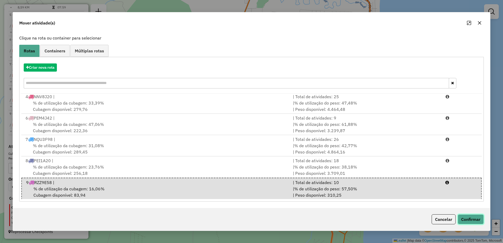
click at [464, 219] on button "Confirmar" at bounding box center [470, 219] width 26 height 10
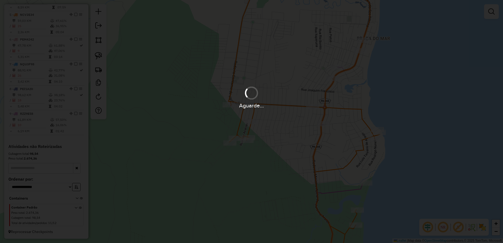
scroll to position [0, 0]
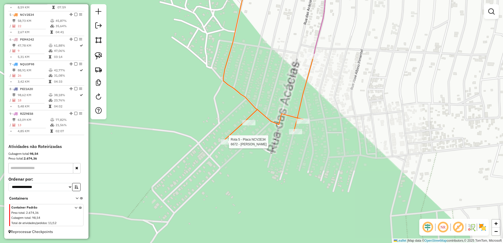
select select "**********"
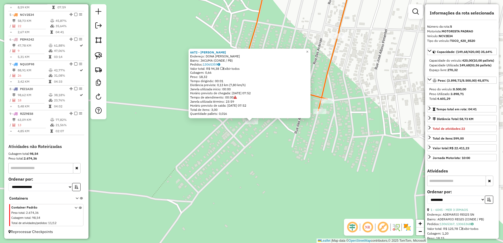
click at [321, 164] on div "6672 - [PERSON_NAME]: DONA [PERSON_NAME]: JACUMA (CONDE / PB) Pedidos: 13065359…" at bounding box center [251, 121] width 503 height 243
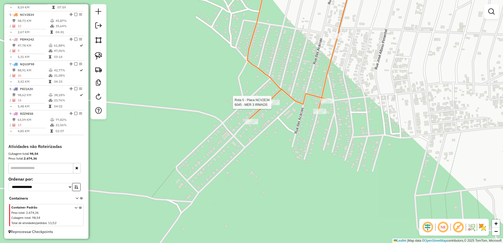
click at [271, 104] on div "Rota 5 - Placa NCV2E34 6045 - MER 3 IRMAOS Janela de atendimento Grade de atend…" at bounding box center [251, 121] width 503 height 243
select select "**********"
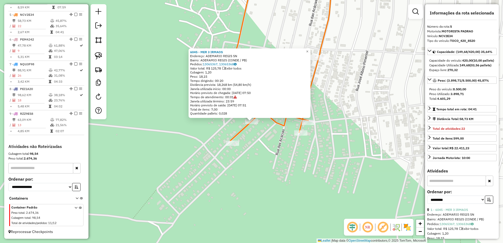
click at [301, 151] on div "6045 - MER 3 IRMAOS Endereço: ADEMARIO REGIS SN Bairro: ADERAMIO REGIS (CONDE /…" at bounding box center [251, 121] width 503 height 243
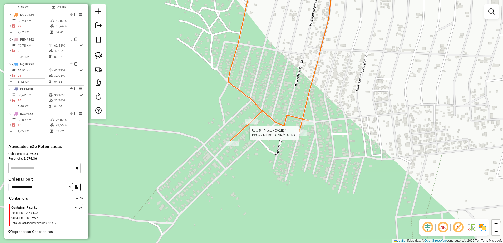
select select "**********"
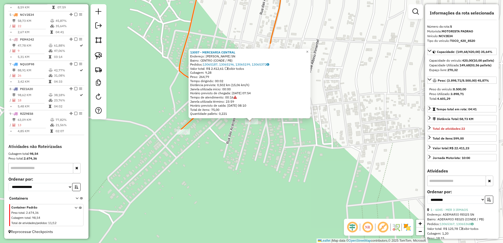
click at [303, 152] on div "13057 - MERCEARIA CENTRAL Endereço: [PERSON_NAME] DE ABREU SN Bairro: CENTRO (C…" at bounding box center [251, 121] width 503 height 243
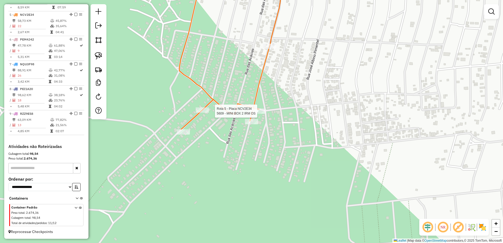
select select "**********"
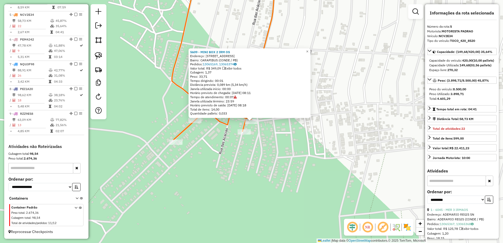
click at [298, 153] on div "5609 - MINI BOX 2 IRM OS Endereço: RUA DA ESPERAN A 02 Bairro: CARAPIBUS (CONDE…" at bounding box center [251, 121] width 503 height 243
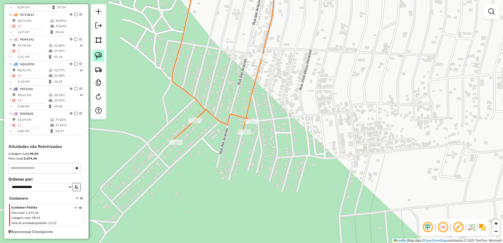
click at [101, 55] on img at bounding box center [98, 55] width 7 height 7
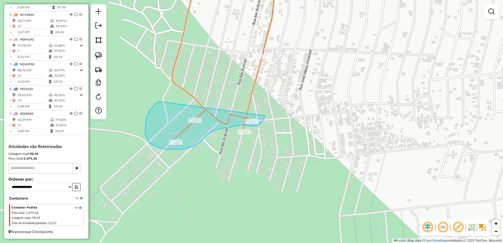
drag, startPoint x: 145, startPoint y: 133, endPoint x: 265, endPoint y: 114, distance: 121.6
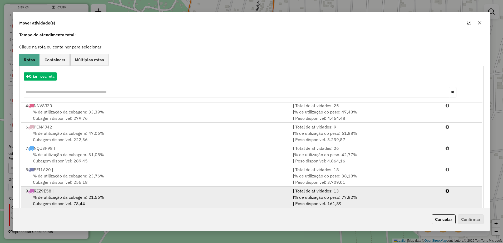
scroll to position [30, 0]
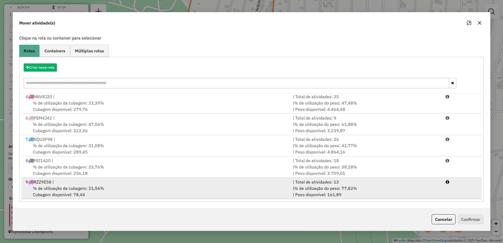
click at [109, 188] on div "% de utilização da cubagem: 21,56% Cubagem disponível: 78,44" at bounding box center [155, 191] width 267 height 13
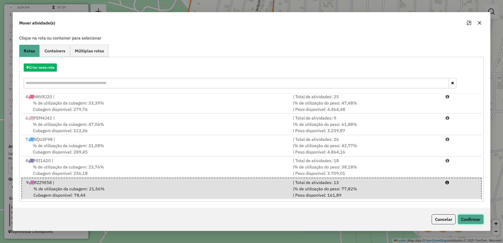
click at [474, 220] on button "Confirmar" at bounding box center [470, 219] width 26 height 10
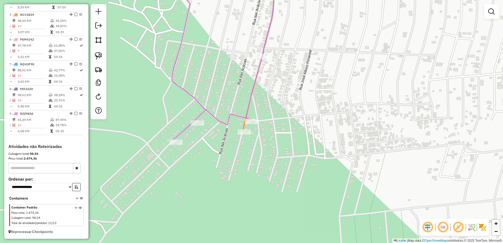
scroll to position [0, 0]
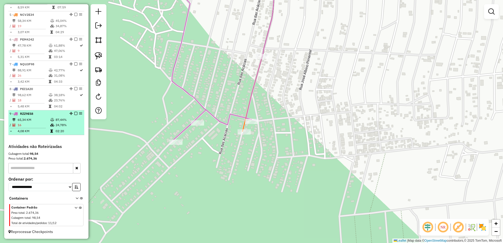
click at [35, 116] on li "9 - RZZ9E58 65,34 KM 87,44% / 16 24,78% = 4,08 KM 02:20" at bounding box center [46, 122] width 76 height 25
select select "**********"
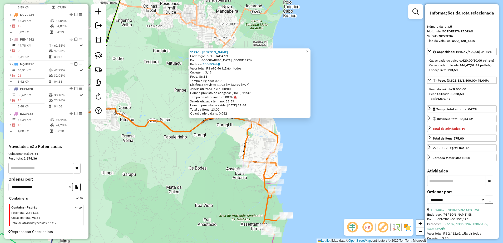
click at [211, 132] on div "11246 - [PERSON_NAME] Endereço: PROJETADA 19 Bairro: [GEOGRAPHIC_DATA] (CONDE /…" at bounding box center [251, 121] width 503 height 243
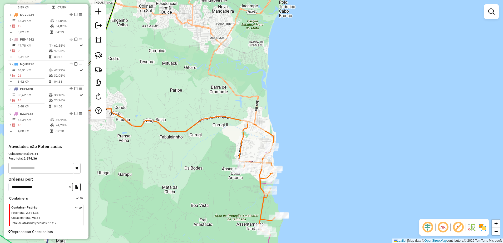
drag, startPoint x: 243, startPoint y: 140, endPoint x: 239, endPoint y: 140, distance: 4.2
click at [239, 140] on icon at bounding box center [158, 138] width 177 height 65
click at [97, 58] on img at bounding box center [98, 55] width 7 height 7
click at [256, 127] on div "Janela de atendimento Grade de atendimento Capacidade Transportadoras Veículos …" at bounding box center [251, 121] width 503 height 243
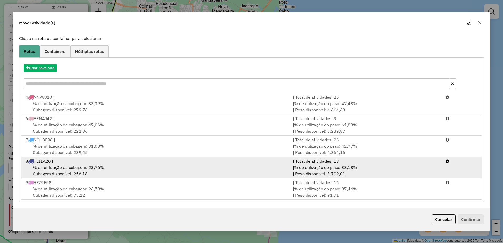
scroll to position [30, 0]
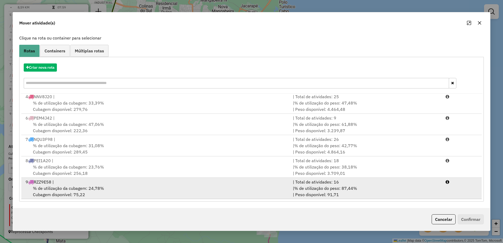
click at [258, 186] on div "% de utilização da cubagem: 24,78% Cubagem disponível: 75,22" at bounding box center [155, 191] width 267 height 13
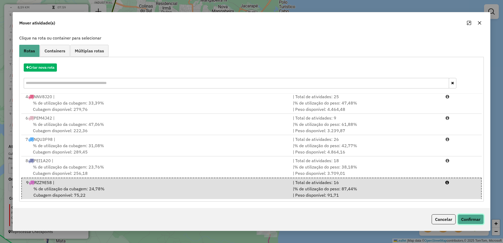
click at [472, 218] on button "Confirmar" at bounding box center [470, 219] width 26 height 10
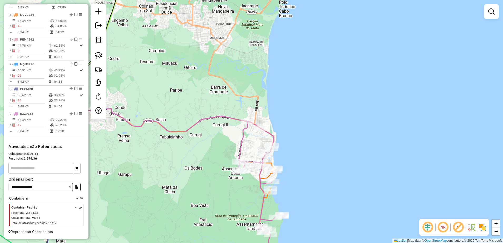
scroll to position [0, 0]
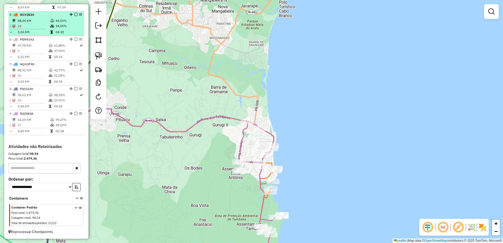
click at [29, 22] on td "58,34 KM" at bounding box center [33, 20] width 33 height 5
select select "**********"
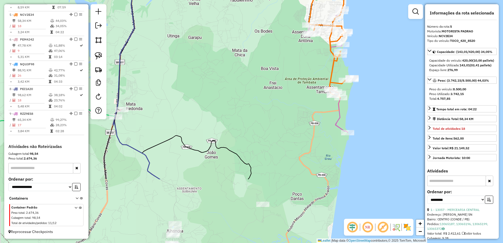
drag, startPoint x: 287, startPoint y: 164, endPoint x: 288, endPoint y: 107, distance: 56.6
click at [287, 107] on div "Janela de atendimento Grade de atendimento Capacidade Transportadoras Veículos …" at bounding box center [251, 121] width 503 height 243
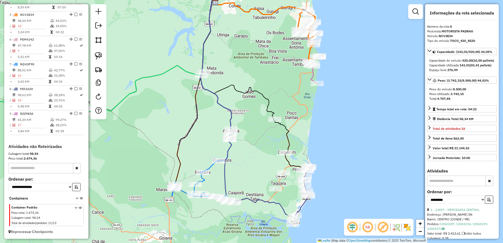
drag, startPoint x: 294, startPoint y: 179, endPoint x: 302, endPoint y: 127, distance: 53.3
click at [302, 127] on div "Janela de atendimento Grade de atendimento Capacidade Transportadoras Veículos …" at bounding box center [251, 121] width 503 height 243
click at [99, 57] on img at bounding box center [98, 55] width 7 height 7
drag, startPoint x: 262, startPoint y: 162, endPoint x: 289, endPoint y: 143, distance: 32.8
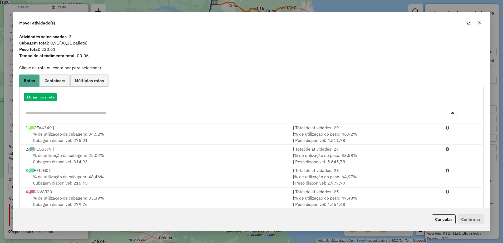
click at [482, 21] on button "button" at bounding box center [479, 23] width 8 height 8
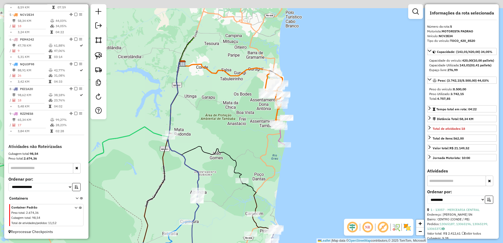
drag, startPoint x: 300, startPoint y: 120, endPoint x: 267, endPoint y: 182, distance: 69.8
click at [267, 182] on div "Janela de atendimento Grade de atendimento Capacidade Transportadoras Veículos …" at bounding box center [251, 121] width 503 height 243
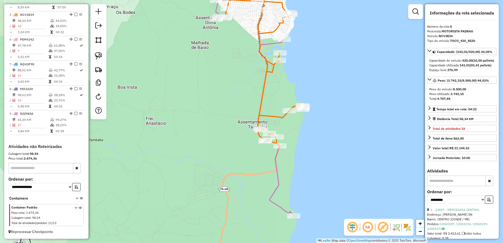
drag, startPoint x: 309, startPoint y: 99, endPoint x: 304, endPoint y: 84, distance: 15.6
click at [304, 84] on div "Janela de atendimento Grade de atendimento Capacidade Transportadoras Veículos …" at bounding box center [251, 121] width 503 height 243
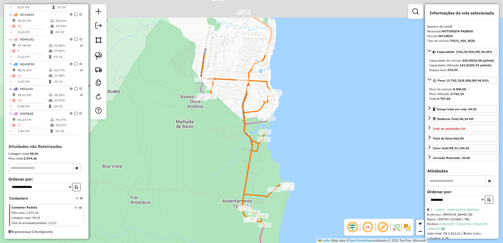
drag, startPoint x: 317, startPoint y: 55, endPoint x: 302, endPoint y: 146, distance: 91.9
click at [302, 148] on div "Janela de atendimento Grade de atendimento Capacidade Transportadoras Veículos …" at bounding box center [251, 121] width 503 height 243
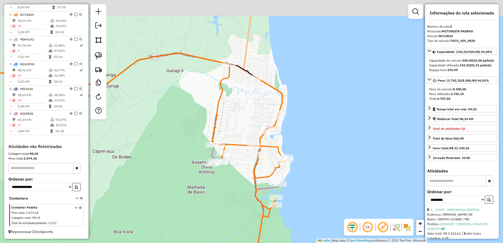
drag, startPoint x: 314, startPoint y: 87, endPoint x: 326, endPoint y: 132, distance: 46.6
click at [328, 138] on div "Janela de atendimento Grade de atendimento Capacidade Transportadoras Veículos …" at bounding box center [251, 121] width 503 height 243
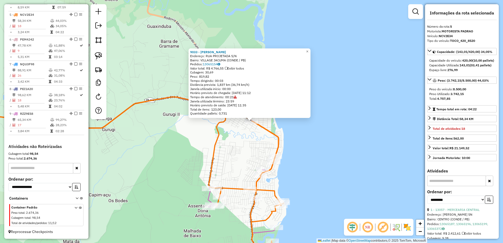
click at [292, 126] on div "9033 - DEP [PERSON_NAME]: RUA PROJETADA S/[GEOGRAPHIC_DATA]: VILLAGE JACUMA (CO…" at bounding box center [251, 121] width 503 height 243
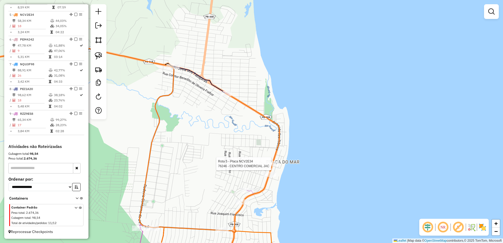
select select "**********"
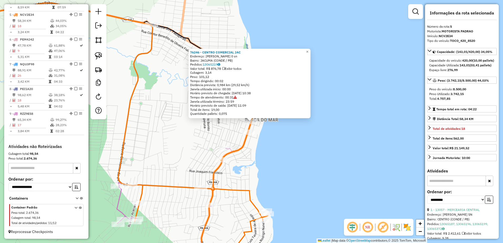
drag, startPoint x: 263, startPoint y: 171, endPoint x: 252, endPoint y: 167, distance: 12.5
click at [263, 171] on div "76246 - CENTRO COMERCIAL JAC Endereço: [PERSON_NAME] 0 sn Bairro: JACUMA (CONDE…" at bounding box center [251, 121] width 503 height 243
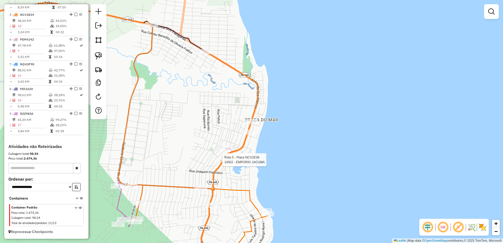
select select "**********"
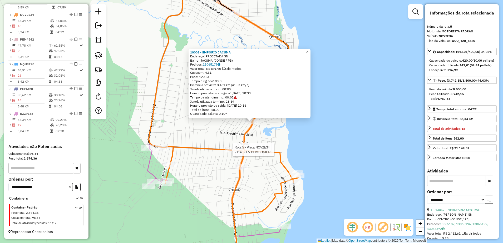
click at [232, 152] on div at bounding box center [230, 149] width 13 height 5
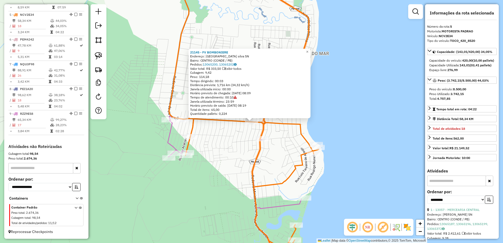
click at [293, 158] on div "21145 - FV BOMBONIERE Endereço: [GEOGRAPHIC_DATA] silva SN Bairro: CENTRO (COND…" at bounding box center [251, 121] width 503 height 243
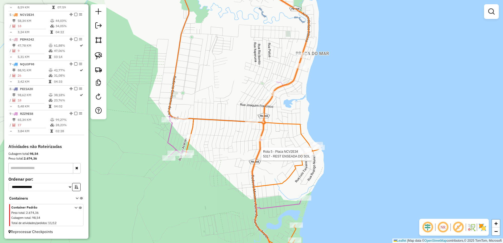
select select "**********"
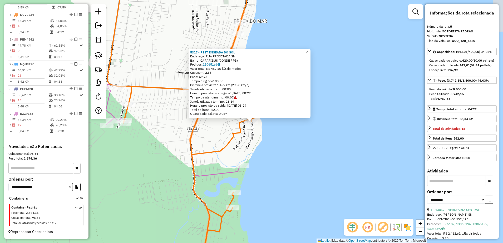
click at [308, 158] on div "5317 - REST ENSEADA DO SOL Endereço: RUA PROJETADA SN Bairro: CARAPIBUS (CONDE …" at bounding box center [251, 121] width 503 height 243
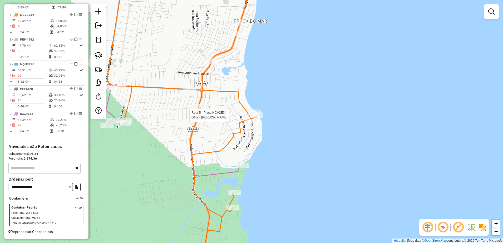
select select "**********"
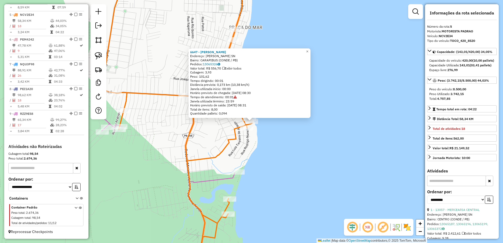
click at [255, 132] on div "6647 - [PERSON_NAME]: [PERSON_NAME] SN Bairro: CARAPIBUS (CONDE / PB) Pedidos: …" at bounding box center [251, 121] width 503 height 243
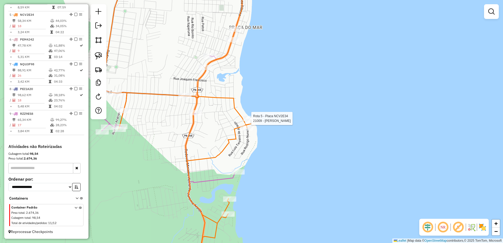
select select "**********"
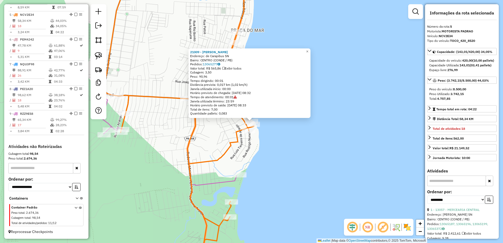
click at [281, 147] on div "21009 - [PERSON_NAME]: de Carapibus SN Bairro: CENTRO (CONDE / PB) Pedidos: 130…" at bounding box center [251, 121] width 503 height 243
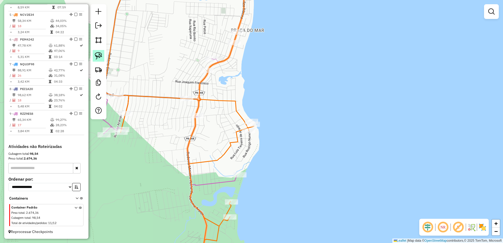
click at [96, 55] on img at bounding box center [98, 55] width 7 height 7
drag, startPoint x: 244, startPoint y: 103, endPoint x: 264, endPoint y: 127, distance: 31.0
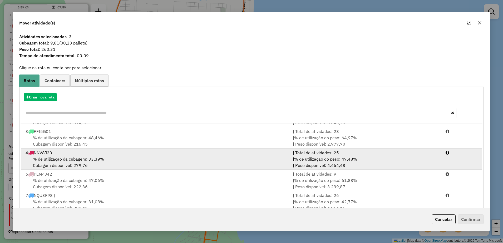
scroll to position [65, 0]
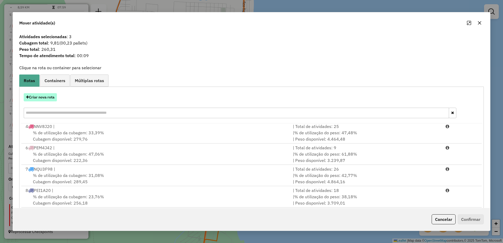
click at [52, 100] on button "Criar nova rota" at bounding box center [40, 97] width 33 height 8
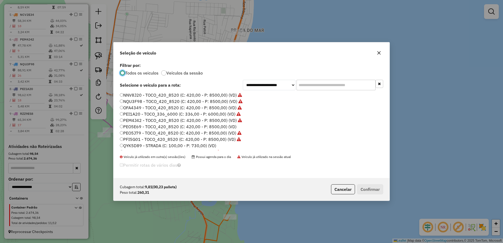
scroll to position [18, 0]
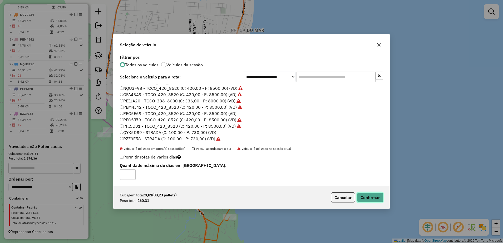
click at [362, 194] on button "Confirmar" at bounding box center [370, 197] width 26 height 10
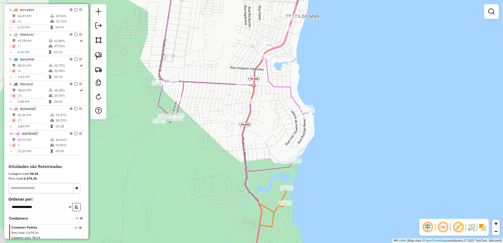
drag, startPoint x: 276, startPoint y: 148, endPoint x: 324, endPoint y: 134, distance: 50.4
click at [324, 134] on div "Janela de atendimento Grade de atendimento Capacidade Transportadoras Veículos …" at bounding box center [251, 121] width 503 height 243
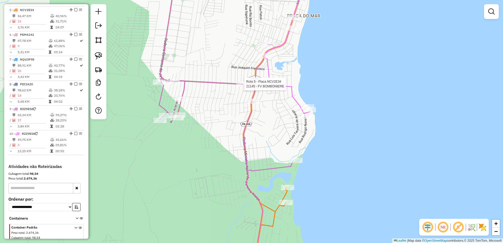
select select "**********"
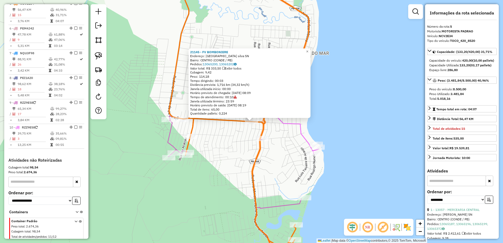
scroll to position [307, 0]
click at [242, 151] on div "21145 - FV BOMBONIERE Endereço: [GEOGRAPHIC_DATA] silva SN Bairro: CENTRO (COND…" at bounding box center [251, 121] width 503 height 243
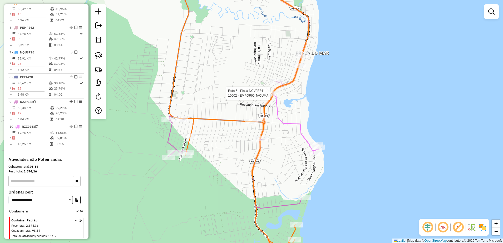
select select "**********"
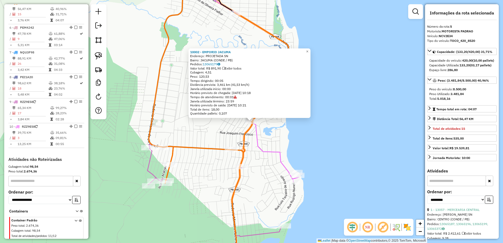
click at [279, 134] on div "10002 - EMPORIO JACUMA Endereço: PROJETADA SN Bairro: JACUMA (CONDE / PB) Pedid…" at bounding box center [251, 121] width 503 height 243
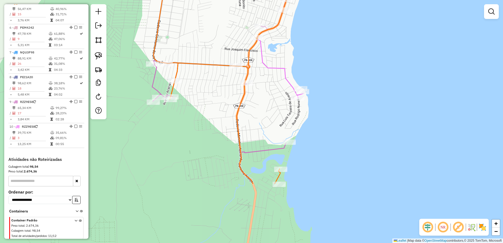
drag, startPoint x: 281, startPoint y: 141, endPoint x: 287, endPoint y: 43, distance: 98.1
click at [286, 54] on div "Janela de atendimento Grade de atendimento Capacidade Transportadoras Veículos …" at bounding box center [251, 121] width 503 height 243
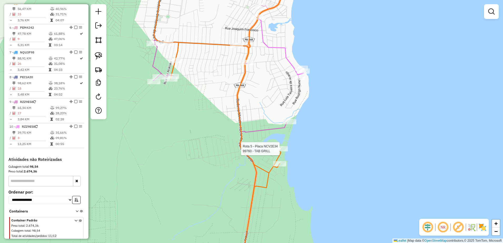
select select "**********"
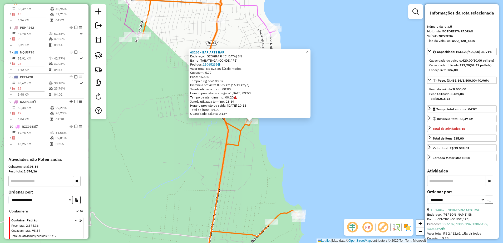
click at [257, 142] on div "63266 - BAR ARTE BAR Endereço: [GEOGRAPHIC_DATA] SN Bairro: TABATINGA (CONDE / …" at bounding box center [251, 121] width 503 height 243
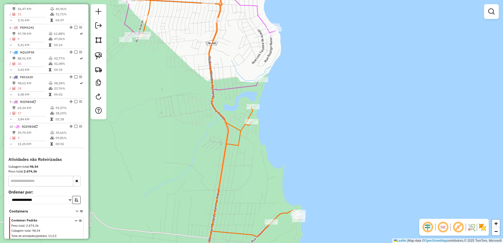
drag, startPoint x: 277, startPoint y: 173, endPoint x: 286, endPoint y: 99, distance: 74.3
click at [286, 102] on div "Janela de atendimento Grade de atendimento Capacidade Transportadoras Veículos …" at bounding box center [251, 121] width 503 height 243
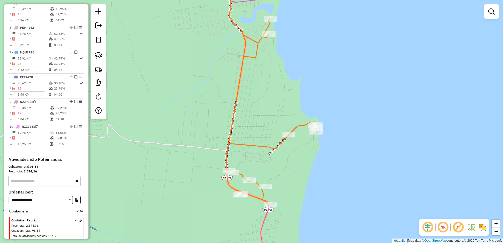
drag, startPoint x: 243, startPoint y: 182, endPoint x: 258, endPoint y: 122, distance: 61.6
click at [258, 123] on div "Janela de atendimento Grade de atendimento Capacidade Transportadoras Veículos …" at bounding box center [251, 121] width 503 height 243
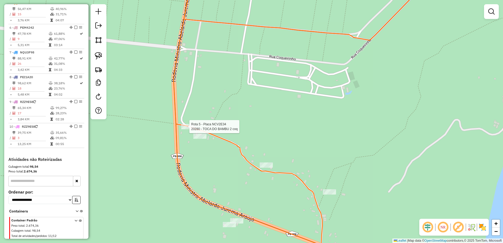
select select "**********"
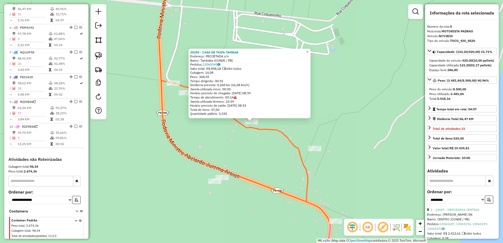
click at [296, 167] on div "20259 - CASA DE TAIPA TAMBAB Endereço: PROJETADA s/n Bairro: Tambaba (CONDE / P…" at bounding box center [251, 121] width 503 height 243
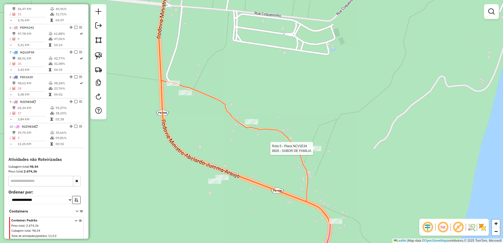
select select "**********"
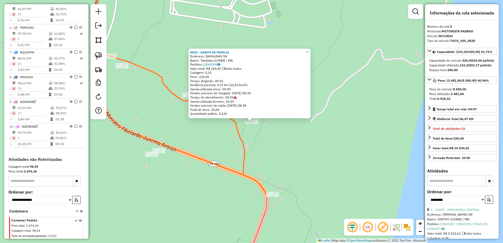
click at [309, 169] on div "8826 - SABOR DE FAMILIA Endereço: BARAUNAS SN Bairro: Tambaba (CONDE / PB) Pedi…" at bounding box center [251, 121] width 503 height 243
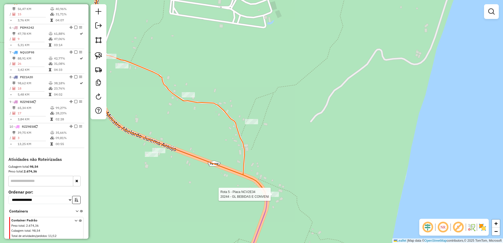
select select "**********"
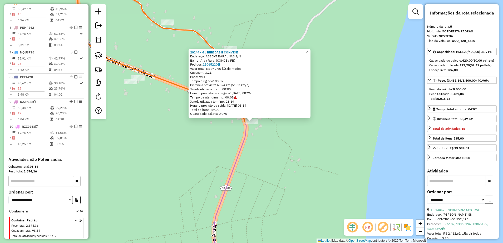
click at [297, 161] on div "20244 - GL BEBIDAS E CONVENI Endereço: ASSENT BARAUNAS S/N Bairro: Area Rural (…" at bounding box center [251, 121] width 503 height 243
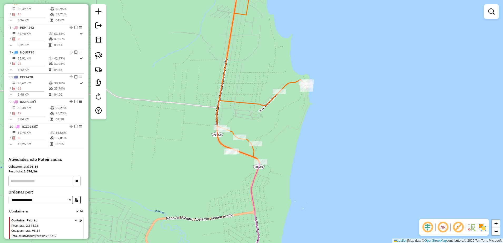
drag, startPoint x: 298, startPoint y: 164, endPoint x: 276, endPoint y: 162, distance: 21.9
click at [278, 181] on div "Janela de atendimento Grade de atendimento Capacidade Transportadoras Veículos …" at bounding box center [251, 121] width 503 height 243
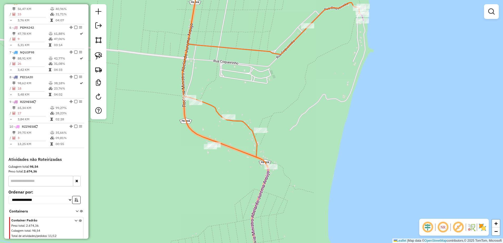
drag, startPoint x: 252, startPoint y: 132, endPoint x: 259, endPoint y: 101, distance: 32.2
click at [259, 102] on div "Janela de atendimento Grade de atendimento Capacidade Transportadoras Veículos …" at bounding box center [251, 121] width 503 height 243
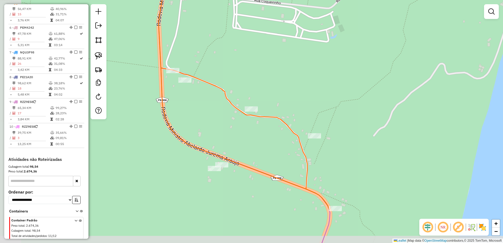
drag, startPoint x: 258, startPoint y: 101, endPoint x: 301, endPoint y: 85, distance: 45.7
click at [306, 85] on div "Janela de atendimento Grade de atendimento Capacidade Transportadoras Veículos …" at bounding box center [251, 121] width 503 height 243
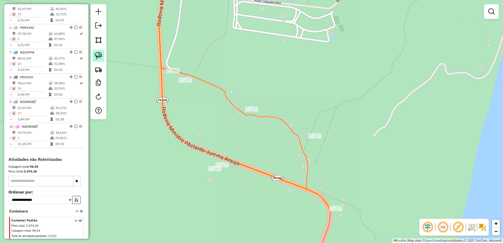
click at [99, 54] on img at bounding box center [98, 55] width 7 height 7
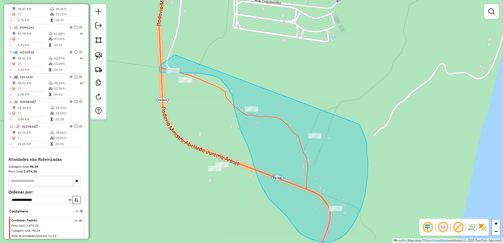
drag, startPoint x: 173, startPoint y: 56, endPoint x: 359, endPoint y: 124, distance: 198.1
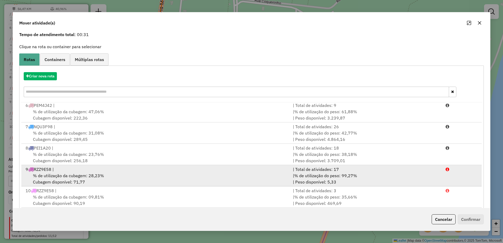
scroll to position [30, 0]
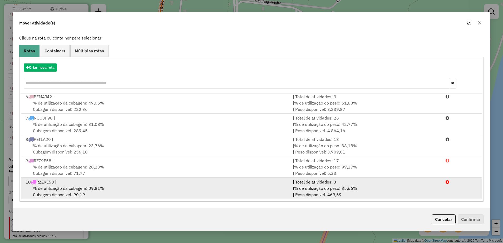
click at [142, 187] on div "% de utilização da cubagem: 09,81% Cubagem disponível: 90,19" at bounding box center [155, 191] width 267 height 13
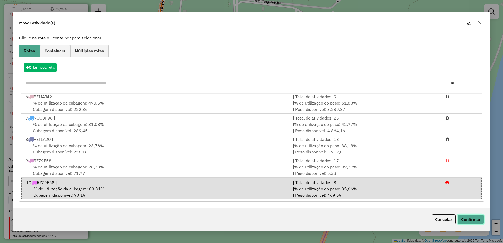
click at [472, 222] on button "Confirmar" at bounding box center [470, 219] width 26 height 10
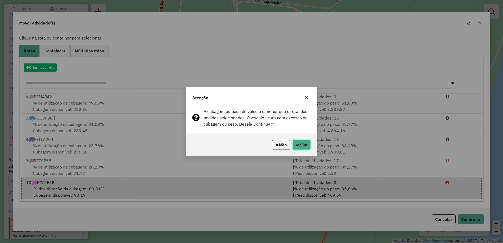
click at [297, 143] on icon "button" at bounding box center [298, 145] width 4 height 4
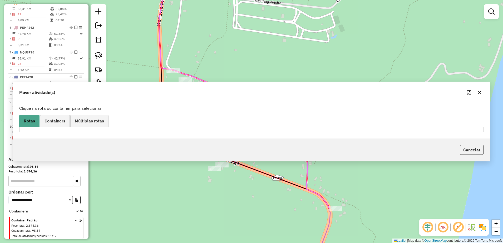
scroll to position [0, 0]
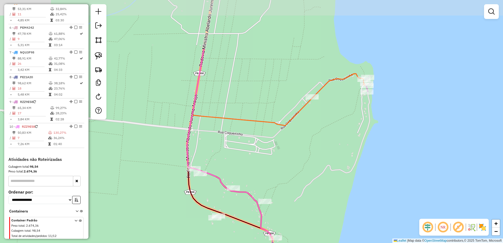
drag, startPoint x: 350, startPoint y: 80, endPoint x: 289, endPoint y: 155, distance: 96.7
click at [289, 155] on div "Janela de atendimento Grade de atendimento Capacidade Transportadoras Veículos …" at bounding box center [251, 121] width 503 height 243
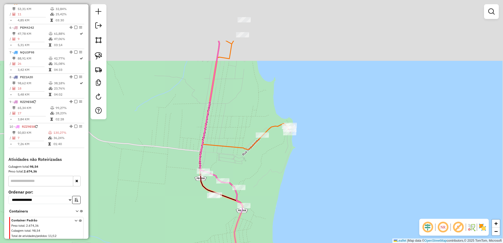
drag, startPoint x: 286, startPoint y: 41, endPoint x: 239, endPoint y: 154, distance: 123.1
click at [238, 155] on div "Janela de atendimento Grade de atendimento Capacidade Transportadoras Veículos …" at bounding box center [251, 121] width 503 height 243
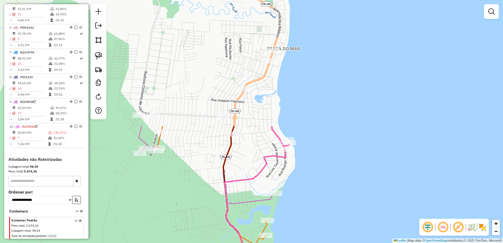
drag, startPoint x: 269, startPoint y: 88, endPoint x: 317, endPoint y: 240, distance: 158.9
click at [317, 243] on html "Aguarde... Pop-up bloqueado! Seu navegador bloqueou automáticamente a abertura …" at bounding box center [251, 121] width 503 height 243
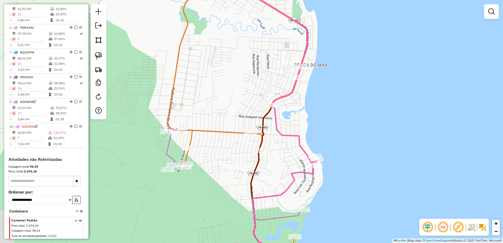
drag, startPoint x: 319, startPoint y: 114, endPoint x: 333, endPoint y: 114, distance: 14.2
click at [333, 114] on div "Janela de atendimento Grade de atendimento Capacidade Transportadoras Veículos …" at bounding box center [251, 121] width 503 height 243
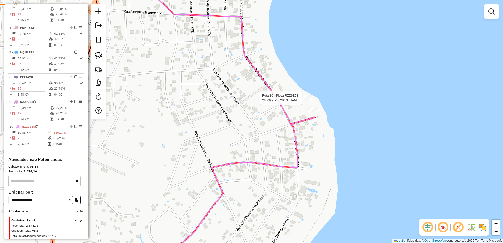
scroll to position [325, 0]
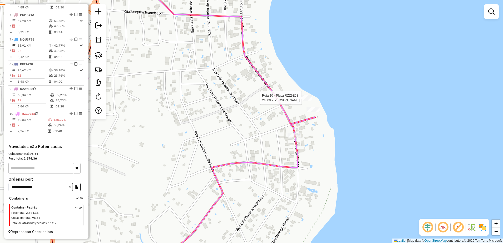
select select "**********"
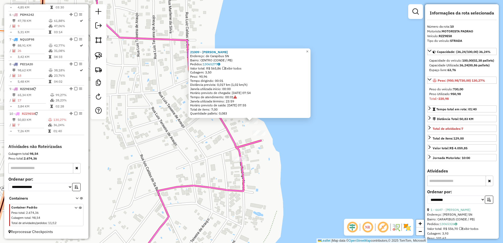
click at [283, 159] on div "21009 - [PERSON_NAME]: de Carapibus SN Bairro: CENTRO (CONDE / PB) Pedidos: 130…" at bounding box center [251, 121] width 503 height 243
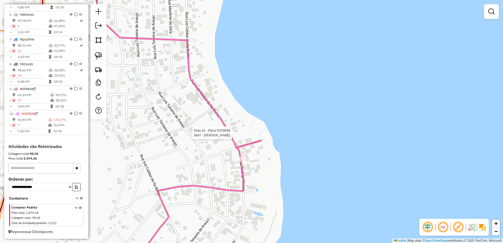
select select "**********"
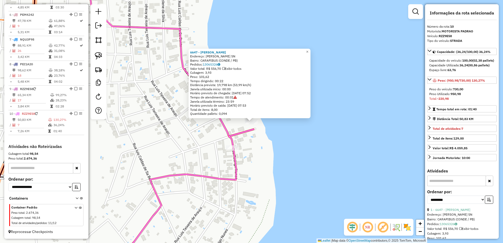
click at [259, 152] on div "6647 - [PERSON_NAME]: [PERSON_NAME] SN Bairro: CARAPIBUS (CONDE / PB) Pedidos: …" at bounding box center [251, 121] width 503 height 243
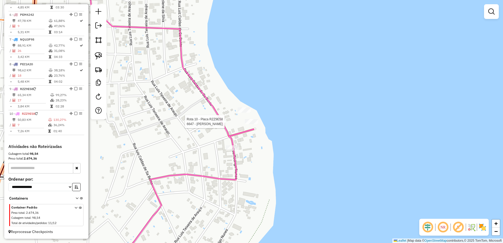
select select "**********"
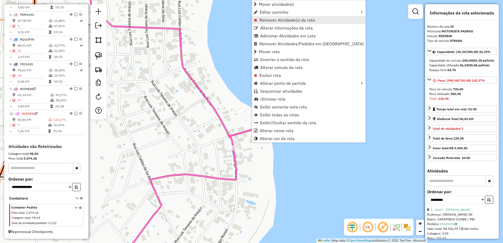
click at [272, 19] on span "Remover Atividade(s) da rota" at bounding box center [287, 20] width 56 height 4
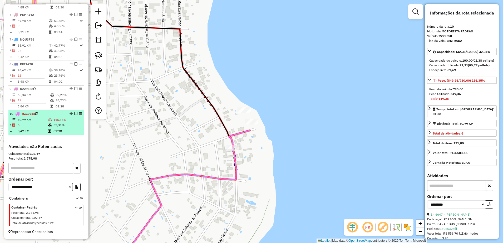
click at [50, 121] on td at bounding box center [50, 119] width 5 height 5
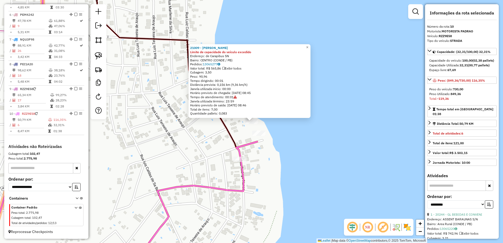
click at [258, 168] on div "21009 - [PERSON_NAME] Limite de capacidade do veículo excedido Endereço: de Car…" at bounding box center [251, 121] width 503 height 243
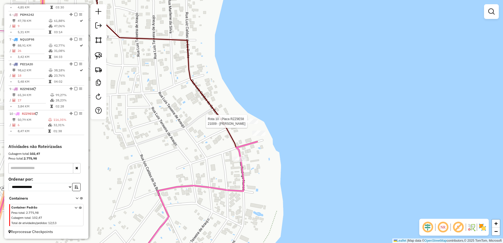
select select "**********"
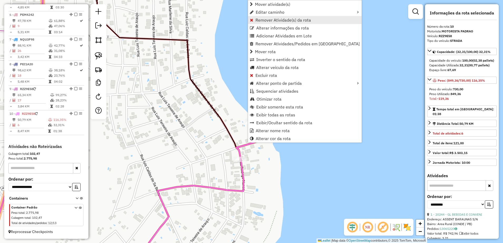
click at [272, 21] on span "Remover Atividade(s) da rota" at bounding box center [283, 20] width 56 height 4
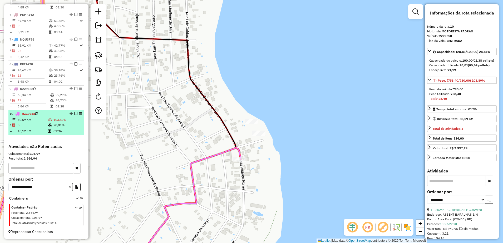
click at [41, 119] on td "50,59 KM" at bounding box center [32, 119] width 31 height 5
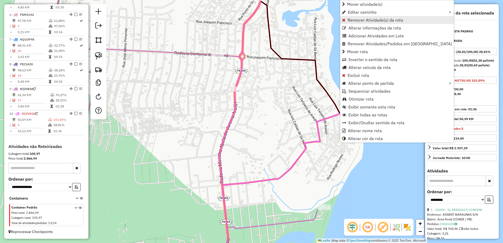
click at [367, 19] on span "Remover Atividade(s) da rota" at bounding box center [375, 20] width 56 height 4
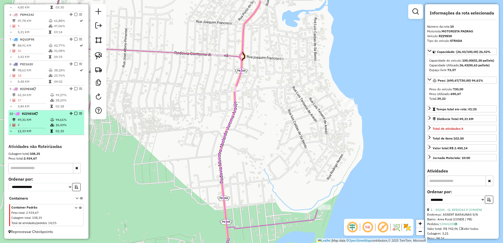
click at [34, 122] on td "49,31 KM" at bounding box center [33, 119] width 33 height 5
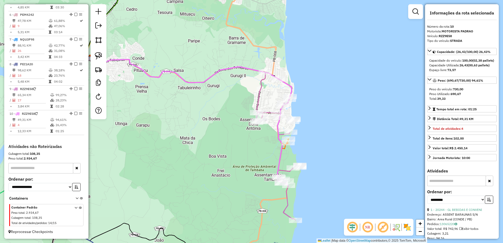
drag, startPoint x: 325, startPoint y: 152, endPoint x: 263, endPoint y: 152, distance: 61.6
click at [263, 152] on div "Janela de atendimento Grade de atendimento Capacidade Transportadoras Veículos …" at bounding box center [251, 121] width 503 height 243
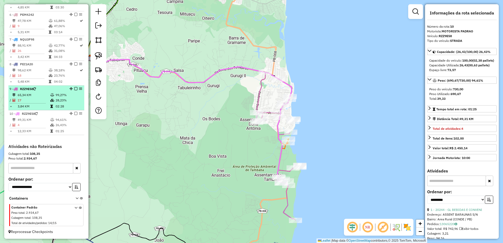
click at [31, 93] on td "65,34 KM" at bounding box center [33, 94] width 33 height 5
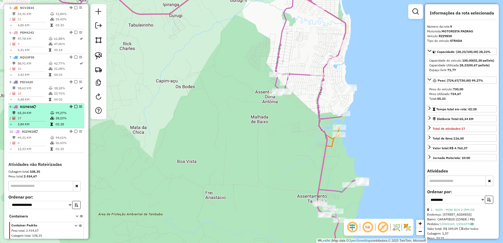
scroll to position [292, 0]
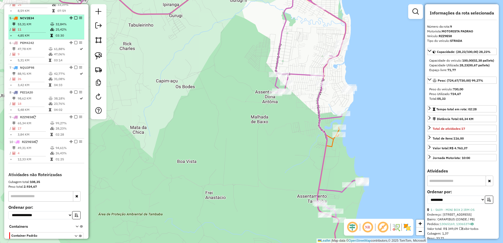
click at [32, 32] on td "11" at bounding box center [33, 29] width 33 height 5
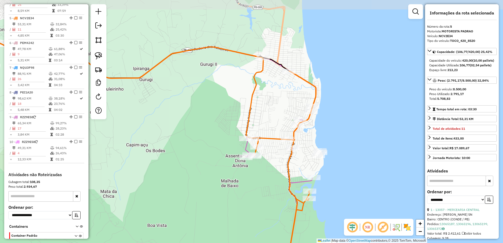
drag, startPoint x: 315, startPoint y: 124, endPoint x: 184, endPoint y: 144, distance: 132.3
click at [184, 144] on div "Janela de atendimento Grade de atendimento Capacidade Transportadoras Veículos …" at bounding box center [251, 121] width 503 height 243
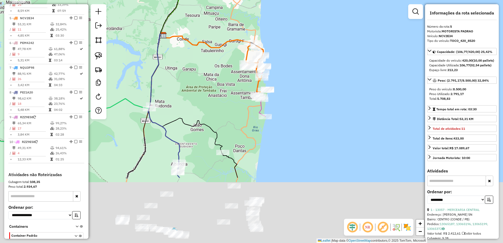
drag, startPoint x: 244, startPoint y: 196, endPoint x: 232, endPoint y: 90, distance: 106.6
click at [232, 100] on div "Janela de atendimento Grade de atendimento Capacidade Transportadoras Veículos …" at bounding box center [251, 121] width 503 height 243
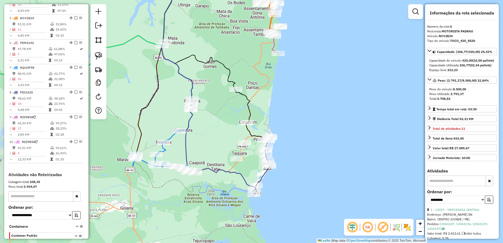
drag, startPoint x: 264, startPoint y: 166, endPoint x: 277, endPoint y: 128, distance: 40.1
click at [277, 128] on div "Janela de atendimento Grade de atendimento Capacidade Transportadoras Veículos …" at bounding box center [251, 121] width 503 height 243
click at [96, 54] on img at bounding box center [98, 55] width 7 height 7
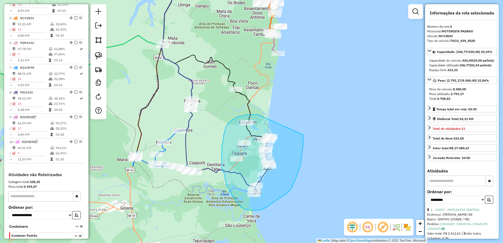
drag, startPoint x: 256, startPoint y: 114, endPoint x: 303, endPoint y: 135, distance: 51.3
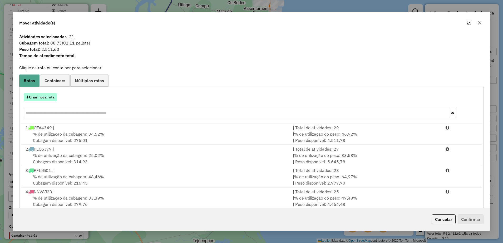
click at [44, 95] on button "Criar nova rota" at bounding box center [40, 97] width 33 height 8
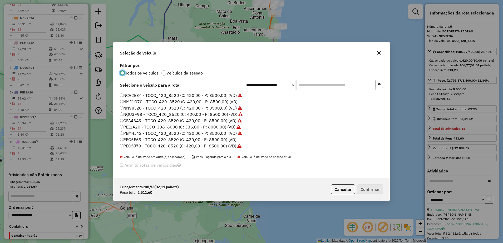
scroll to position [3, 2]
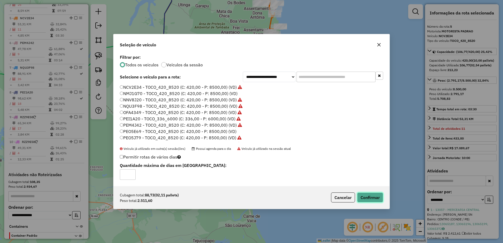
click at [370, 198] on button "Confirmar" at bounding box center [370, 197] width 26 height 10
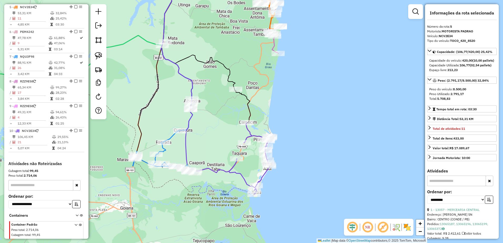
scroll to position [307, 0]
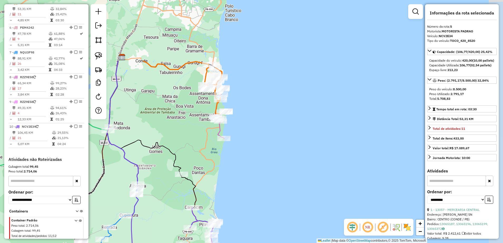
drag, startPoint x: 279, startPoint y: 77, endPoint x: 225, endPoint y: 162, distance: 100.8
click at [225, 162] on div "Janela de atendimento Grade de atendimento Capacidade Transportadoras Veículos …" at bounding box center [251, 121] width 503 height 243
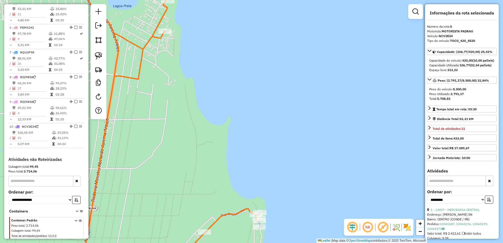
drag, startPoint x: 247, startPoint y: 114, endPoint x: 229, endPoint y: 136, distance: 28.0
click at [229, 136] on div "Janela de atendimento Grade de atendimento Capacidade Transportadoras Veículos …" at bounding box center [251, 121] width 503 height 243
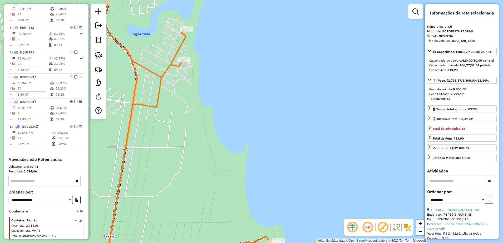
drag, startPoint x: 199, startPoint y: 91, endPoint x: 218, endPoint y: 119, distance: 34.2
click at [218, 119] on div "Janela de atendimento Grade de atendimento Capacidade Transportadoras Veículos …" at bounding box center [251, 121] width 503 height 243
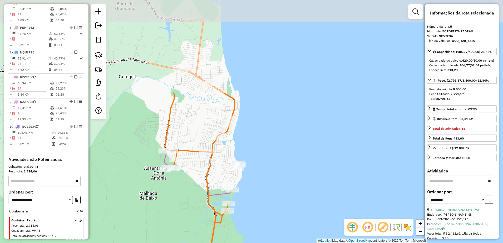
drag, startPoint x: 240, startPoint y: 83, endPoint x: 266, endPoint y: 210, distance: 128.9
click at [266, 210] on div "Janela de atendimento Grade de atendimento Capacidade Transportadoras Veículos …" at bounding box center [251, 121] width 503 height 243
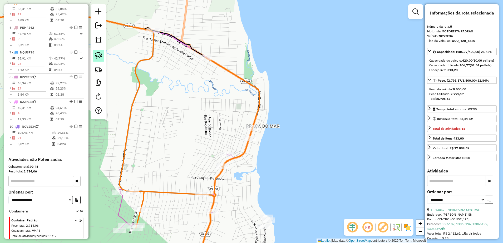
click at [103, 53] on link at bounding box center [99, 56] width 12 height 12
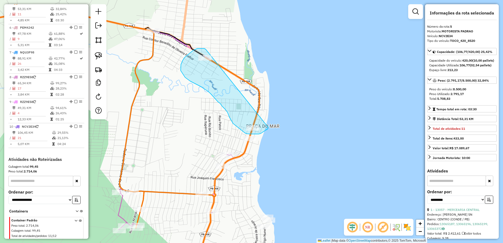
drag, startPoint x: 183, startPoint y: 60, endPoint x: 268, endPoint y: 127, distance: 108.3
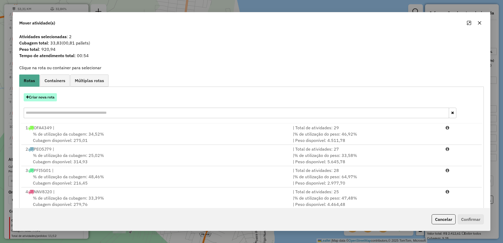
click at [48, 96] on button "Criar nova rota" at bounding box center [40, 97] width 33 height 8
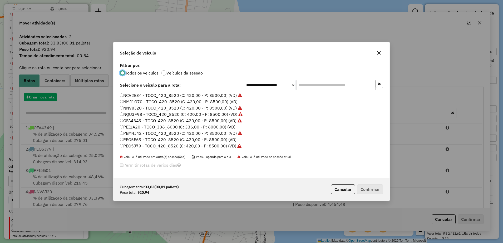
scroll to position [3, 2]
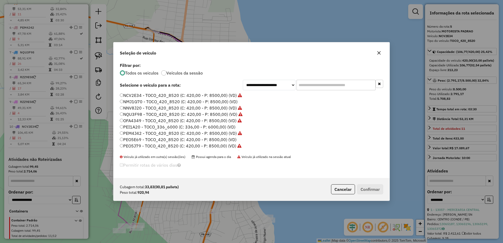
click at [124, 127] on label "PEI1A20 - TOCO_336_6000 (C: 336,00 - P: 6000,00) (VD)" at bounding box center [178, 127] width 116 height 6
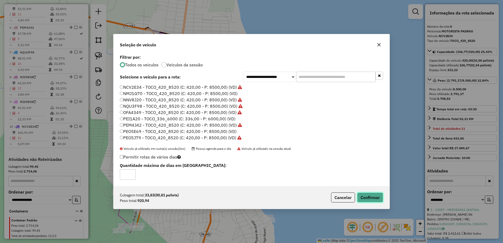
click at [371, 195] on button "Confirmar" at bounding box center [370, 197] width 26 height 10
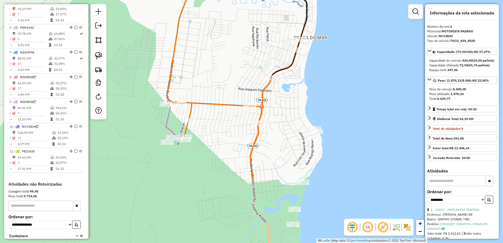
drag, startPoint x: 260, startPoint y: 167, endPoint x: 304, endPoint y: 81, distance: 96.7
click at [308, 78] on div "Janela de atendimento Grade de atendimento Capacidade Transportadoras Veículos …" at bounding box center [251, 121] width 503 height 243
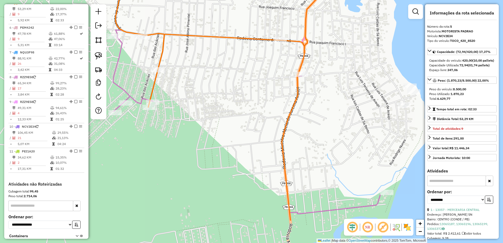
drag, startPoint x: 228, startPoint y: 124, endPoint x: 229, endPoint y: 65, distance: 59.5
click at [231, 66] on div "Janela de atendimento Grade de atendimento Capacidade Transportadoras Veículos …" at bounding box center [251, 121] width 503 height 243
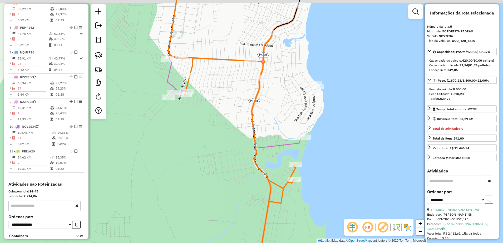
drag, startPoint x: 233, startPoint y: 90, endPoint x: 230, endPoint y: 97, distance: 7.1
click at [230, 97] on div "Janela de atendimento Grade de atendimento Capacidade Transportadoras Veículos …" at bounding box center [251, 121] width 503 height 243
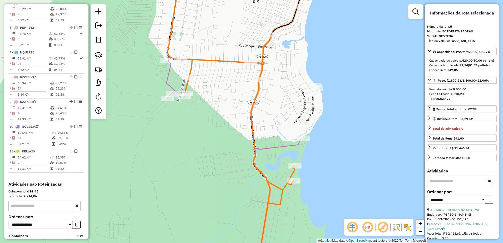
drag, startPoint x: 100, startPoint y: 54, endPoint x: 134, endPoint y: 76, distance: 39.8
click at [100, 54] on img at bounding box center [98, 55] width 7 height 7
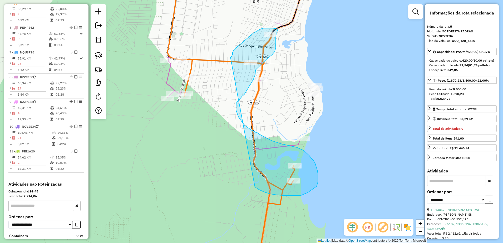
drag, startPoint x: 259, startPoint y: 189, endPoint x: 230, endPoint y: 57, distance: 135.4
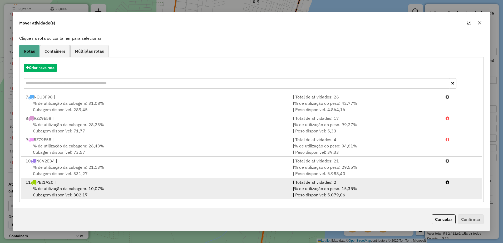
scroll to position [30, 0]
click at [97, 187] on span "% de utilização da cubagem: 10,07%" at bounding box center [68, 188] width 71 height 5
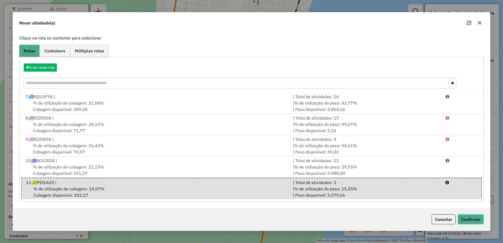
click at [469, 217] on button "Confirmar" at bounding box center [470, 219] width 26 height 10
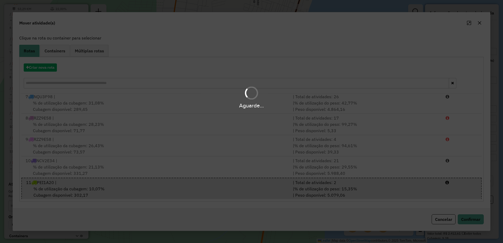
scroll to position [0, 0]
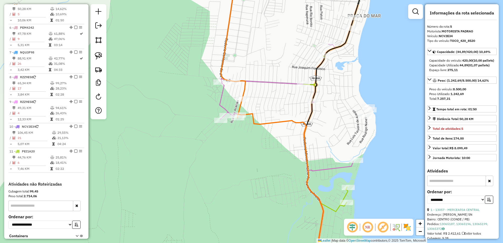
drag, startPoint x: 254, startPoint y: 139, endPoint x: 256, endPoint y: 137, distance: 2.8
click at [311, 161] on icon at bounding box center [280, 201] width 86 height 175
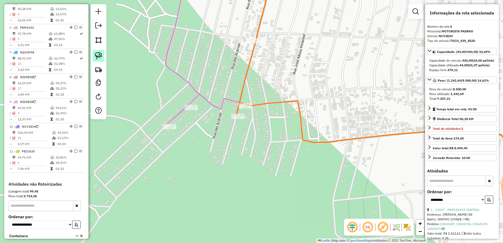
click at [98, 53] on img at bounding box center [98, 55] width 7 height 7
drag, startPoint x: 216, startPoint y: 123, endPoint x: 228, endPoint y: 112, distance: 16.6
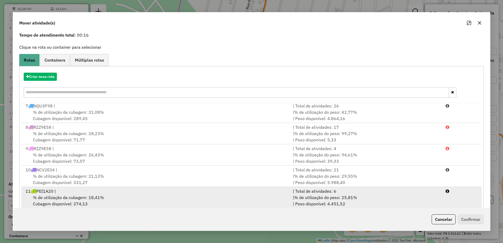
scroll to position [30, 0]
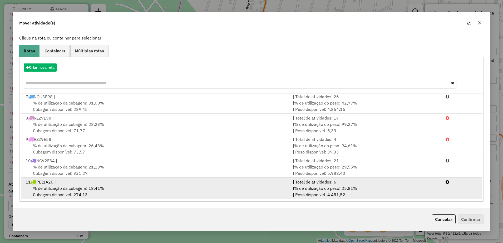
click at [140, 189] on div "% de utilização da cubagem: 18,41% Cubagem disponível: 274,13" at bounding box center [155, 191] width 267 height 13
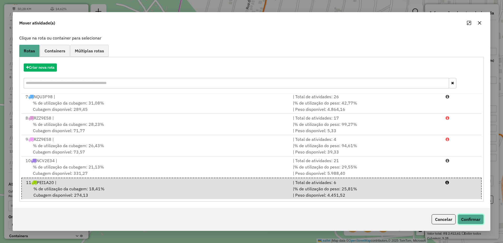
click at [469, 220] on button "Confirmar" at bounding box center [470, 219] width 26 height 10
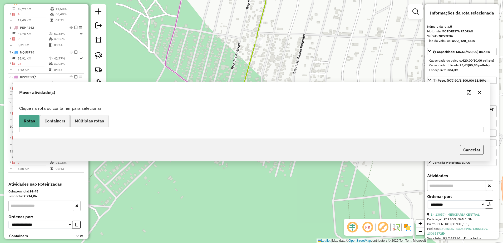
scroll to position [0, 0]
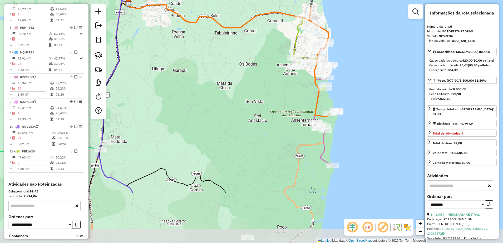
drag, startPoint x: 388, startPoint y: 167, endPoint x: 362, endPoint y: 113, distance: 59.9
click at [362, 113] on div "Janela de atendimento Grade de atendimento Capacidade Transportadoras Veículos …" at bounding box center [251, 121] width 503 height 243
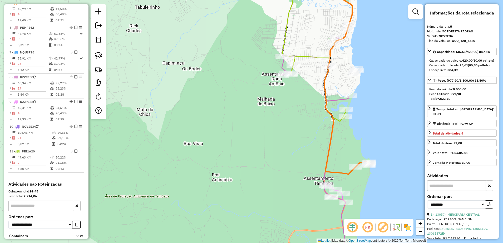
drag, startPoint x: 315, startPoint y: 82, endPoint x: 263, endPoint y: 119, distance: 63.2
click at [264, 119] on div "Janela de atendimento Grade de atendimento Capacidade Transportadoras Veículos …" at bounding box center [251, 121] width 503 height 243
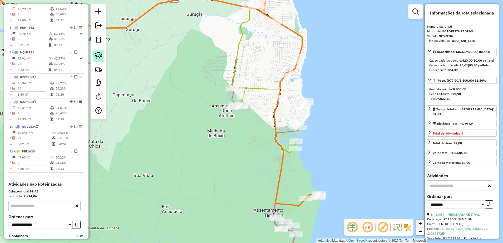
click at [101, 55] on img at bounding box center [98, 55] width 7 height 7
drag, startPoint x: 292, startPoint y: 99, endPoint x: 335, endPoint y: 99, distance: 43.2
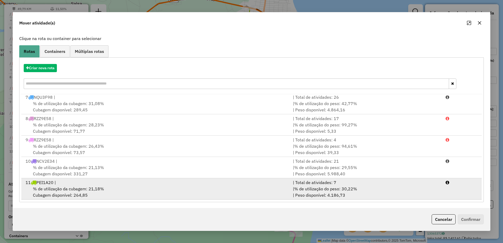
scroll to position [30, 0]
click at [99, 191] on div "% de utilização da cubagem: 21,18% Cubagem disponível: 264,85" at bounding box center [155, 191] width 267 height 13
drag, startPoint x: 99, startPoint y: 191, endPoint x: 59, endPoint y: 187, distance: 40.4
click at [59, 187] on span "% de utilização da cubagem: 21,18%" at bounding box center [68, 188] width 71 height 5
drag, startPoint x: 59, startPoint y: 187, endPoint x: 112, endPoint y: 191, distance: 53.0
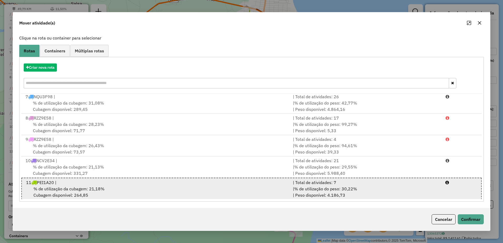
click at [112, 191] on div "% de utilização da cubagem: 21,18% Cubagem disponível: 264,85" at bounding box center [156, 192] width 267 height 13
click at [118, 191] on div "% de utilização da cubagem: 21,18% Cubagem disponível: 264,85" at bounding box center [156, 192] width 267 height 13
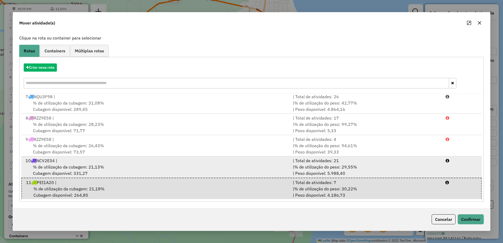
scroll to position [130, 0]
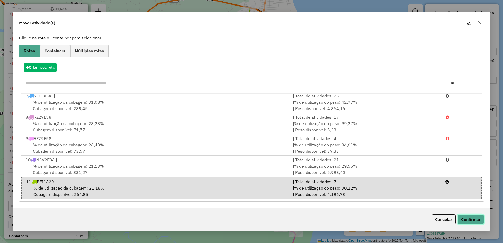
click at [480, 215] on button "Confirmar" at bounding box center [470, 219] width 26 height 10
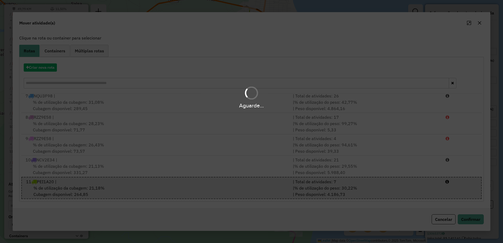
scroll to position [0, 0]
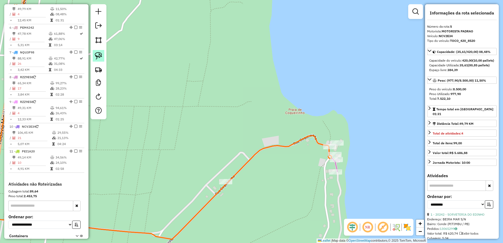
click at [95, 59] on img at bounding box center [98, 55] width 7 height 7
drag, startPoint x: 318, startPoint y: 125, endPoint x: 351, endPoint y: 142, distance: 36.8
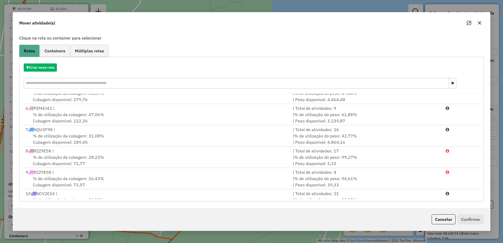
scroll to position [108, 0]
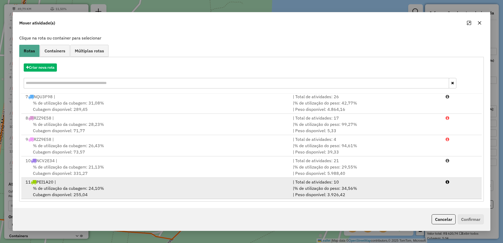
click at [101, 187] on span "% de utilização da cubagem: 24,10%" at bounding box center [68, 188] width 71 height 5
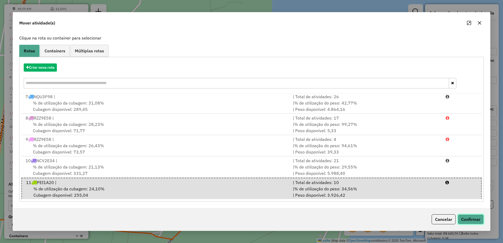
click at [477, 221] on button "Confirmar" at bounding box center [470, 219] width 26 height 10
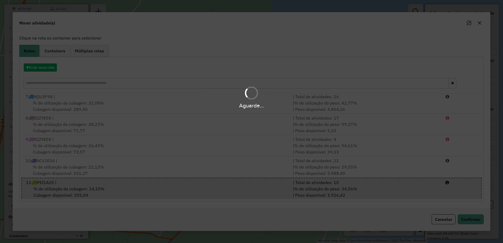
scroll to position [0, 0]
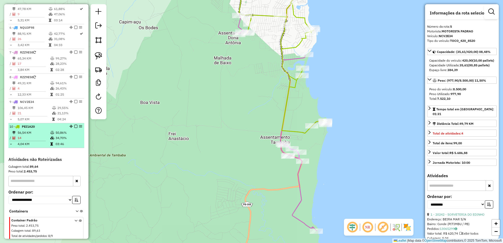
click at [15, 129] on div "10 - PEI1A20" at bounding box center [37, 126] width 56 height 5
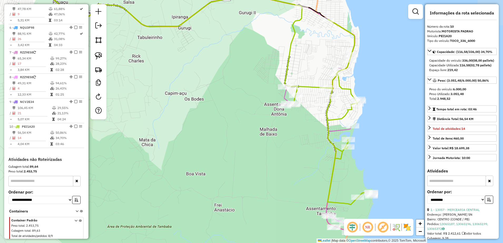
drag, startPoint x: 348, startPoint y: 177, endPoint x: 256, endPoint y: 146, distance: 97.4
click at [256, 146] on div "Janela de atendimento Grade de atendimento Capacidade Transportadoras Veículos …" at bounding box center [251, 121] width 503 height 243
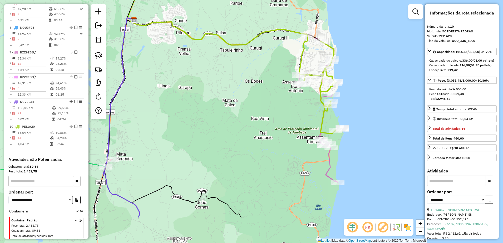
drag, startPoint x: 353, startPoint y: 172, endPoint x: 368, endPoint y: 120, distance: 54.4
click at [371, 121] on div "Janela de atendimento Grade de atendimento Capacidade Transportadoras Veículos …" at bounding box center [251, 121] width 503 height 243
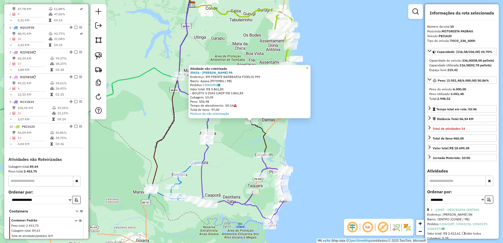
click at [306, 142] on div "Atividade não roteirizada 20416 - [PERSON_NAME] [GEOGRAPHIC_DATA] Endereço: EM …" at bounding box center [251, 121] width 503 height 243
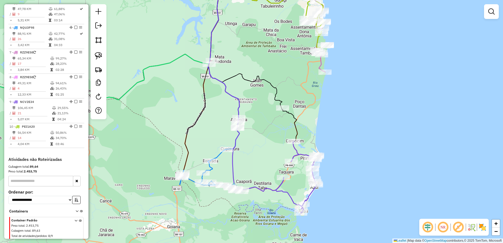
drag, startPoint x: 283, startPoint y: 130, endPoint x: 314, endPoint y: 117, distance: 33.9
click at [314, 117] on div "Janela de atendimento Grade de atendimento Capacidade Transportadoras Veículos …" at bounding box center [251, 121] width 503 height 243
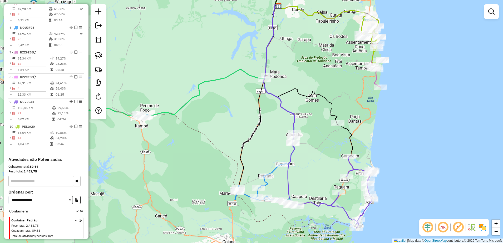
drag, startPoint x: 250, startPoint y: 166, endPoint x: 313, endPoint y: 178, distance: 64.7
click at [313, 178] on div "Janela de atendimento Grade de atendimento Capacidade Transportadoras Veículos …" at bounding box center [251, 121] width 503 height 243
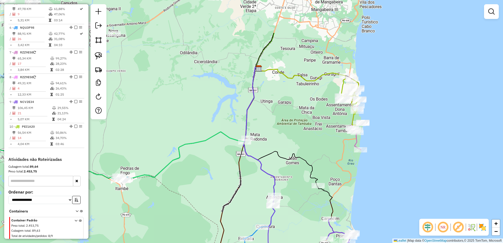
drag, startPoint x: 322, startPoint y: 114, endPoint x: 308, endPoint y: 149, distance: 37.7
click at [308, 149] on div "Janela de atendimento Grade de atendimento Capacidade Transportadoras Veículos …" at bounding box center [251, 121] width 503 height 243
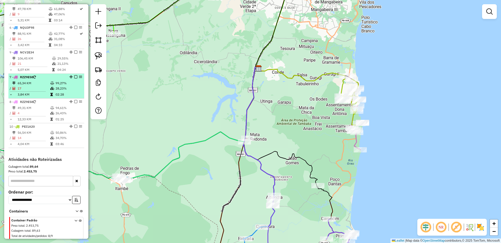
drag, startPoint x: 68, startPoint y: 107, endPoint x: 66, endPoint y: 66, distance: 40.9
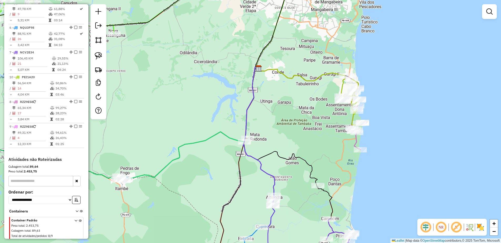
drag, startPoint x: 68, startPoint y: 131, endPoint x: 64, endPoint y: 88, distance: 43.4
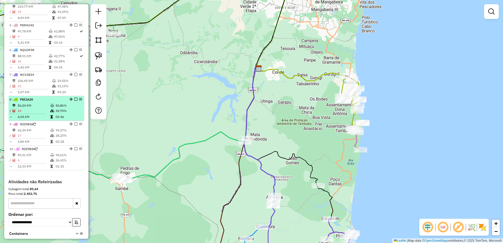
scroll to position [274, 0]
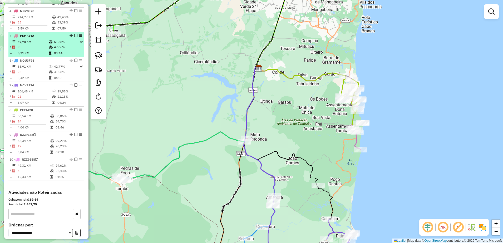
click at [33, 44] on td "47,78 KM" at bounding box center [32, 41] width 31 height 5
select select "**********"
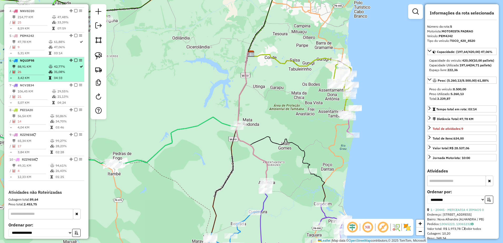
click at [33, 69] on td "88,91 KM" at bounding box center [32, 66] width 31 height 5
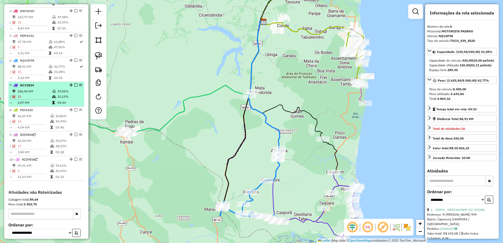
click at [33, 94] on td "106,45 KM" at bounding box center [34, 91] width 34 height 5
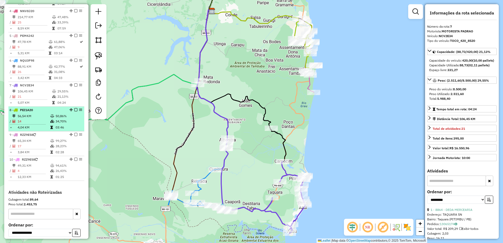
click at [35, 118] on td "56,54 KM" at bounding box center [33, 115] width 33 height 5
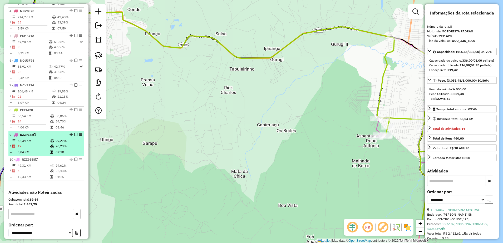
click at [33, 143] on td "65,34 KM" at bounding box center [33, 140] width 33 height 5
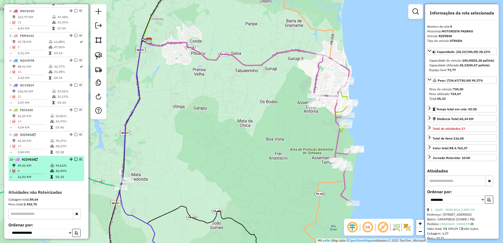
click at [31, 168] on td "49,31 KM" at bounding box center [33, 165] width 33 height 5
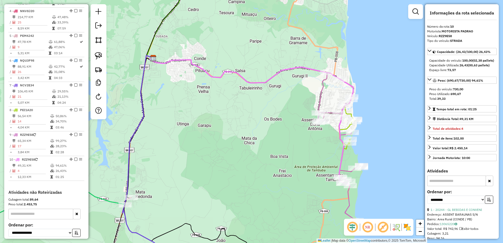
click at [231, 180] on div "Janela de atendimento Grade de atendimento Capacidade Transportadoras Veículos …" at bounding box center [251, 121] width 503 height 243
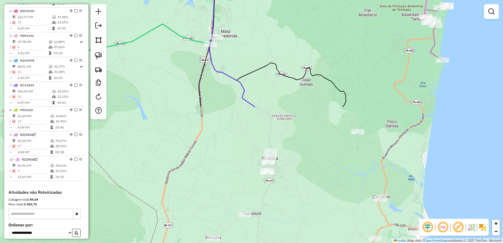
drag, startPoint x: 224, startPoint y: 199, endPoint x: 283, endPoint y: 19, distance: 189.8
click at [285, 20] on div "Janela de atendimento Grade de atendimento Capacidade Transportadoras Veículos …" at bounding box center [251, 121] width 503 height 243
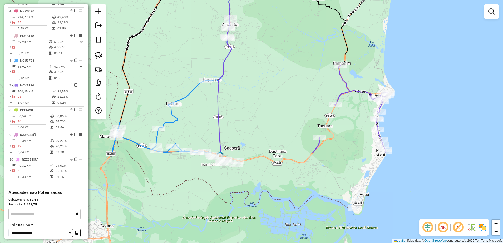
drag, startPoint x: 274, startPoint y: 159, endPoint x: 259, endPoint y: 44, distance: 115.6
click at [259, 44] on div "Janela de atendimento Grade de atendimento Capacidade Transportadoras Veículos …" at bounding box center [251, 121] width 503 height 243
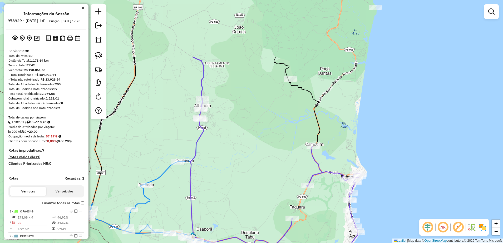
scroll to position [274, 0]
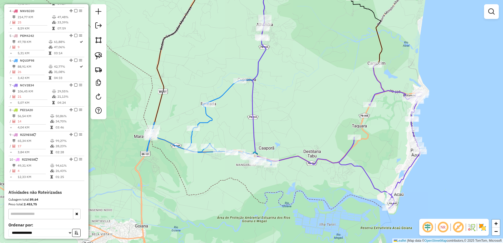
click at [296, 114] on div "Janela de atendimento Grade de atendimento Capacidade Transportadoras Veículos …" at bounding box center [251, 121] width 503 height 243
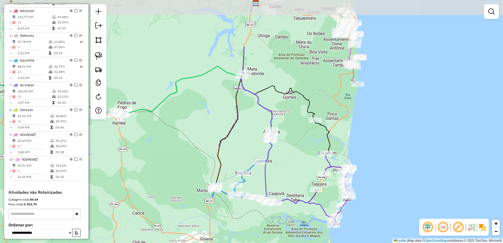
drag, startPoint x: 337, startPoint y: 95, endPoint x: 312, endPoint y: 169, distance: 78.1
click at [312, 169] on div "Janela de atendimento Grade de atendimento Capacidade Transportadoras Veículos …" at bounding box center [251, 121] width 503 height 243
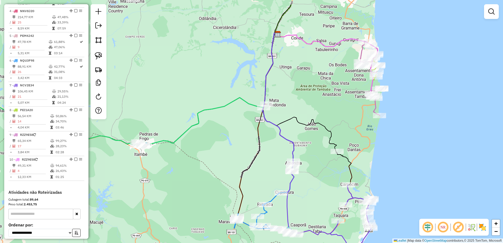
drag, startPoint x: 311, startPoint y: 137, endPoint x: 331, endPoint y: 164, distance: 33.6
click at [331, 164] on div "Janela de atendimento Grade de atendimento Capacidade Transportadoras Veículos …" at bounding box center [251, 121] width 503 height 243
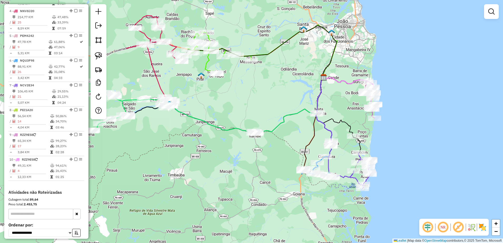
drag, startPoint x: 426, startPoint y: 54, endPoint x: 424, endPoint y: 74, distance: 19.8
click at [424, 74] on div "Janela de atendimento Grade de atendimento Capacidade Transportadoras Veículos …" at bounding box center [251, 121] width 503 height 243
click at [491, 12] on em at bounding box center [491, 11] width 6 height 6
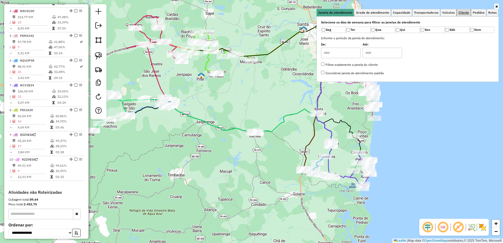
click at [459, 13] on span "Cliente" at bounding box center [463, 12] width 11 height 3
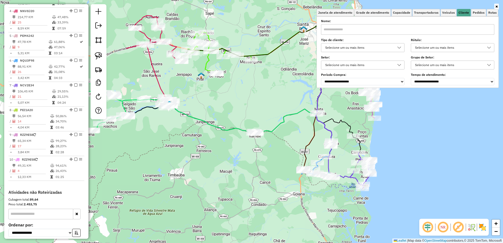
click at [401, 25] on input "text" at bounding box center [407, 29] width 173 height 11
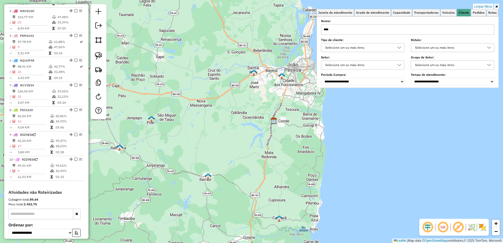
drag, startPoint x: 373, startPoint y: 133, endPoint x: 325, endPoint y: 155, distance: 52.6
click at [322, 173] on div "Limpar filtros Janela de atendimento Grade de atendimento Capacidade Transporta…" at bounding box center [251, 121] width 503 height 243
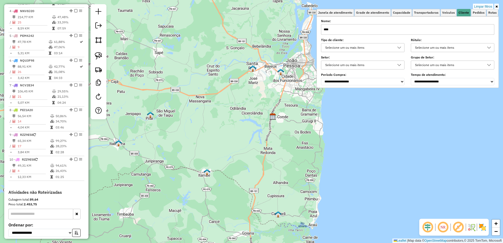
click at [346, 28] on input "****" at bounding box center [407, 29] width 173 height 11
type input "****"
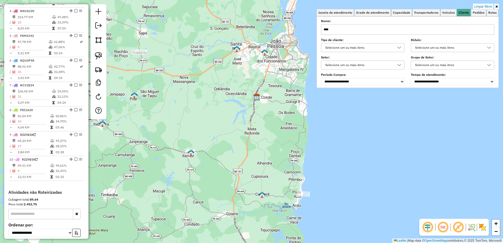
drag, startPoint x: 298, startPoint y: 195, endPoint x: 291, endPoint y: 184, distance: 12.4
click at [283, 171] on div "Limpar filtros Janela de atendimento Grade de atendimento Capacidade Transporta…" at bounding box center [251, 121] width 503 height 243
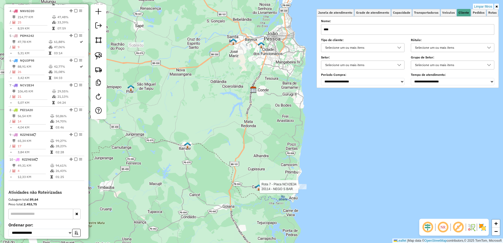
select select "**********"
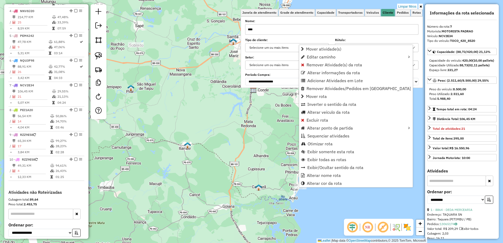
scroll to position [325, 0]
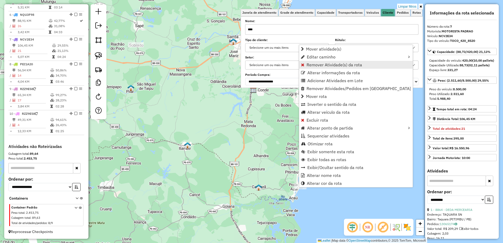
click at [319, 64] on span "Remover Atividade(s) da rota" at bounding box center [334, 65] width 56 height 4
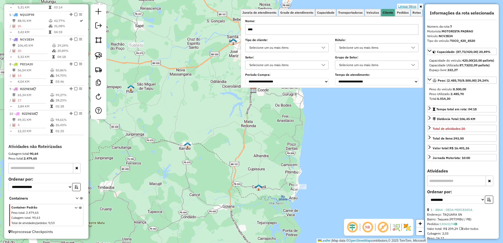
click at [406, 4] on link "Limpar filtros" at bounding box center [407, 7] width 20 height 6
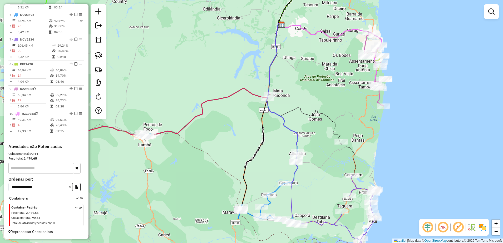
drag, startPoint x: 306, startPoint y: 147, endPoint x: 376, endPoint y: 148, distance: 70.3
click at [379, 148] on div "Janela de atendimento Grade de atendimento Capacidade Transportadoras Veículos …" at bounding box center [251, 121] width 503 height 243
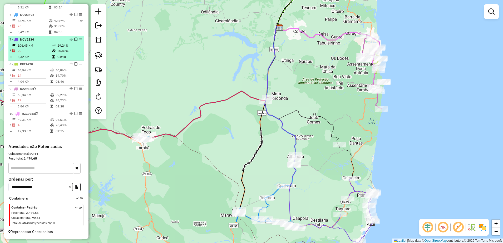
click at [38, 44] on td "106,45 KM" at bounding box center [34, 45] width 34 height 5
select select "**********"
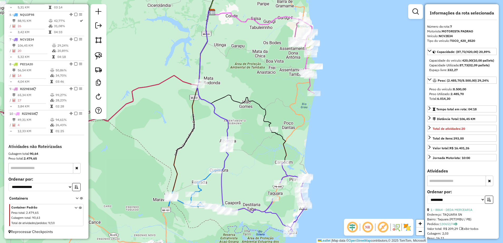
drag, startPoint x: 250, startPoint y: 171, endPoint x: 246, endPoint y: 203, distance: 31.6
click at [246, 203] on div "Janela de atendimento Grade de atendimento Capacidade Transportadoras Veículos …" at bounding box center [251, 121] width 503 height 243
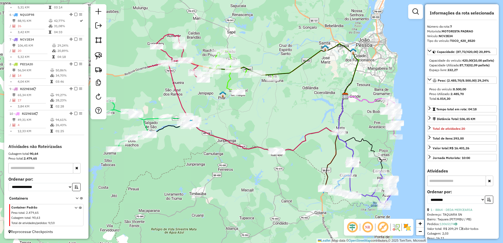
drag, startPoint x: 249, startPoint y: 126, endPoint x: 354, endPoint y: 134, distance: 105.8
click at [365, 130] on div "Janela de atendimento Grade de atendimento Capacidade Transportadoras Veículos …" at bounding box center [251, 121] width 503 height 243
drag, startPoint x: 98, startPoint y: 59, endPoint x: 141, endPoint y: 82, distance: 49.3
click at [98, 59] on img at bounding box center [98, 55] width 7 height 7
drag, startPoint x: 269, startPoint y: 141, endPoint x: 298, endPoint y: 145, distance: 29.5
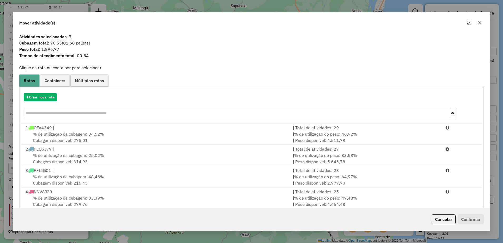
click at [480, 20] on button "button" at bounding box center [479, 23] width 8 height 8
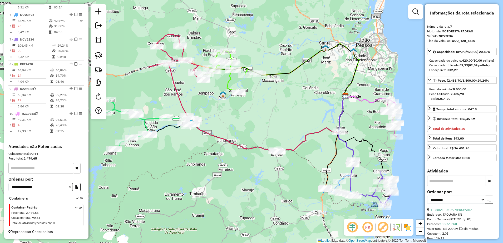
click at [417, 11] on em at bounding box center [415, 11] width 6 height 6
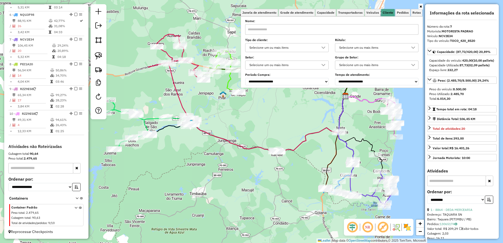
click at [350, 29] on input "text" at bounding box center [331, 29] width 173 height 11
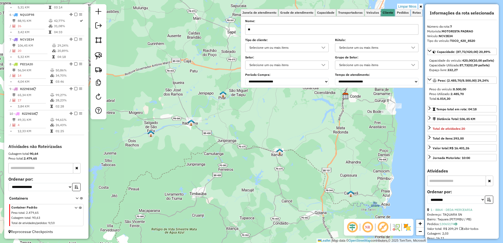
type input "*"
type input "****"
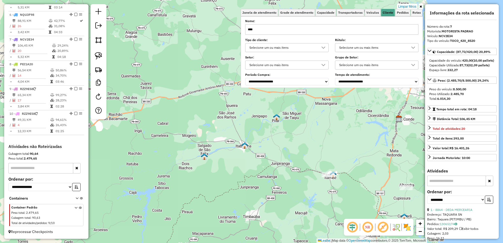
drag, startPoint x: 285, startPoint y: 120, endPoint x: 338, endPoint y: 143, distance: 58.2
click at [338, 143] on div "Limpar filtros Janela de atendimento Grade de atendimento Capacidade Transporta…" at bounding box center [251, 121] width 503 height 243
click at [279, 28] on input "****" at bounding box center [331, 29] width 173 height 11
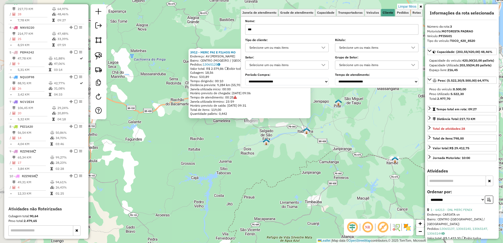
scroll to position [258, 0]
click at [278, 154] on div "3912 - MERC PAI E FILHOS MO Endereço: AV JOS SILVEIRA SN Bairro: CENTRO (MOGEIR…" at bounding box center [251, 121] width 503 height 243
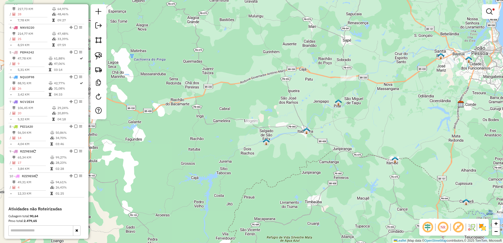
click at [487, 10] on em at bounding box center [489, 11] width 6 height 6
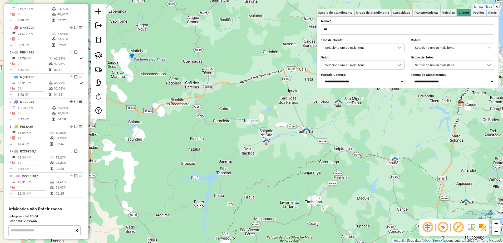
click at [425, 28] on input "***" at bounding box center [407, 29] width 173 height 11
type input "*"
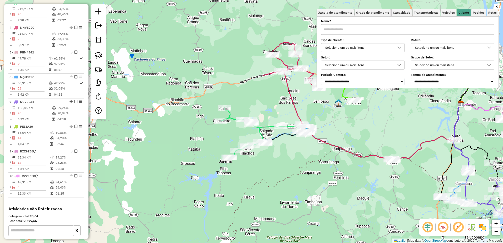
click at [405, 117] on div "Janela de atendimento Grade de atendimento Capacidade Transportadoras Veículos …" at bounding box center [251, 121] width 503 height 243
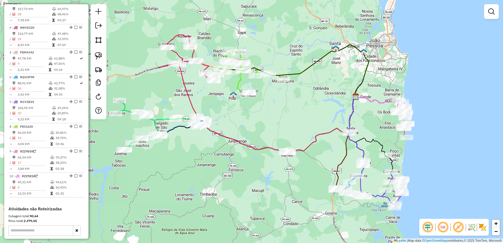
drag, startPoint x: 413, startPoint y: 129, endPoint x: 293, endPoint y: 134, distance: 120.4
click at [293, 133] on div "Janela de atendimento Grade de atendimento Capacidade Transportadoras Veículos …" at bounding box center [251, 121] width 503 height 243
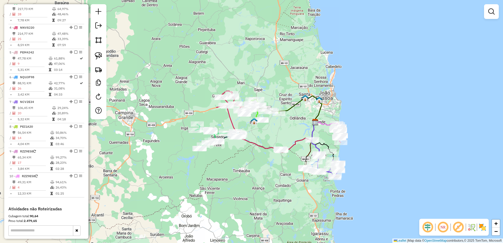
click at [496, 8] on link at bounding box center [491, 11] width 11 height 11
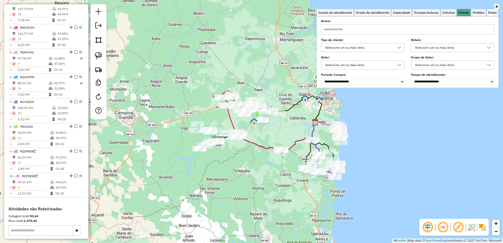
click at [418, 31] on input "text" at bounding box center [407, 29] width 173 height 11
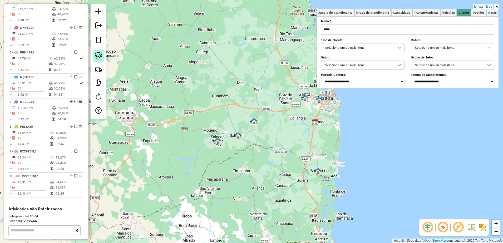
type input "*****"
click at [98, 56] on img at bounding box center [98, 55] width 7 height 7
drag, startPoint x: 272, startPoint y: 136, endPoint x: 288, endPoint y: 148, distance: 20.6
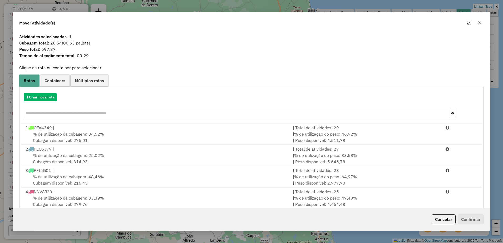
click at [482, 22] on button "button" at bounding box center [479, 23] width 8 height 8
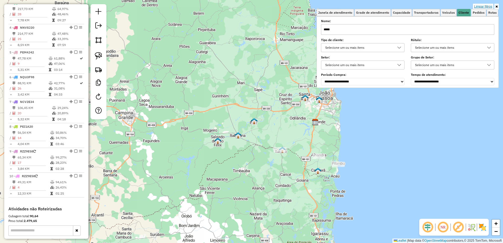
click at [481, 6] on link "Limpar filtros" at bounding box center [483, 7] width 20 height 6
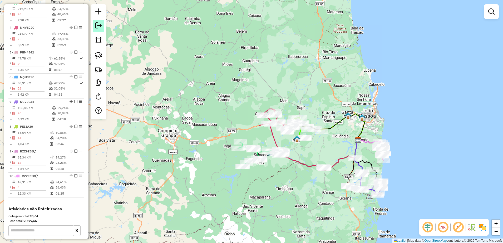
click at [97, 24] on em at bounding box center [98, 25] width 6 height 6
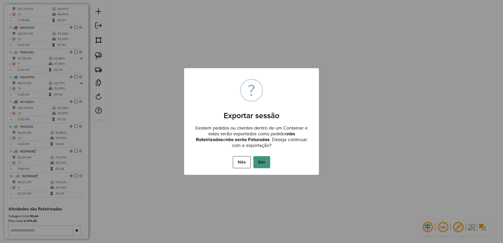
click at [264, 162] on button "Sim" at bounding box center [261, 162] width 17 height 12
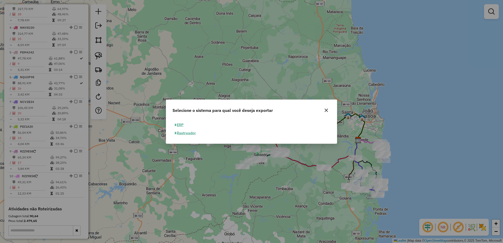
click at [186, 123] on button "ERP" at bounding box center [178, 125] width 13 height 8
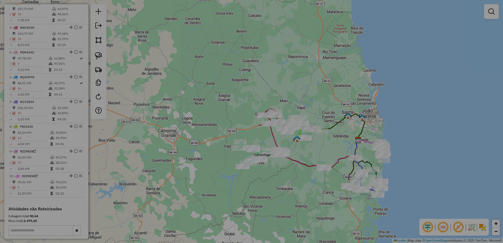
select select "**"
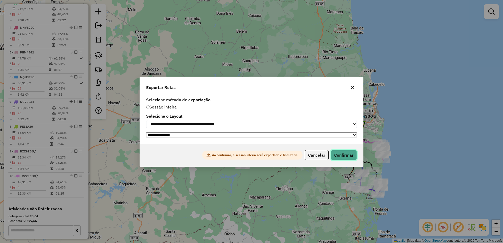
click at [338, 153] on button "Confirmar" at bounding box center [344, 155] width 26 height 10
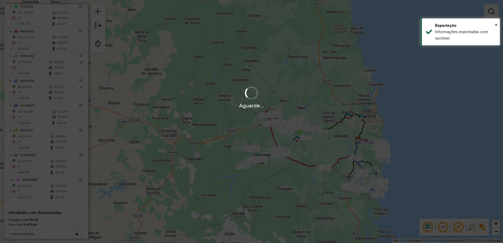
scroll to position [262, 0]
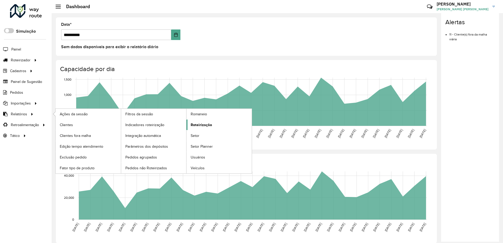
click at [196, 125] on span "Roteirização" at bounding box center [201, 125] width 21 height 6
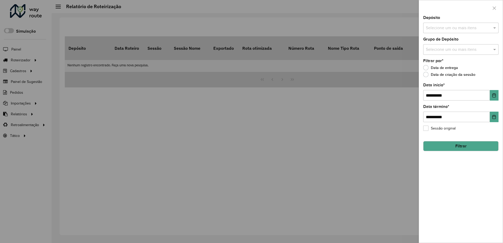
click at [433, 30] on input "text" at bounding box center [457, 28] width 67 height 6
click at [437, 53] on div "CMD" at bounding box center [460, 54] width 75 height 9
click at [470, 147] on button "Filtrar" at bounding box center [460, 146] width 75 height 10
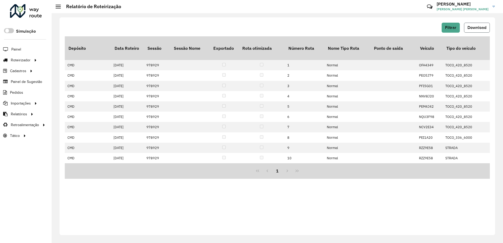
click at [473, 29] on span "Download" at bounding box center [476, 27] width 19 height 4
